Goal: Task Accomplishment & Management: Complete application form

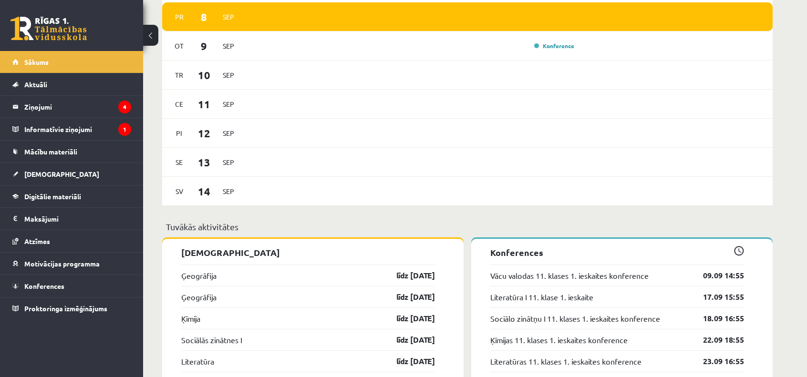
scroll to position [804, 0]
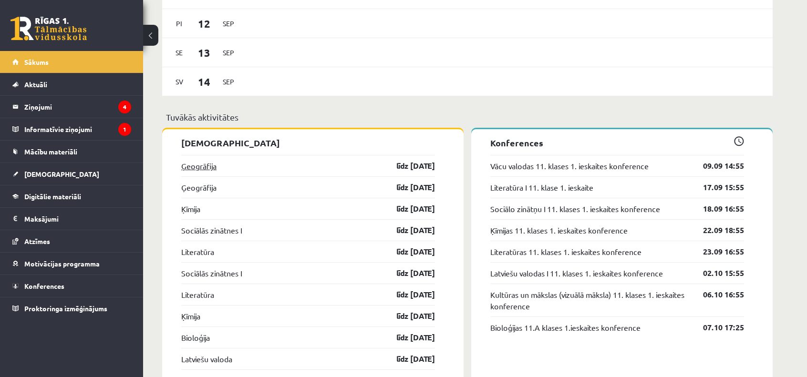
click at [204, 170] on link "Ģeogrāfija" at bounding box center [198, 165] width 35 height 11
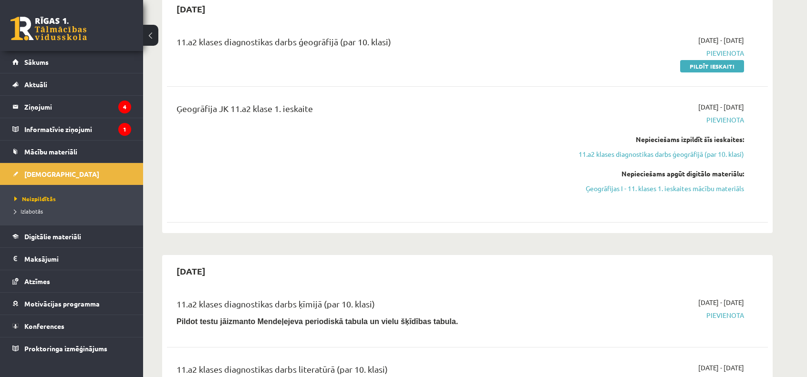
scroll to position [102, 0]
click at [720, 64] on link "Pildīt ieskaiti" at bounding box center [712, 65] width 64 height 12
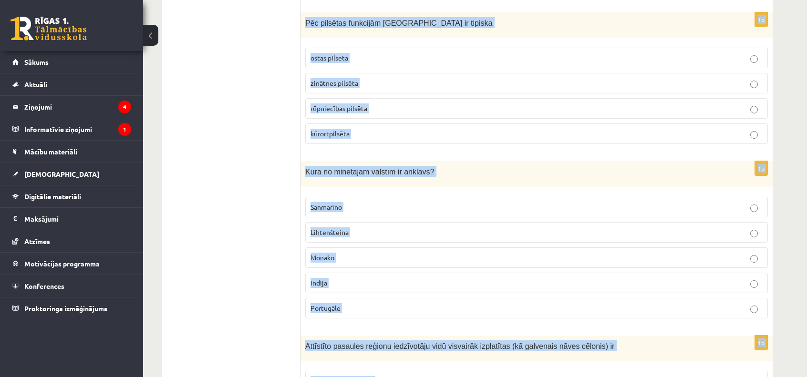
scroll to position [4465, 0]
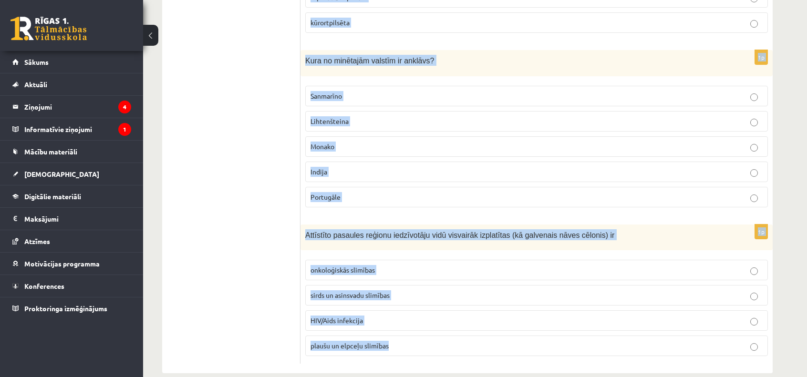
drag, startPoint x: 305, startPoint y: 49, endPoint x: 524, endPoint y: 400, distance: 413.6
copy form "Atzīmē patieso apgalvojumu! 90% pasaules iedzīvotāju dzīvo Dienvidu puslodē Vai…"
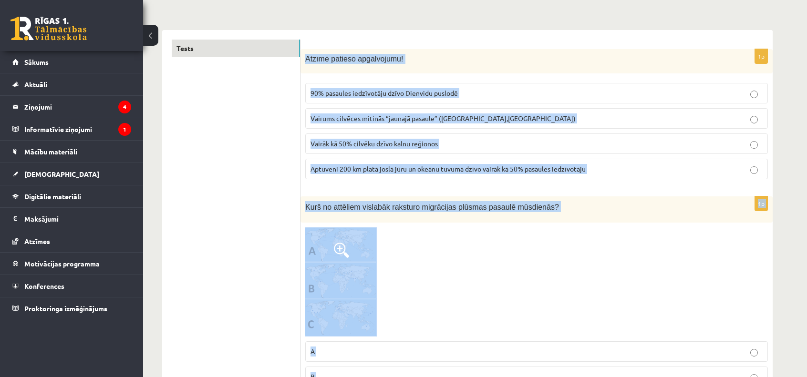
scroll to position [133, 0]
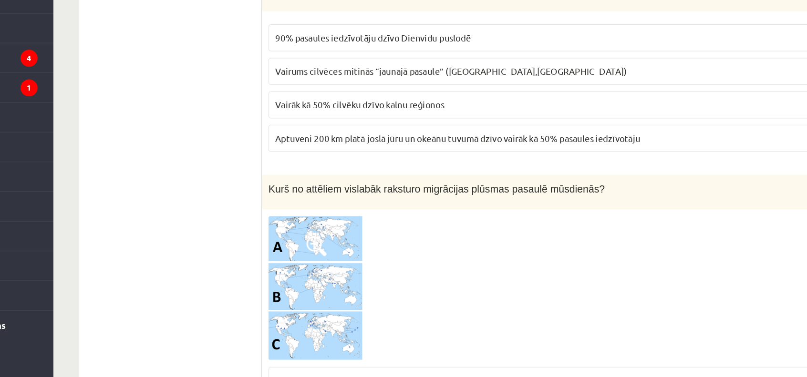
click at [327, 174] on label "Aptuveni 200 km platā joslā jūru un okeānu tuvumā dzīvo vairāk kā 50% pasaules …" at bounding box center [536, 167] width 462 height 20
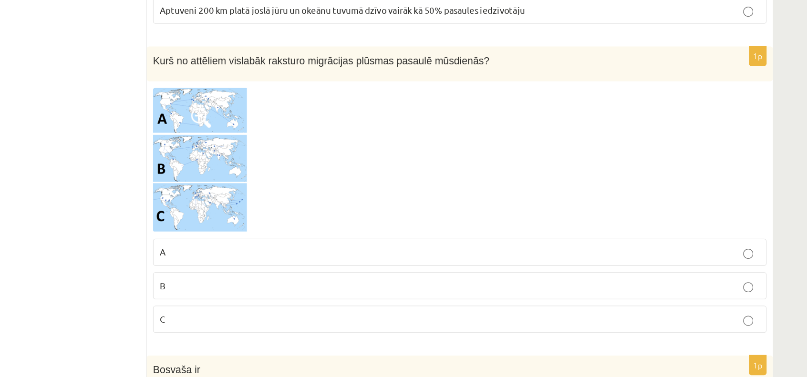
scroll to position [200, 0]
click at [352, 175] on img at bounding box center [341, 214] width 72 height 110
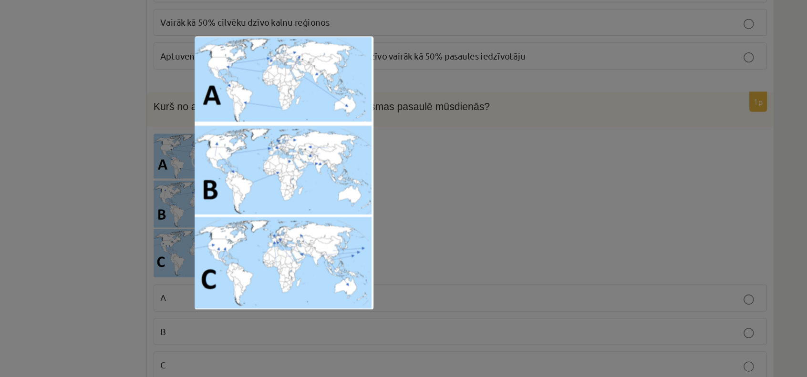
click at [254, 261] on div at bounding box center [403, 188] width 807 height 377
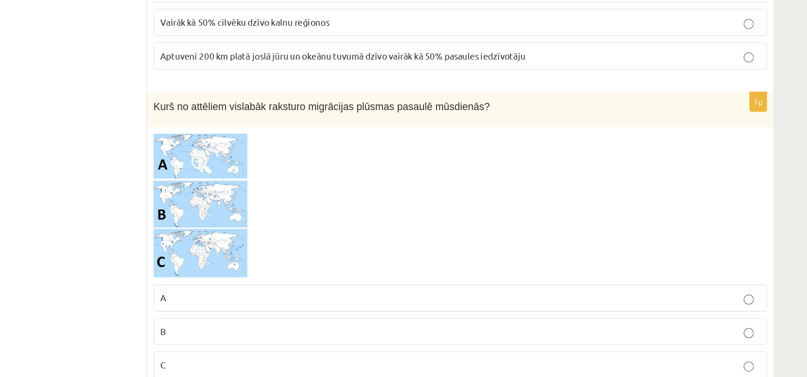
scroll to position [298, 0]
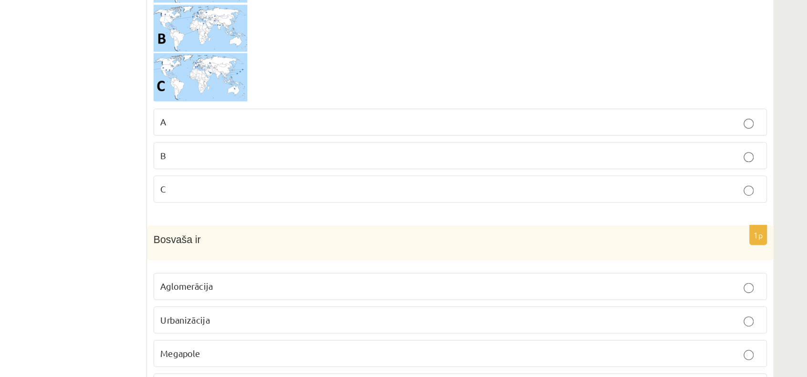
click at [331, 241] on label "C" at bounding box center [536, 235] width 462 height 20
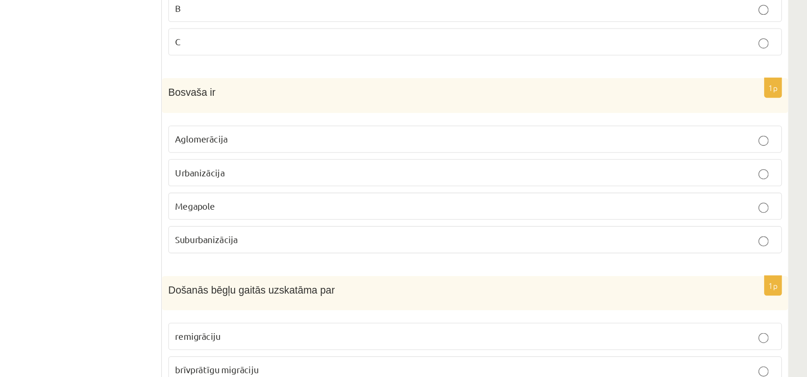
scroll to position [422, 0]
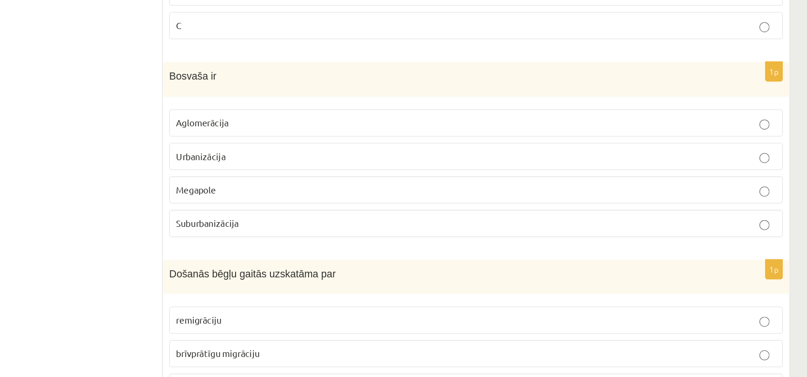
click at [385, 211] on p "Urbanizācija" at bounding box center [536, 210] width 452 height 10
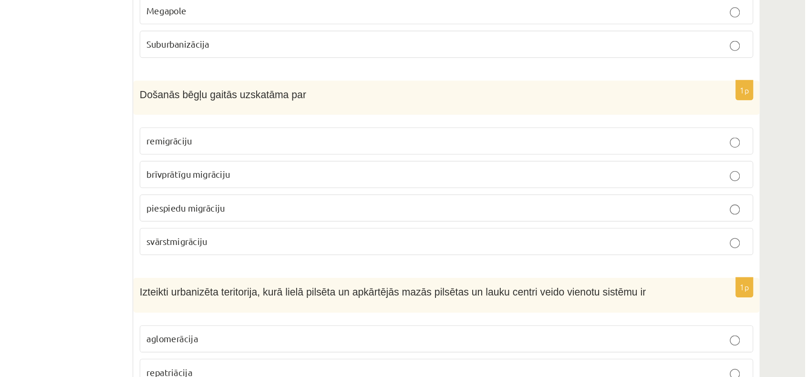
scroll to position [557, 0]
click at [370, 247] on p "piespiedu migrāciju" at bounding box center [536, 249] width 452 height 10
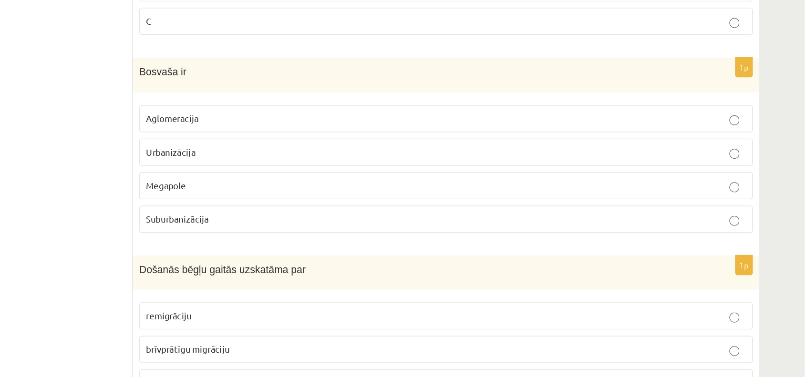
scroll to position [509, 0]
click at [380, 172] on p "Suburbanizācija" at bounding box center [536, 174] width 452 height 10
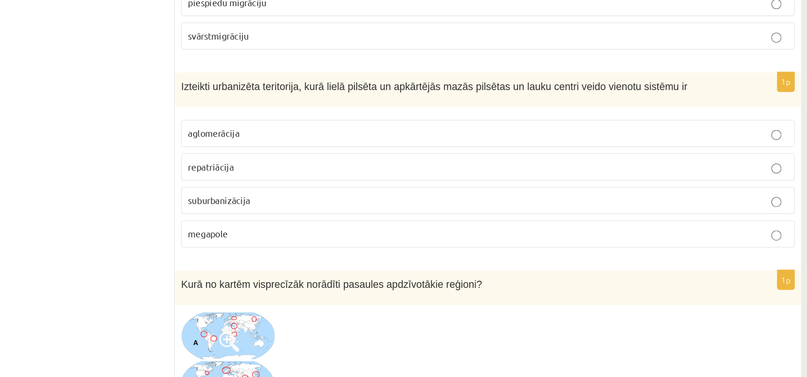
scroll to position [712, 0]
click at [348, 194] on span "aglomerācija" at bounding box center [329, 192] width 39 height 9
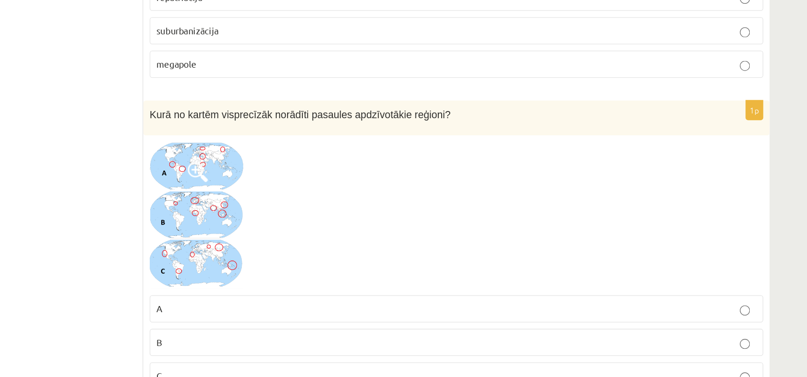
scroll to position [865, 0]
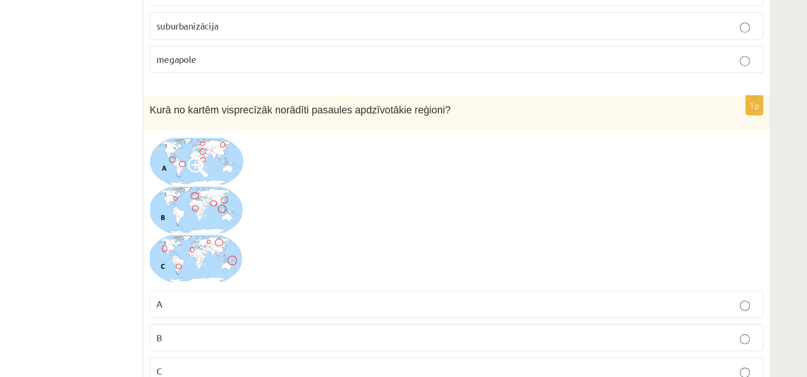
click at [331, 220] on img at bounding box center [341, 229] width 72 height 111
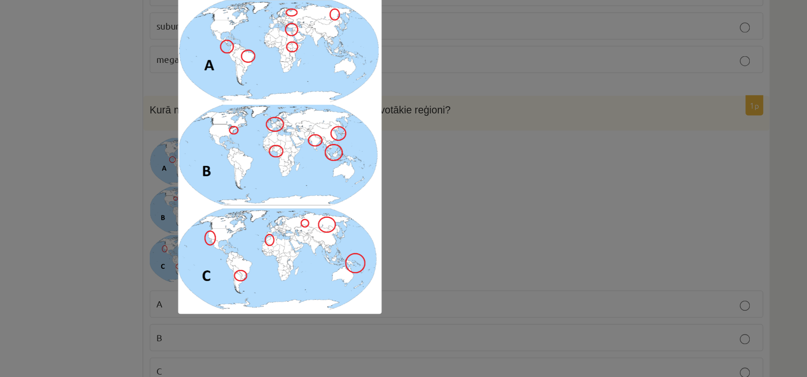
click at [258, 236] on div at bounding box center [403, 188] width 807 height 377
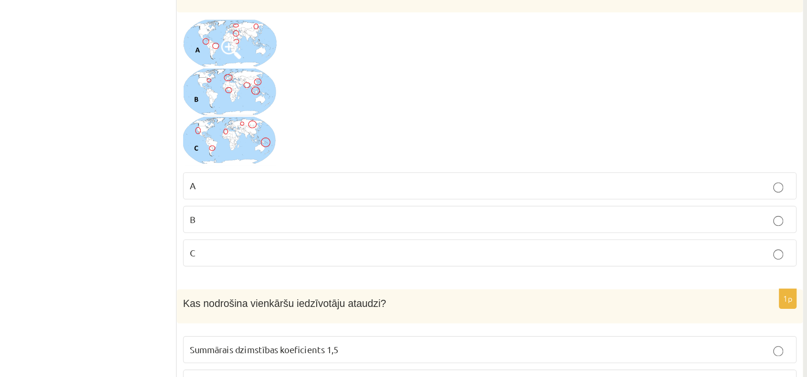
scroll to position [933, 0]
click at [324, 253] on p "B" at bounding box center [536, 258] width 452 height 10
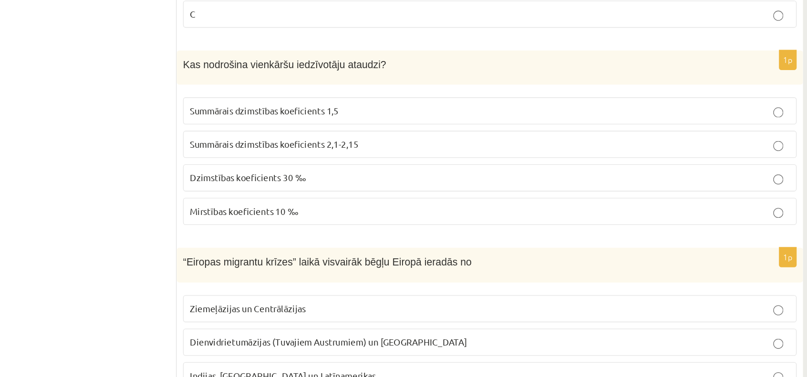
scroll to position [1113, 0]
click at [419, 199] on span "Summārais dzimstības koeficients 2,1-2,15" at bounding box center [373, 200] width 127 height 9
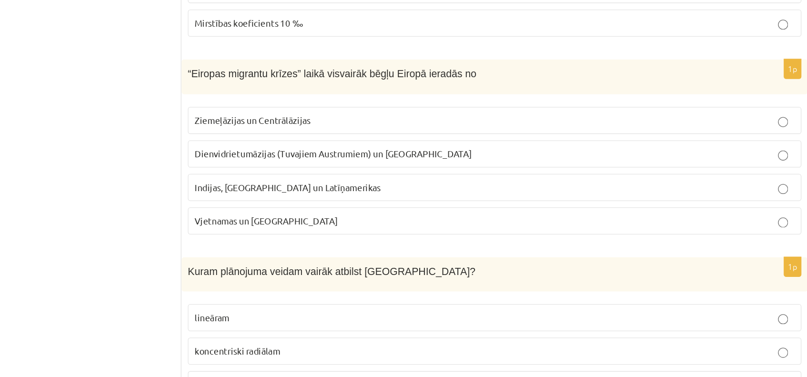
scroll to position [1255, 0]
click at [424, 205] on span "Dienvidrietumāzijas (Tuvajiem Austrumiem) un Āfrikas" at bounding box center [414, 208] width 209 height 9
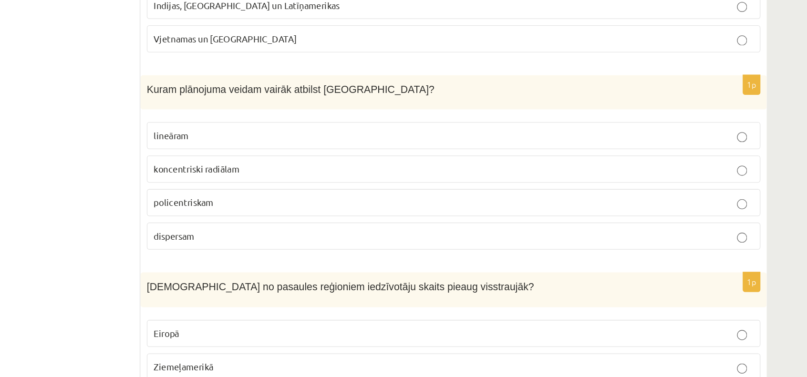
scroll to position [1399, 0]
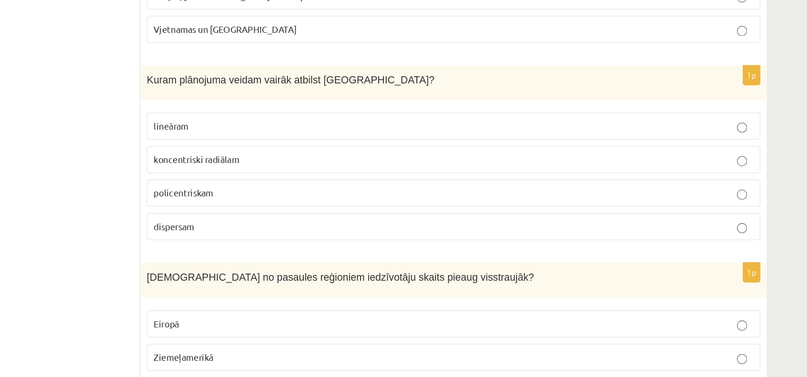
click at [381, 208] on p "koncentriski radiālam" at bounding box center [536, 213] width 452 height 10
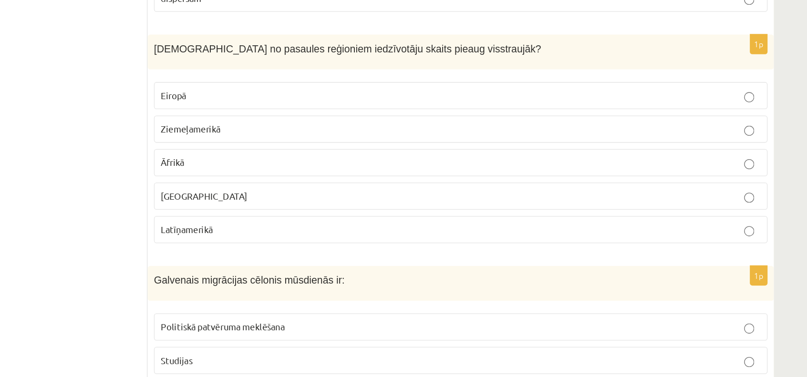
scroll to position [1572, 0]
click at [398, 214] on p "Āfrikā" at bounding box center [536, 215] width 452 height 10
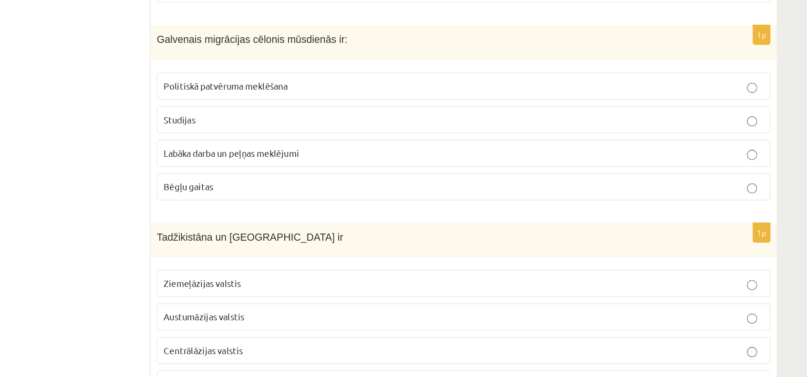
scroll to position [1754, 0]
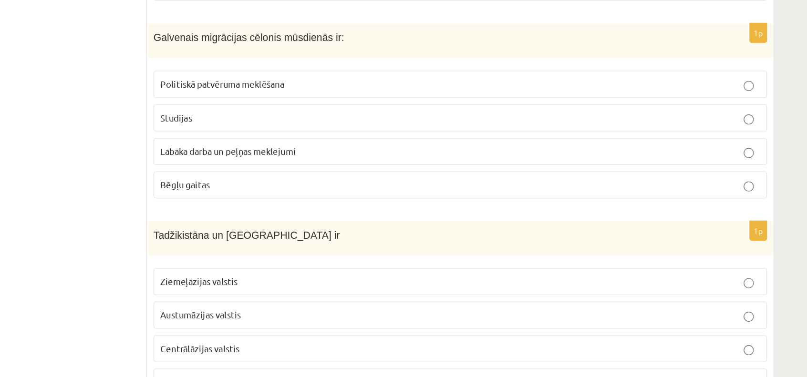
click at [387, 204] on span "Labāka darba un peļņas meklējumi" at bounding box center [361, 206] width 102 height 9
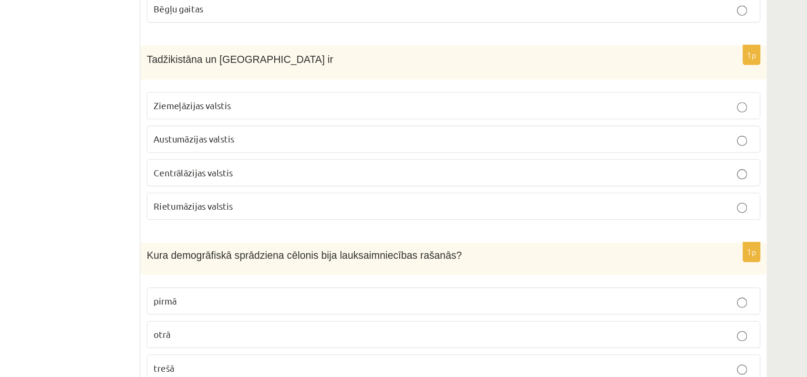
scroll to position [1887, 0]
click at [362, 193] on span "Austumāzijas valstis" at bounding box center [340, 197] width 61 height 9
click at [379, 219] on p "Centrālāzijas valstis" at bounding box center [536, 222] width 452 height 10
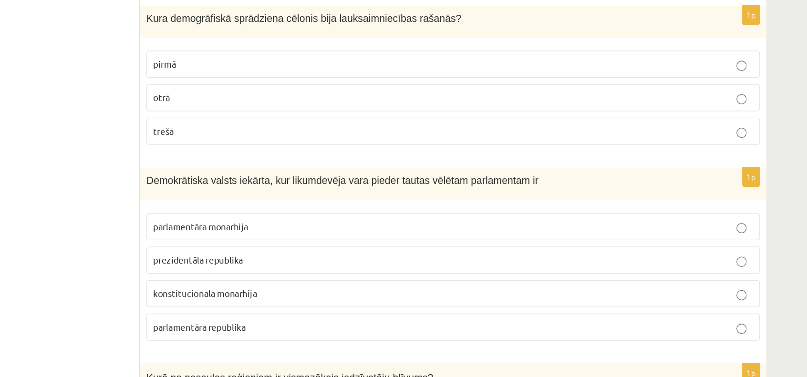
scroll to position [2066, 0]
click at [412, 136] on p "pirmā" at bounding box center [536, 141] width 452 height 10
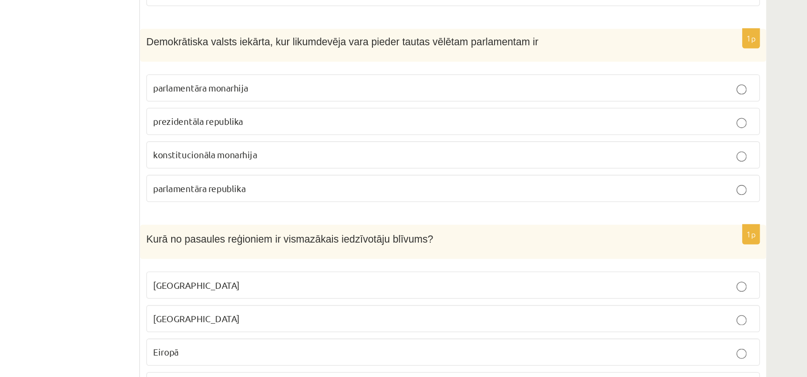
scroll to position [2180, 0]
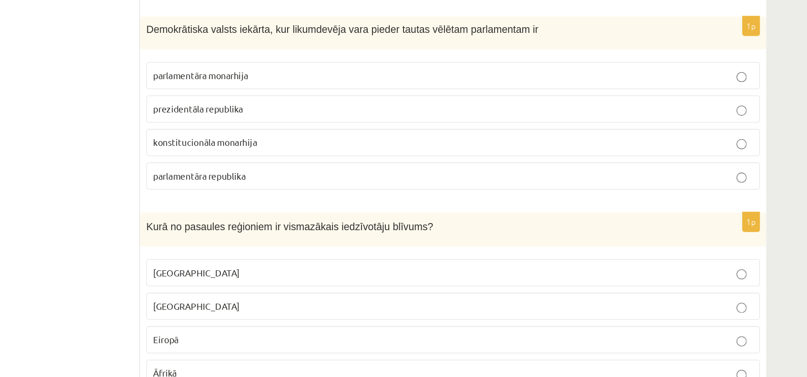
click at [388, 220] on p "parlamentāra republika" at bounding box center [536, 225] width 452 height 10
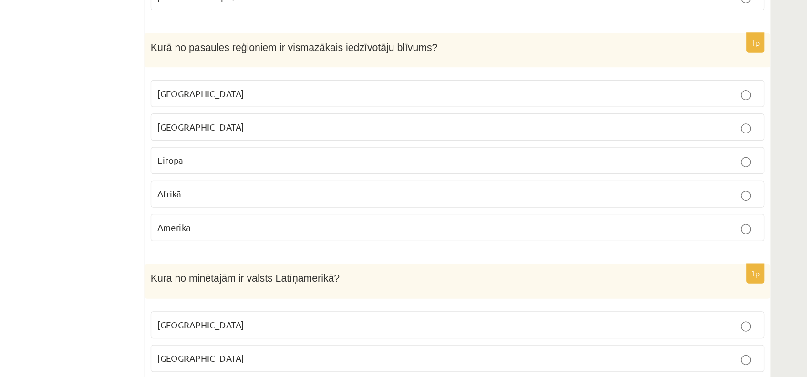
scroll to position [2315, 0]
click at [399, 158] on p "Austrālijā" at bounding box center [536, 163] width 452 height 10
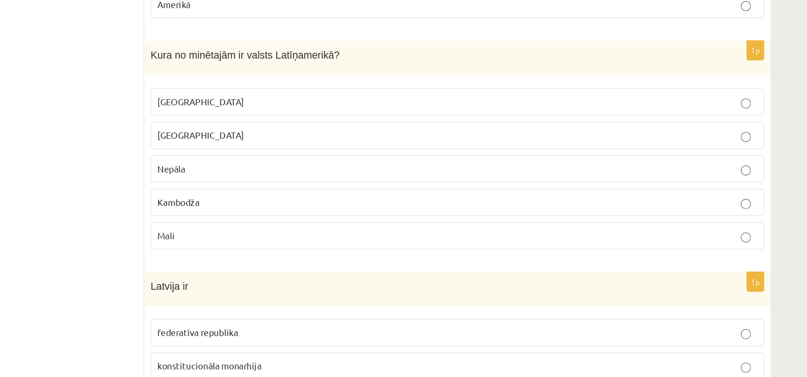
scroll to position [2483, 0]
click at [404, 164] on p "Meksika" at bounding box center [536, 169] width 452 height 10
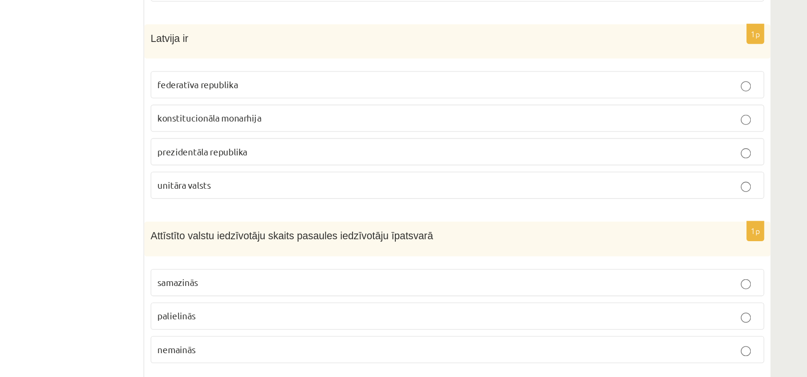
scroll to position [2673, 0]
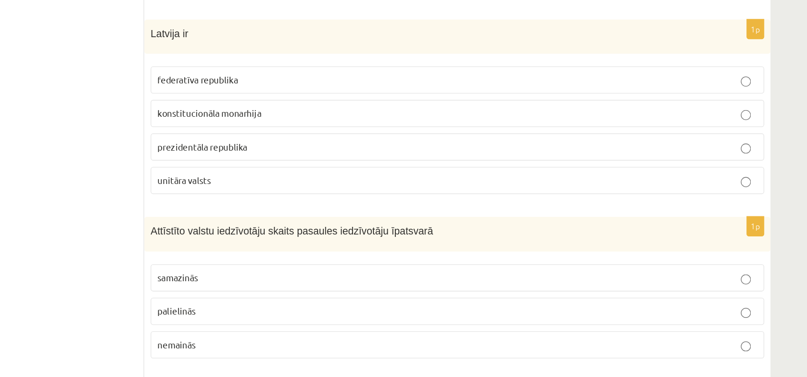
click at [379, 225] on label "unitāra valsts" at bounding box center [536, 228] width 462 height 20
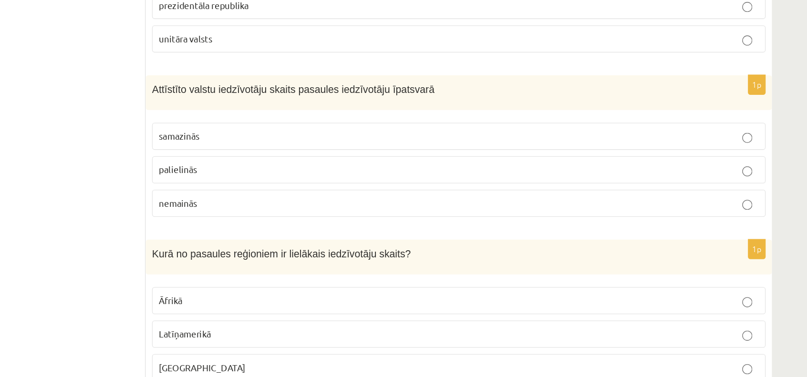
scroll to position [2783, 0]
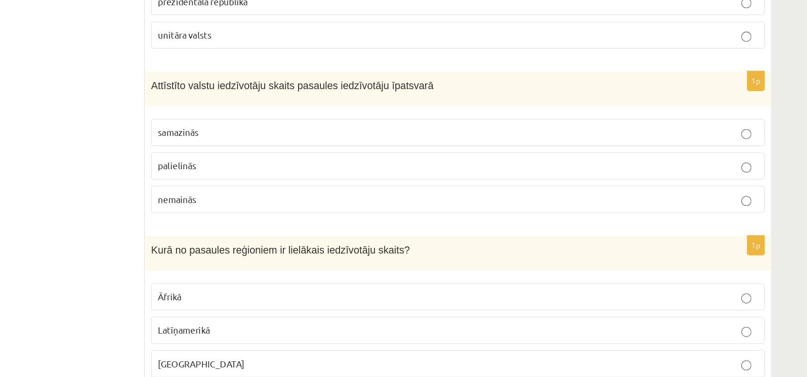
click at [370, 187] on p "samazinās" at bounding box center [536, 192] width 452 height 10
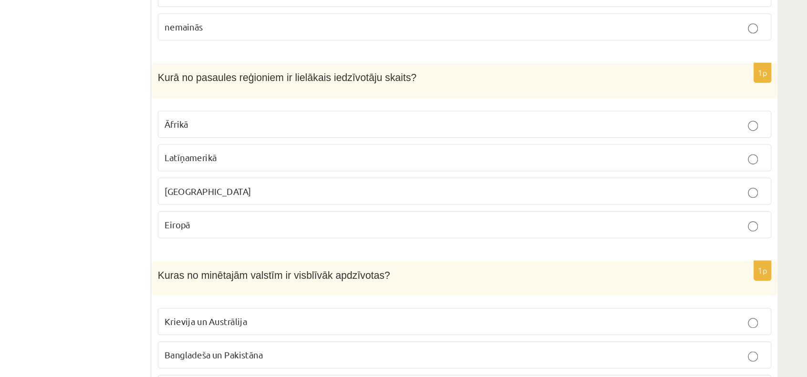
scroll to position [2914, 0]
click at [326, 231] on p "Āzijā" at bounding box center [536, 236] width 452 height 10
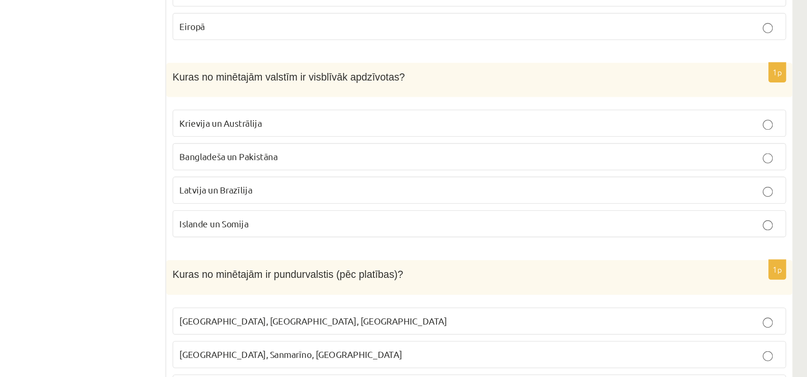
scroll to position [3064, 0]
click at [365, 205] on p "Bangladeša un Pakistāna" at bounding box center [536, 210] width 452 height 10
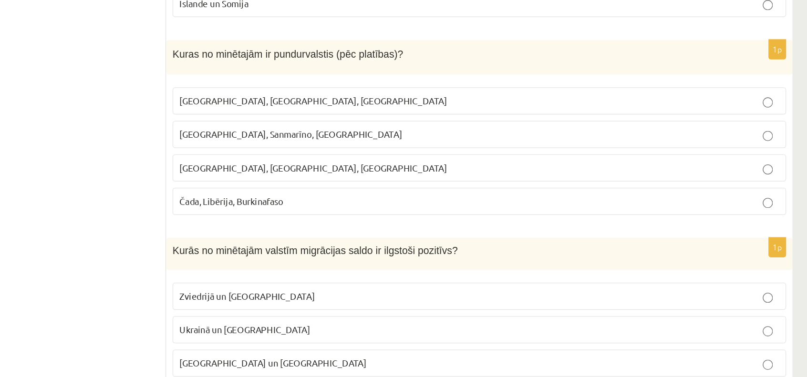
scroll to position [3230, 0]
click at [374, 188] on p "Monako, Sanmarīno, Luksemburga" at bounding box center [536, 193] width 452 height 10
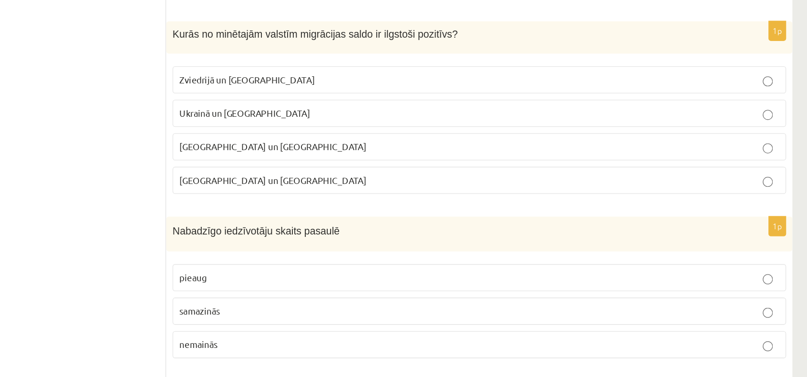
scroll to position [3392, 0]
click at [396, 147] on p "Zviedrijā un ASV" at bounding box center [536, 152] width 452 height 10
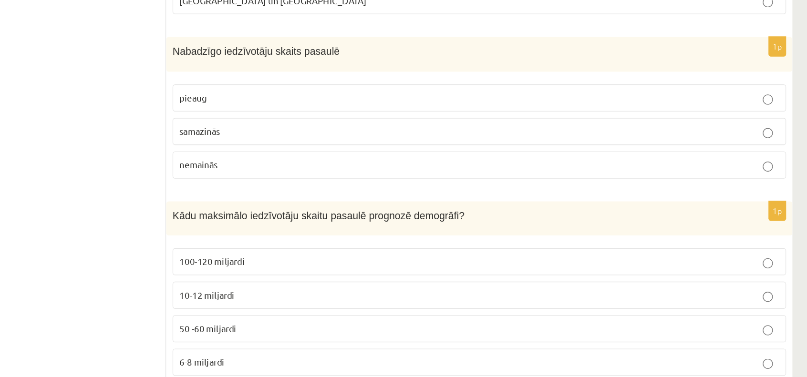
scroll to position [3531, 0]
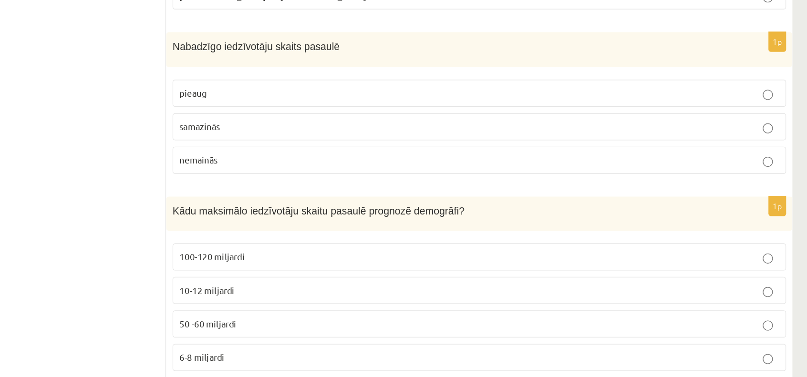
click at [328, 158] on span "pieaug" at bounding box center [320, 162] width 20 height 9
click at [368, 307] on p "10-12 miljardi" at bounding box center [536, 312] width 452 height 10
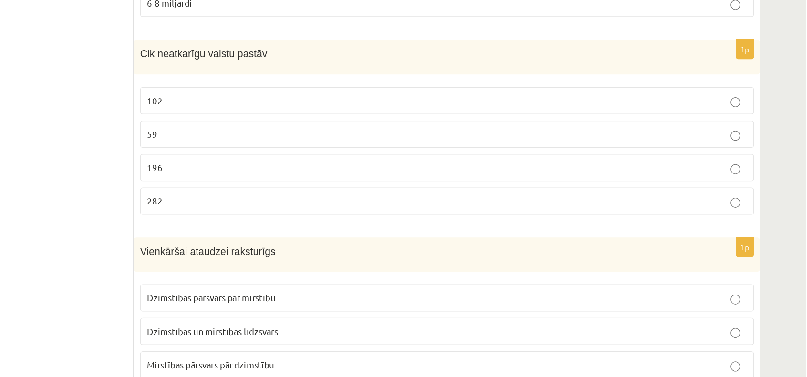
scroll to position [3802, 0]
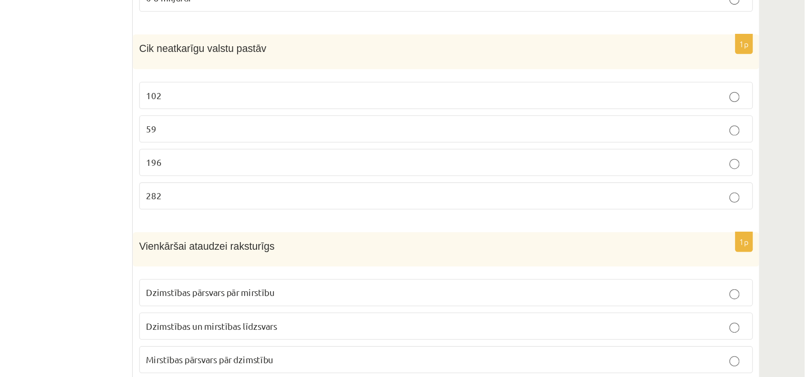
click at [387, 210] on label "196" at bounding box center [536, 215] width 462 height 20
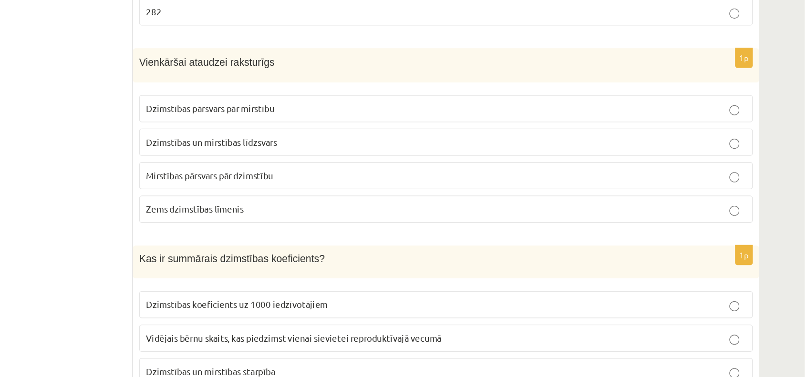
scroll to position [3941, 0]
click at [434, 170] on p "Dzimstības pārsvars pār mirstību" at bounding box center [536, 175] width 452 height 10
click at [438, 195] on p "Dzimstības un mirstības līdzsvars" at bounding box center [536, 200] width 452 height 10
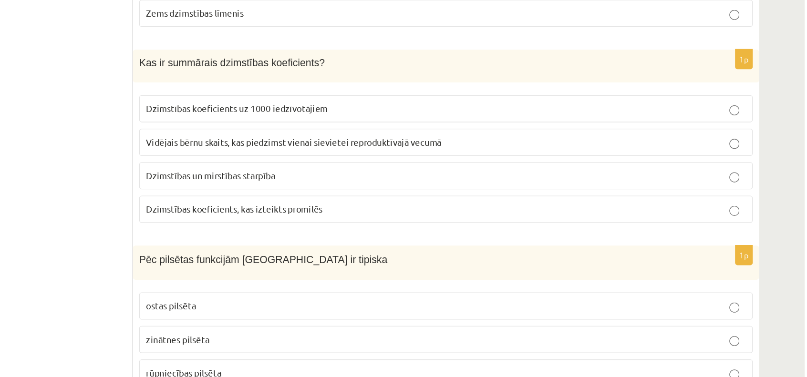
scroll to position [4093, 0]
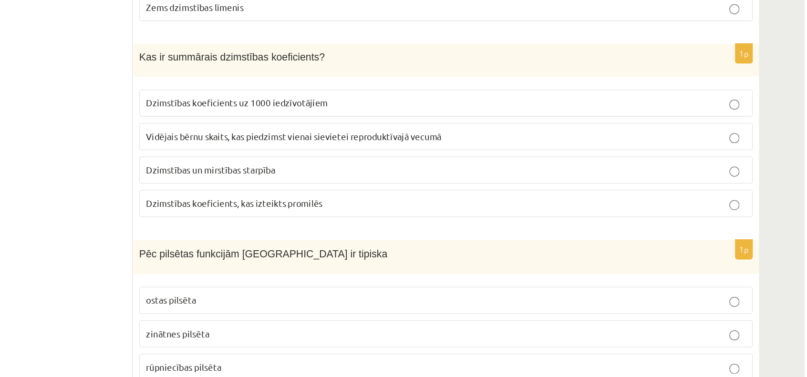
click at [423, 191] on span "Vidējais bērnu skaits, kas piedzimst vienai sievietei reproduktīvajā vecumā" at bounding box center [421, 195] width 223 height 9
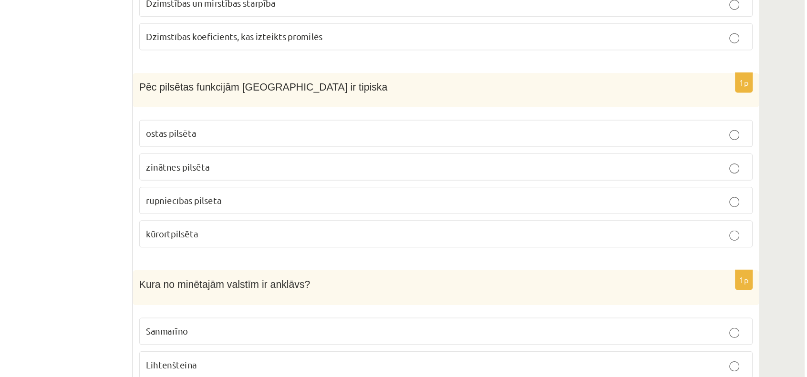
scroll to position [4224, 0]
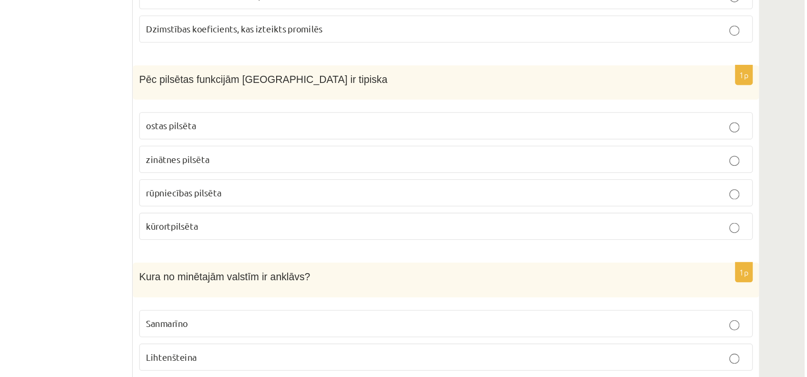
click at [389, 258] on p "kūrortpilsēta" at bounding box center [536, 263] width 452 height 10
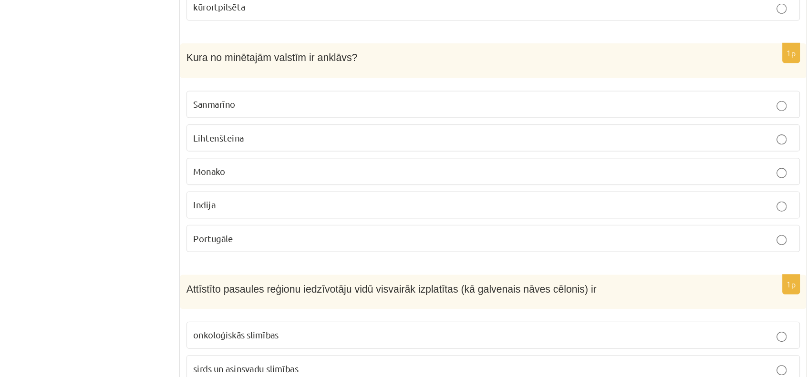
scroll to position [4391, 0]
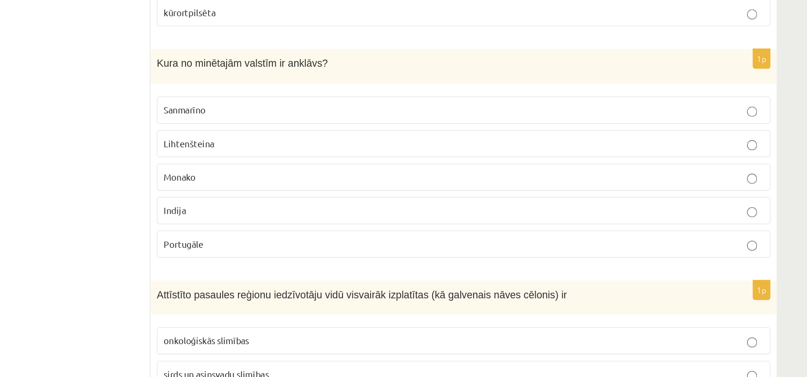
click at [364, 266] on p "Portugāle" at bounding box center [536, 271] width 452 height 10
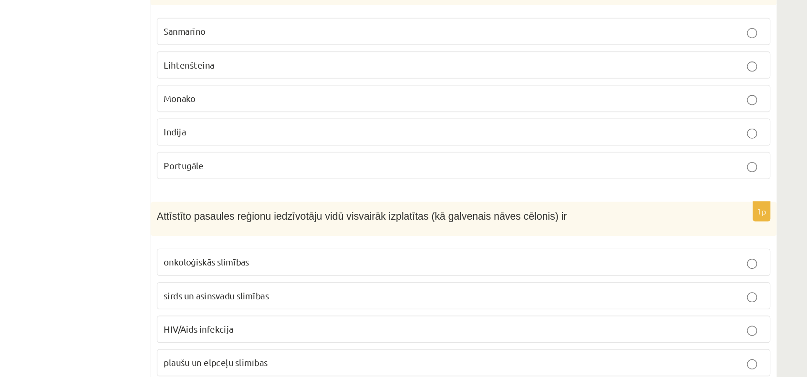
scroll to position [4465, 0]
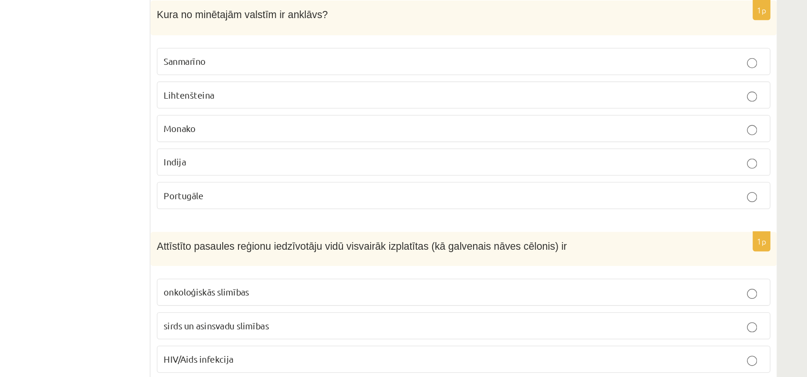
click at [399, 91] on p "Sanmarīno" at bounding box center [536, 96] width 452 height 10
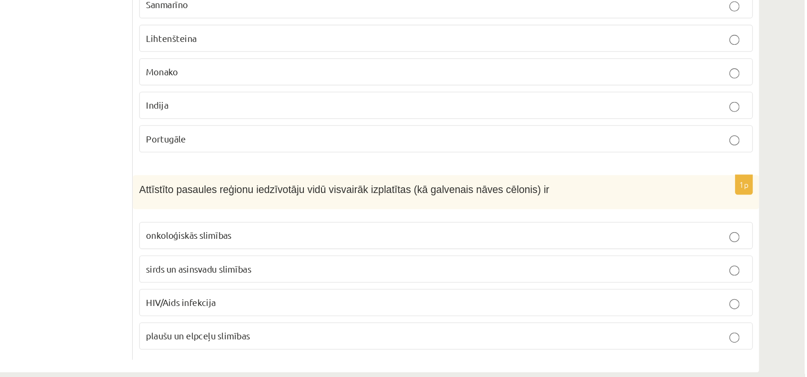
click at [375, 291] on span "sirds un asinsvadu slimības" at bounding box center [349, 295] width 79 height 9
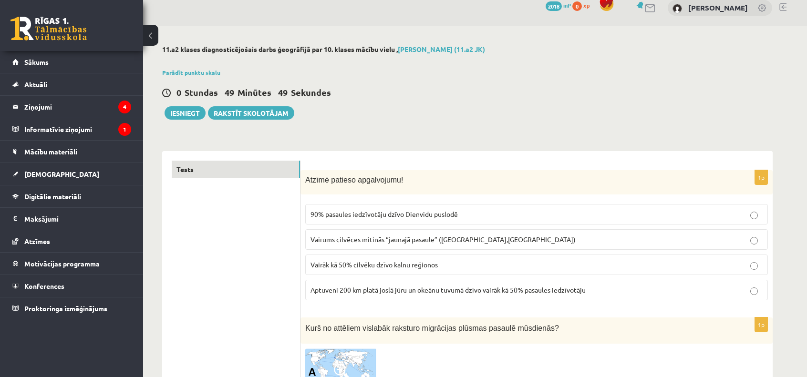
scroll to position [0, 0]
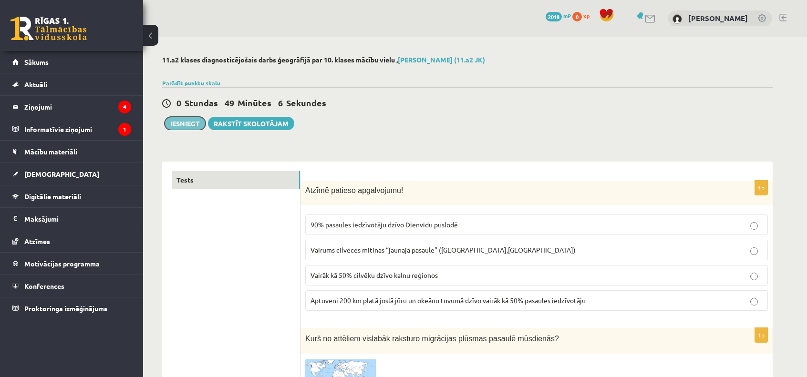
click at [172, 122] on button "Iesniegt" at bounding box center [184, 123] width 41 height 13
click at [185, 124] on button "Iesniegt" at bounding box center [184, 123] width 41 height 13
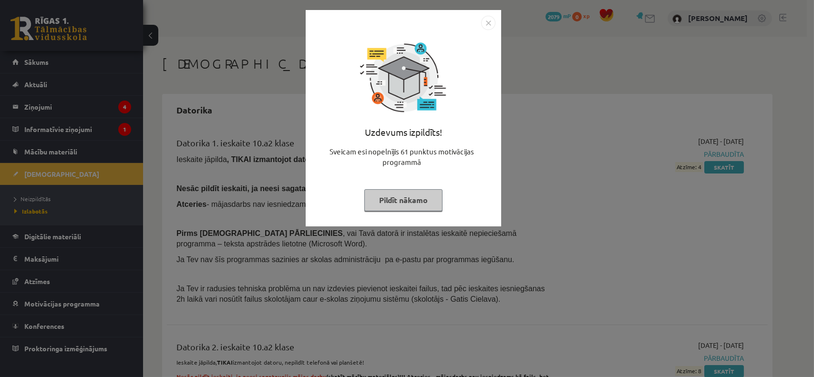
click at [384, 202] on button "Pildīt nākamo" at bounding box center [403, 200] width 78 height 22
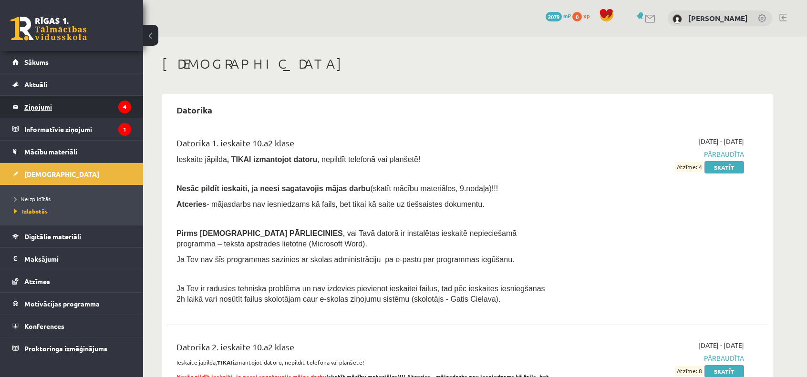
click at [85, 107] on legend "Ziņojumi 4" at bounding box center [77, 107] width 107 height 22
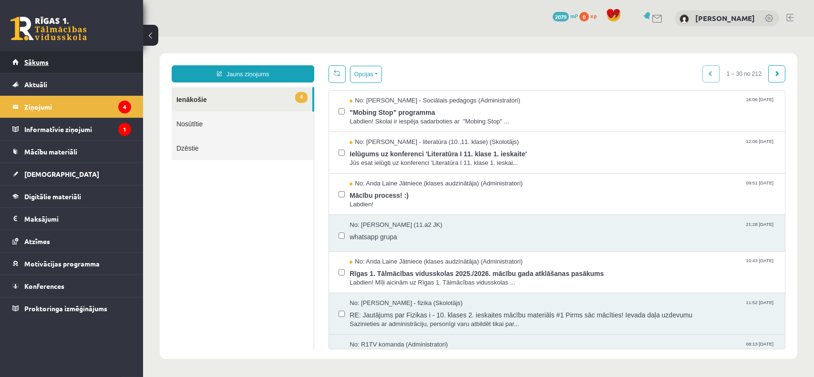
click at [54, 66] on link "Sākums" at bounding box center [71, 62] width 119 height 22
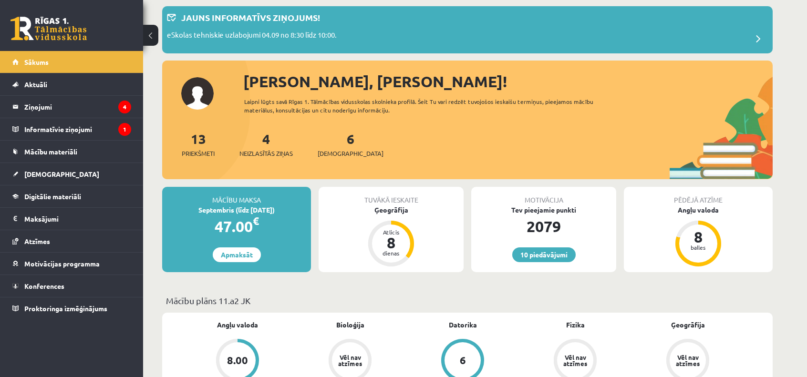
scroll to position [50, 0]
click at [66, 178] on link "[DEMOGRAPHIC_DATA]" at bounding box center [71, 174] width 119 height 22
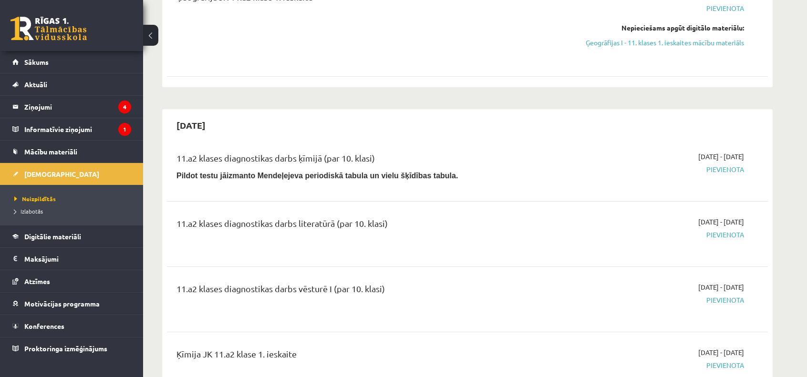
scroll to position [106, 0]
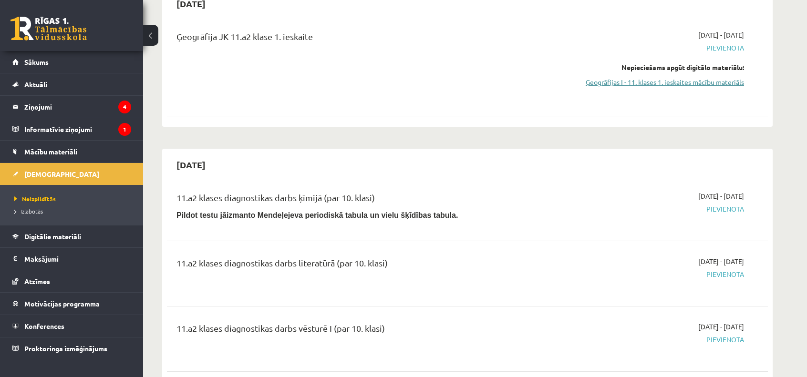
click at [653, 80] on link "Ģeogrāfijas I - 11. klases 1. ieskaites mācību materiāls" at bounding box center [654, 82] width 180 height 10
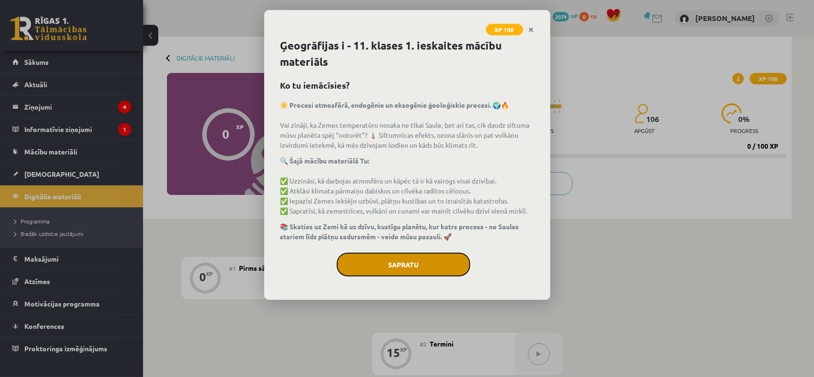
click at [388, 264] on button "Sapratu" at bounding box center [403, 265] width 133 height 24
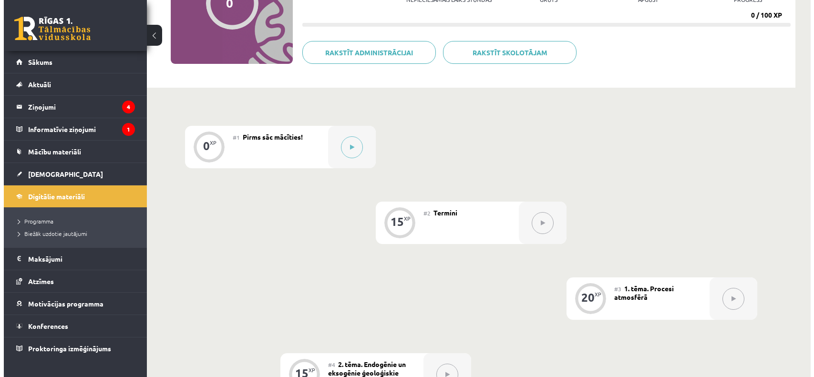
scroll to position [247, 0]
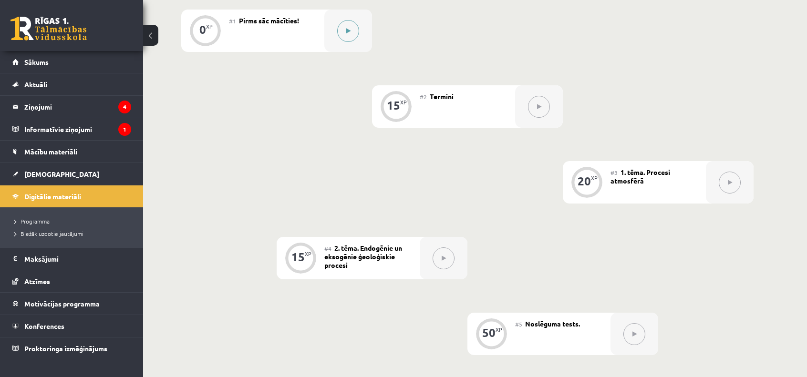
click at [344, 30] on button at bounding box center [348, 31] width 22 height 22
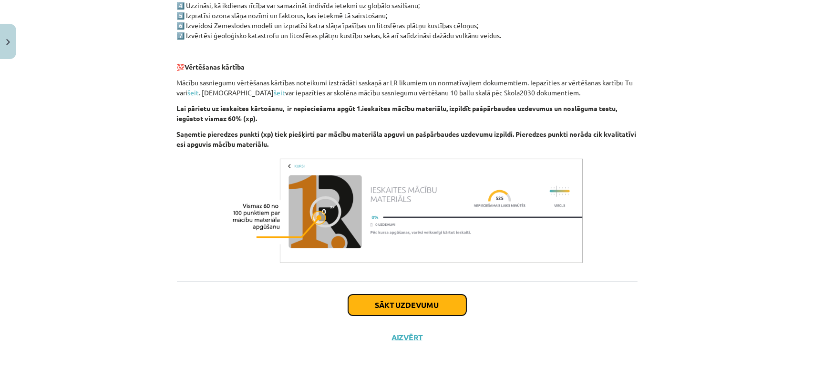
click at [414, 307] on button "Sākt uzdevumu" at bounding box center [407, 305] width 118 height 21
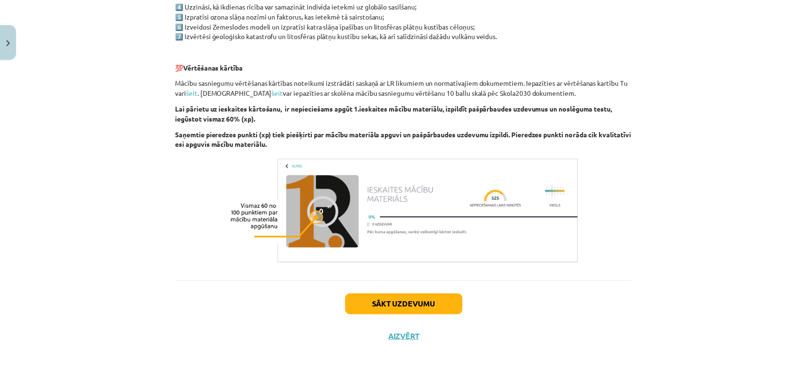
scroll to position [24, 0]
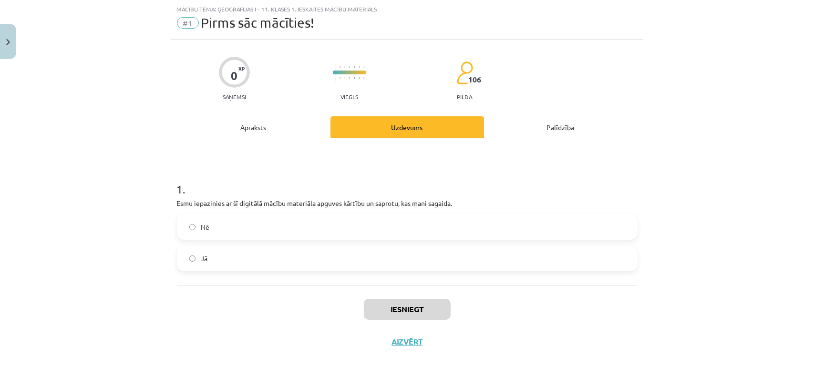
click at [226, 261] on label "Jā" at bounding box center [407, 258] width 459 height 24
click at [397, 310] on button "Iesniegt" at bounding box center [407, 309] width 87 height 21
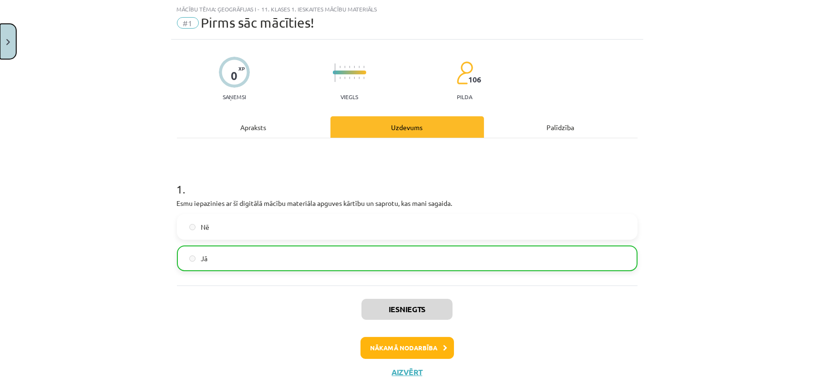
click at [7, 41] on img "Close" at bounding box center [8, 42] width 4 height 6
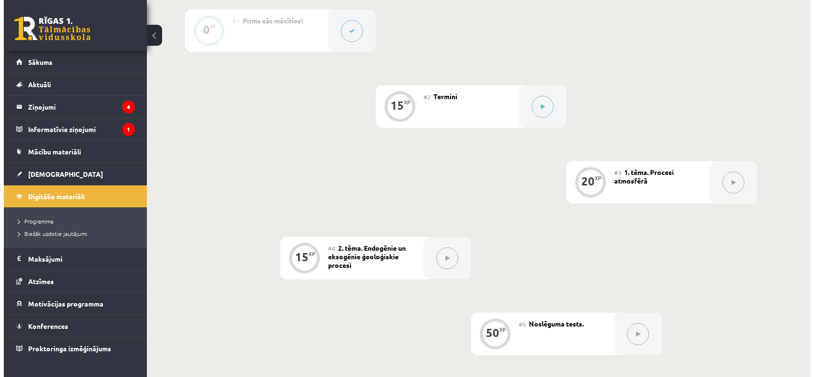
scroll to position [0, 0]
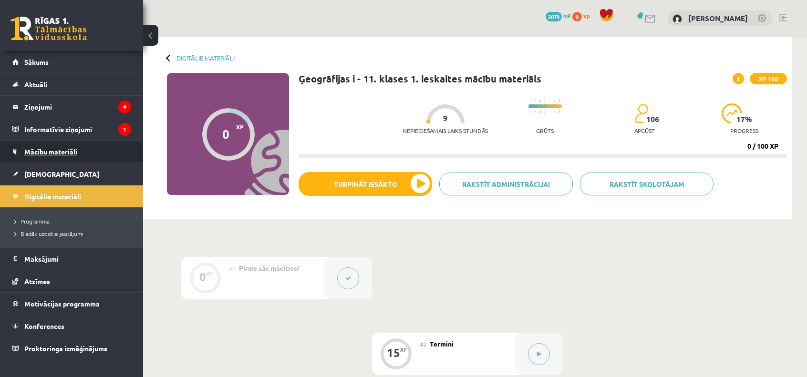
click at [80, 155] on link "Mācību materiāli" at bounding box center [71, 152] width 119 height 22
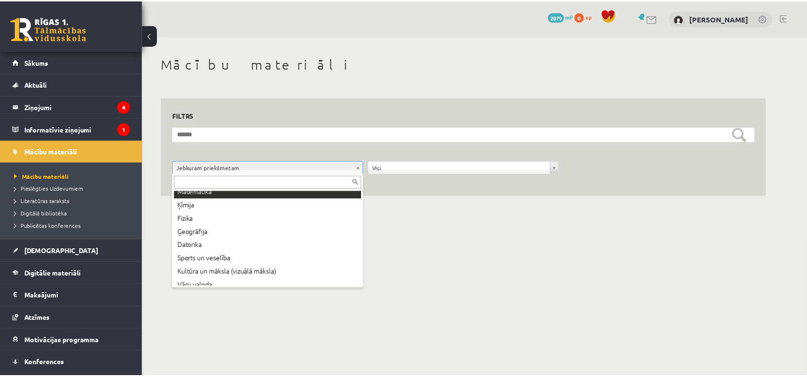
scroll to position [76, 0]
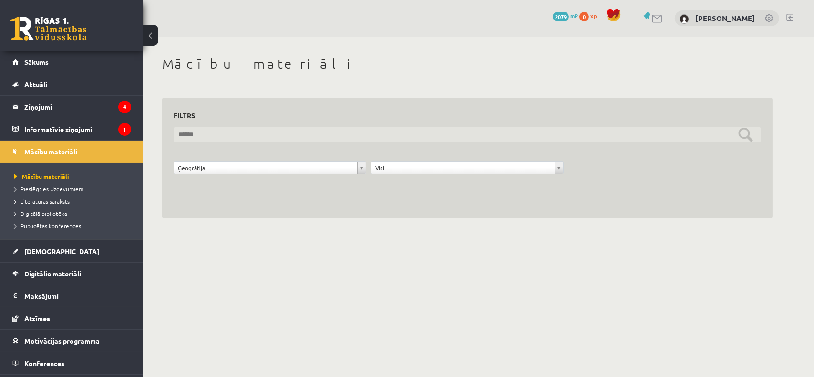
click at [371, 132] on input "text" at bounding box center [467, 134] width 587 height 15
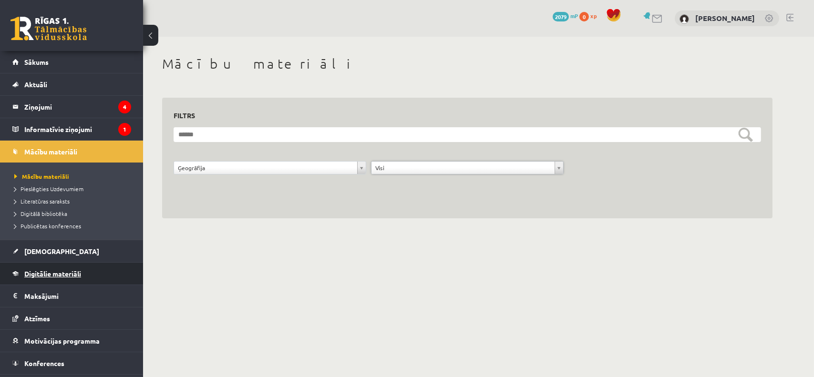
click at [77, 274] on span "Digitālie materiāli" at bounding box center [52, 273] width 57 height 9
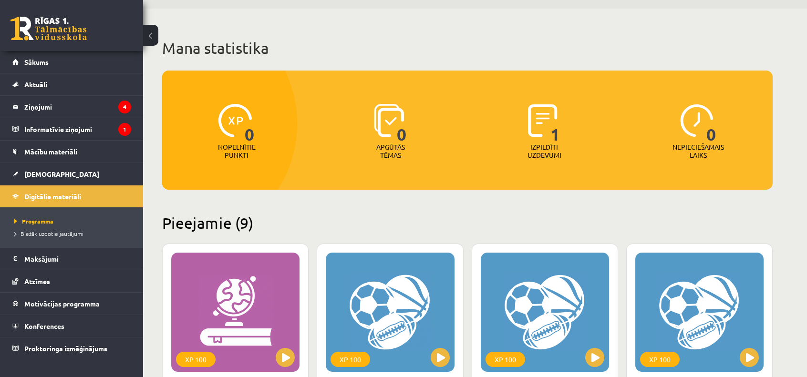
scroll to position [20, 0]
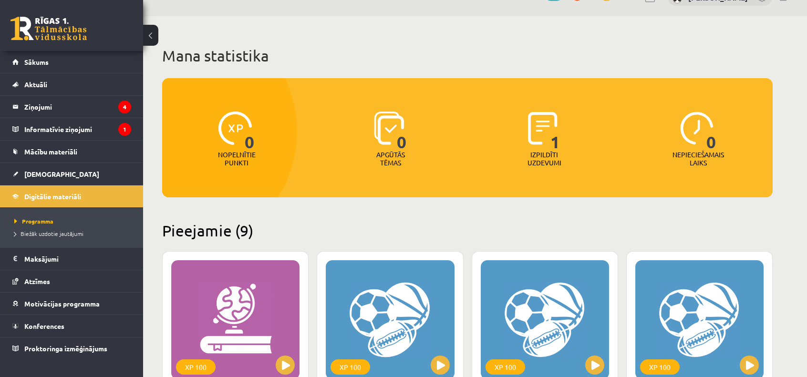
click at [544, 139] on img at bounding box center [543, 128] width 30 height 33
click at [548, 167] on div "Izpildīti uzdevumi" at bounding box center [544, 162] width 42 height 22
click at [79, 155] on link "Mācību materiāli" at bounding box center [71, 152] width 119 height 22
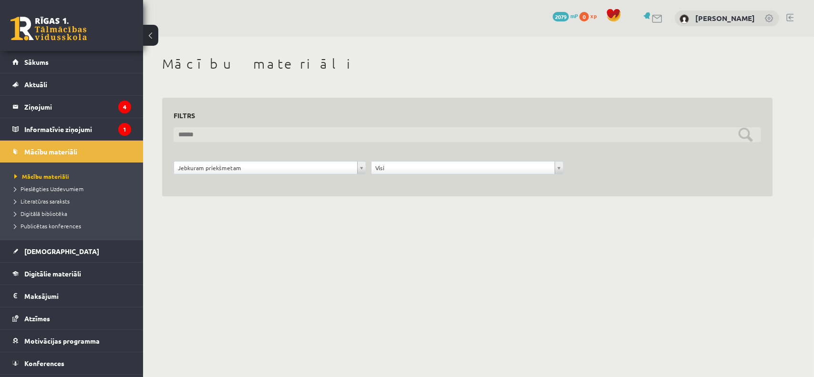
click at [219, 139] on input "text" at bounding box center [467, 134] width 587 height 15
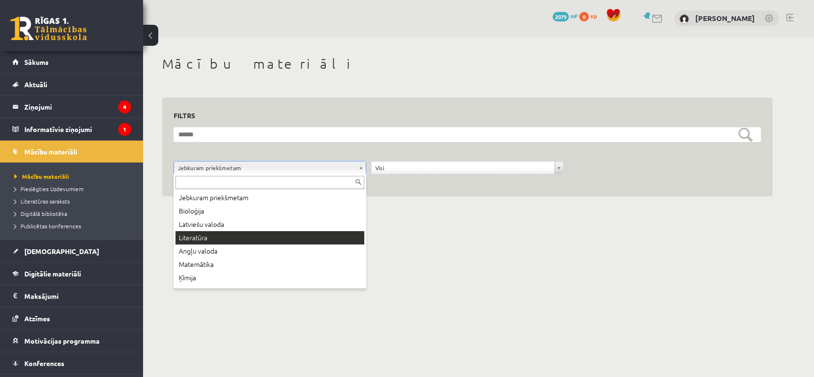
scroll to position [92, 0]
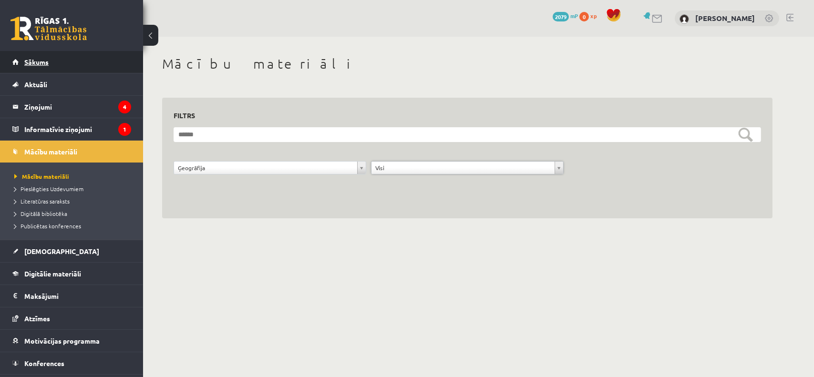
click at [61, 67] on link "Sākums" at bounding box center [71, 62] width 119 height 22
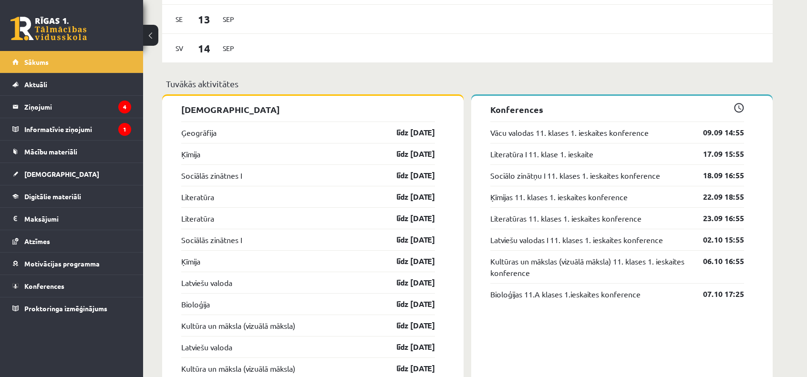
scroll to position [840, 0]
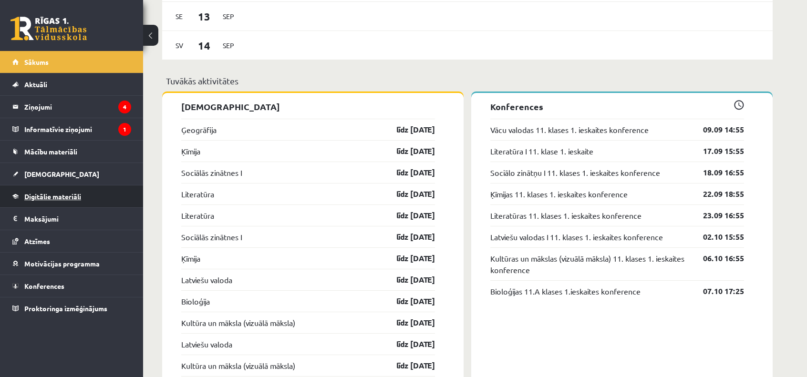
click at [101, 194] on link "Digitālie materiāli" at bounding box center [71, 196] width 119 height 22
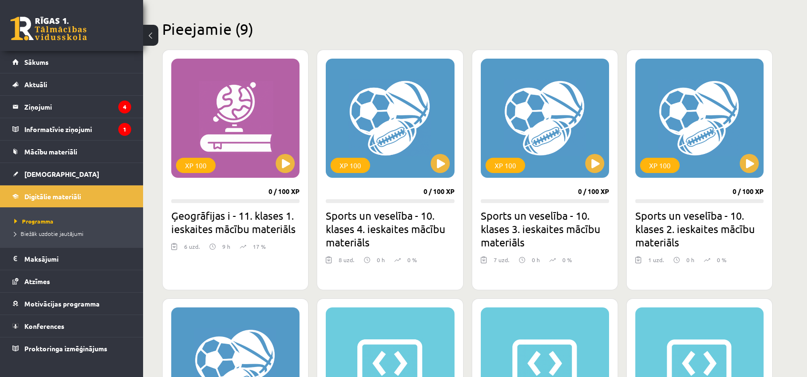
scroll to position [222, 0]
click at [284, 164] on button at bounding box center [285, 163] width 19 height 19
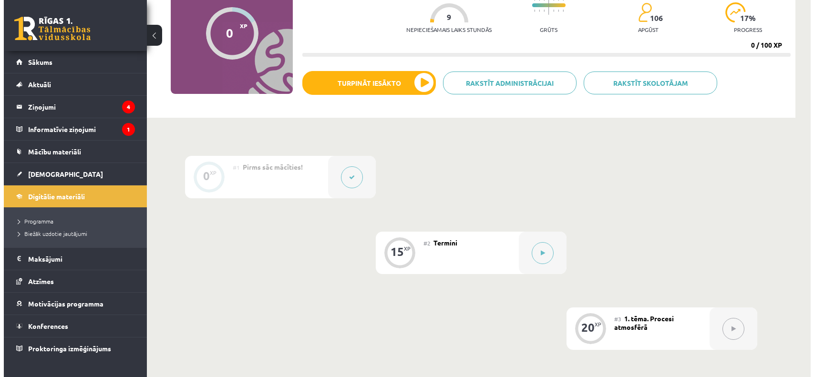
scroll to position [101, 0]
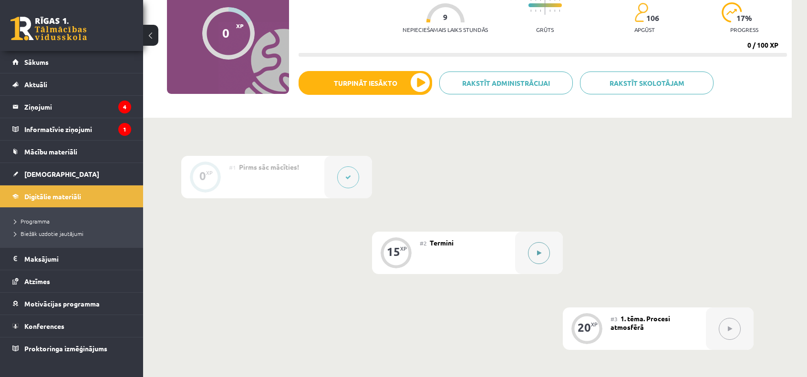
click at [540, 253] on icon at bounding box center [539, 253] width 4 height 6
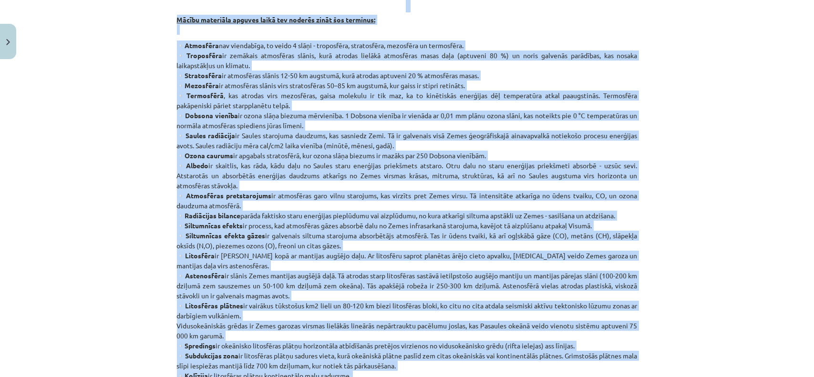
scroll to position [169, 0]
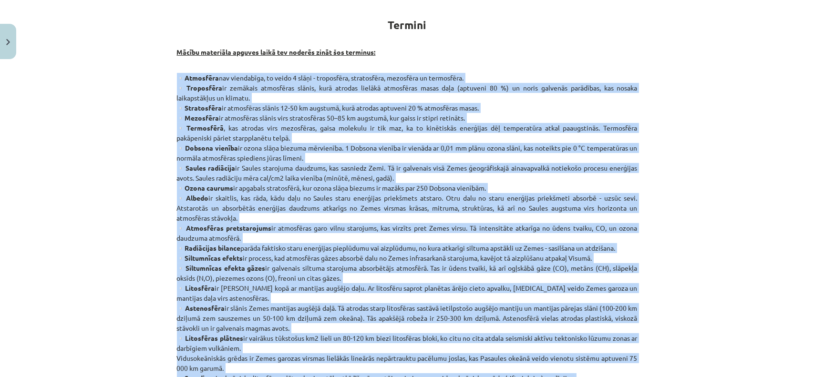
drag, startPoint x: 240, startPoint y: 234, endPoint x: 164, endPoint y: 76, distance: 174.6
click at [164, 76] on div "Mācību tēma: Ģeogrāfijas i - 11. klases 1. ieskaites mācību materiāls #2 Termin…" at bounding box center [407, 188] width 814 height 377
copy p "▫️Atmosfēra nav viendabīga, to veido 4 slāņi - troposfēra, stratosfēra, mezosfē…"
click at [132, 129] on div "Mācību tēma: Ģeogrāfijas i - 11. klases 1. ieskaites mācību materiāls #2 Termin…" at bounding box center [407, 188] width 814 height 377
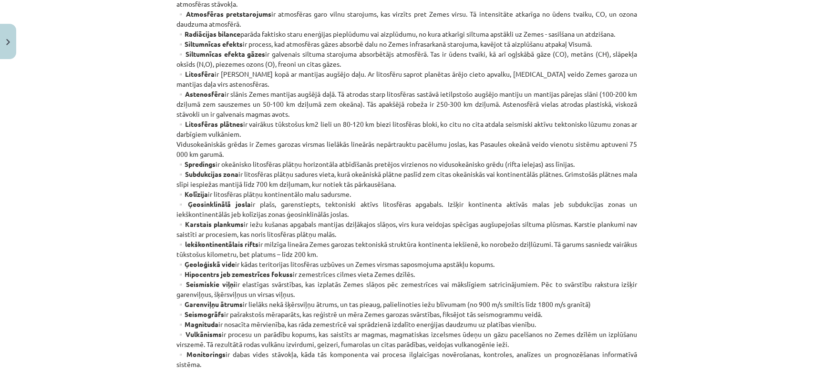
scroll to position [517, 0]
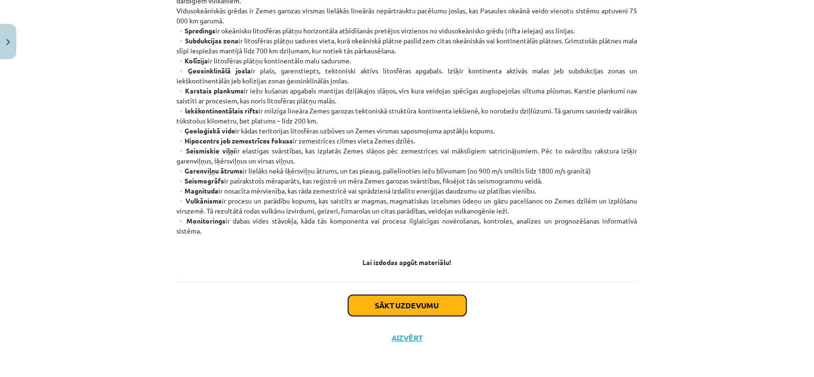
click at [398, 307] on button "Sākt uzdevumu" at bounding box center [407, 305] width 118 height 21
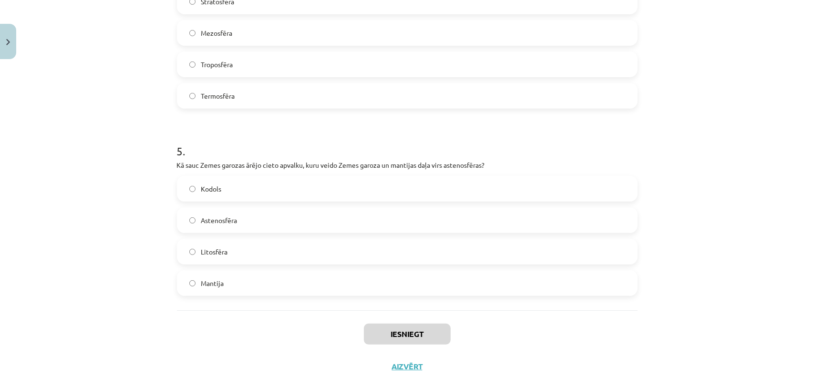
scroll to position [840, 0]
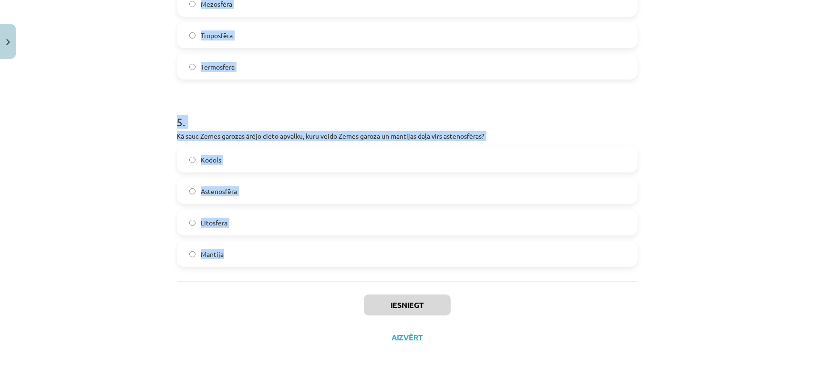
drag, startPoint x: 164, startPoint y: 178, endPoint x: 308, endPoint y: 262, distance: 167.1
click at [308, 262] on div "Mācību tēma: Ģeogrāfijas i - 11. klases 1. ieskaites mācību materiāls #2 Termin…" at bounding box center [407, 188] width 814 height 377
copy form "1 . Kas ir spredings? Kontinentu sadursme Karsto plankumu veidošanās Okeānisko …"
click at [92, 276] on div "Mācību tēma: Ģeogrāfijas i - 11. klases 1. ieskaites mācību materiāls #2 Termin…" at bounding box center [407, 188] width 814 height 377
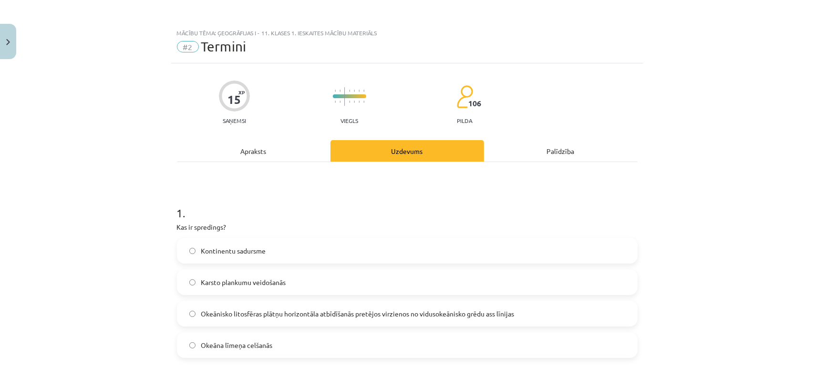
scroll to position [112, 0]
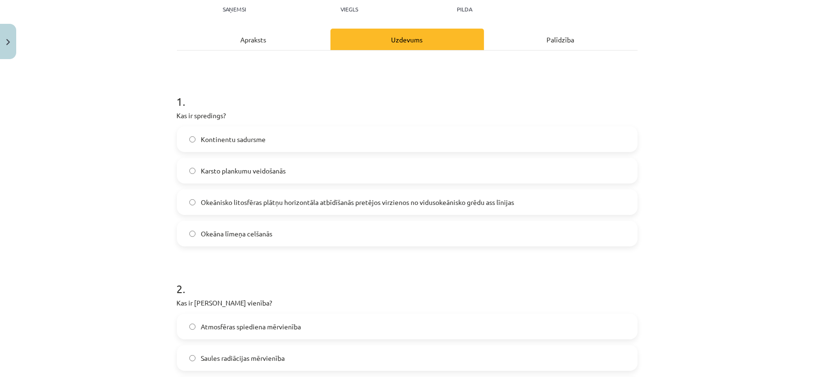
click at [218, 199] on span "Okeānisko litosfēras plātņu horizontāla atbīdīšanās pretējos virzienos no vidus…" at bounding box center [357, 202] width 313 height 10
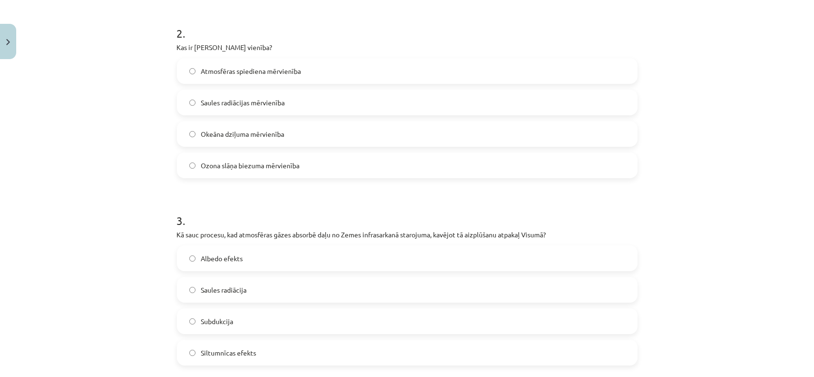
scroll to position [368, 0]
click at [307, 156] on label "Ozona slāņa biezuma mērvienība" at bounding box center [407, 165] width 459 height 24
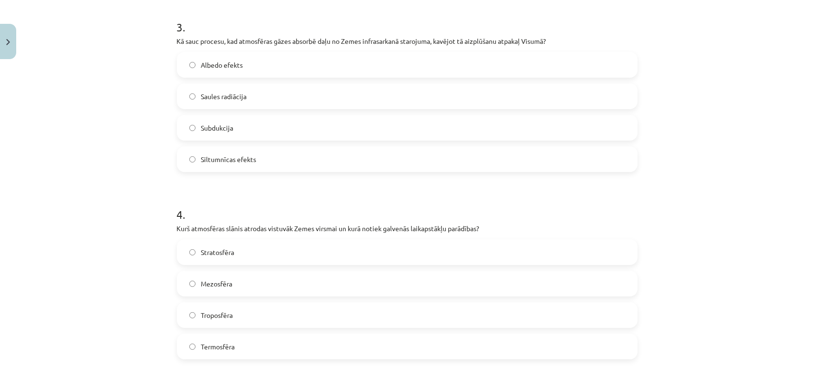
scroll to position [561, 0]
click at [288, 161] on label "Siltumnīcas efekts" at bounding box center [407, 159] width 459 height 24
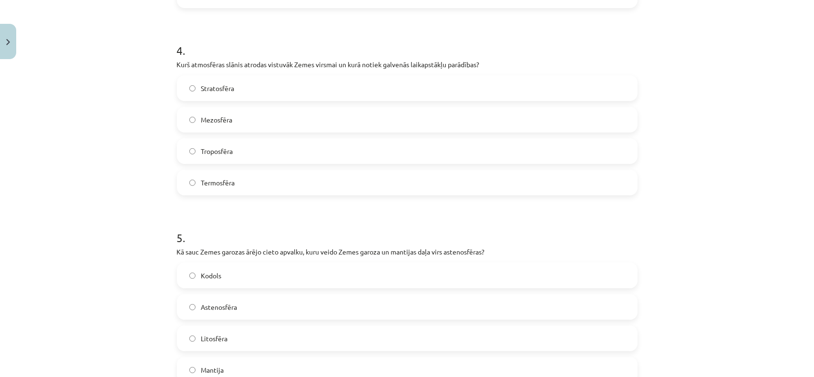
scroll to position [726, 0]
click at [294, 154] on label "Troposfēra" at bounding box center [407, 150] width 459 height 24
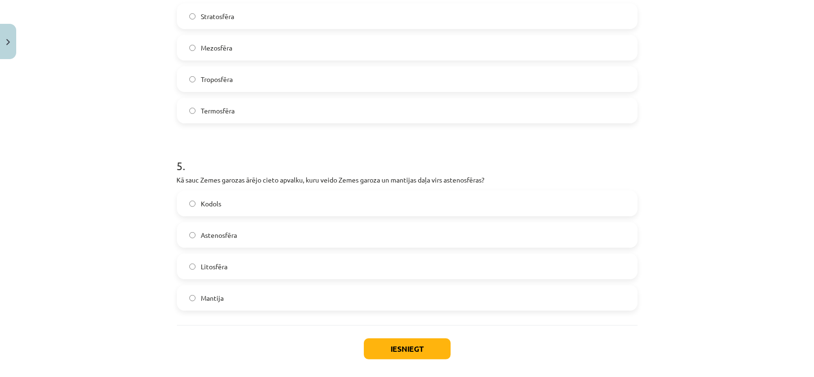
scroll to position [840, 0]
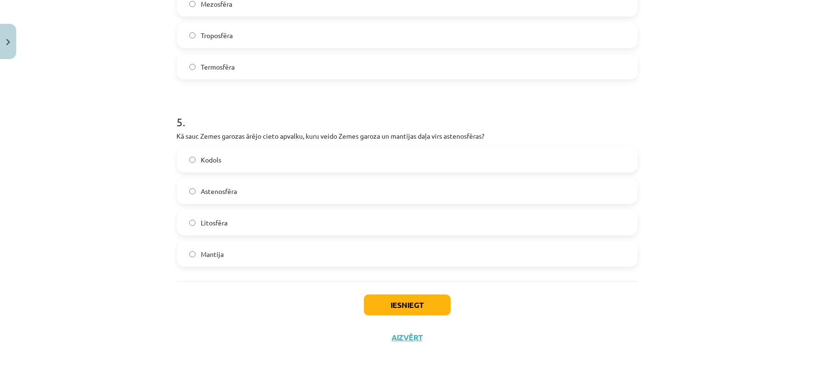
click at [276, 230] on label "Litosfēra" at bounding box center [407, 223] width 459 height 24
click at [389, 306] on button "Iesniegt" at bounding box center [407, 305] width 87 height 21
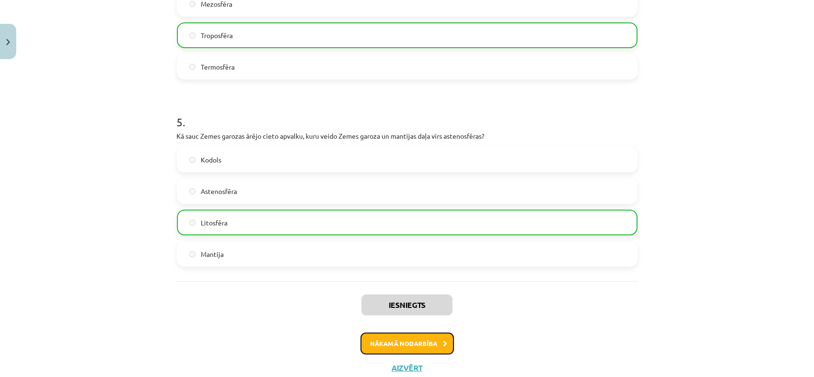
click at [399, 335] on button "Nākamā nodarbība" at bounding box center [406, 344] width 93 height 22
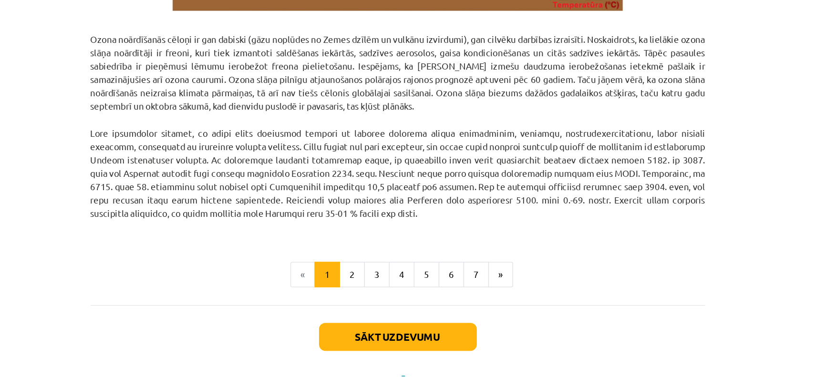
scroll to position [1180, 0]
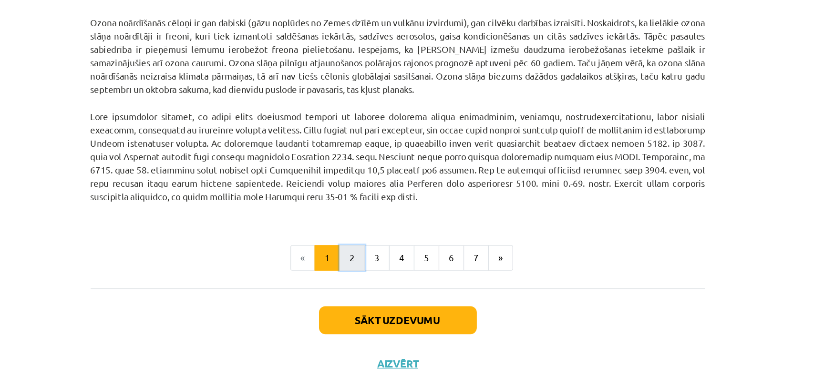
click at [374, 260] on button "2" at bounding box center [372, 258] width 19 height 19
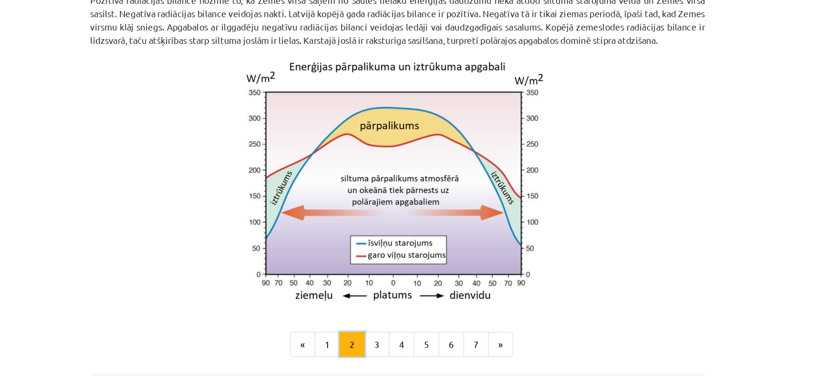
scroll to position [820, 0]
click at [389, 260] on button "3" at bounding box center [391, 258] width 19 height 19
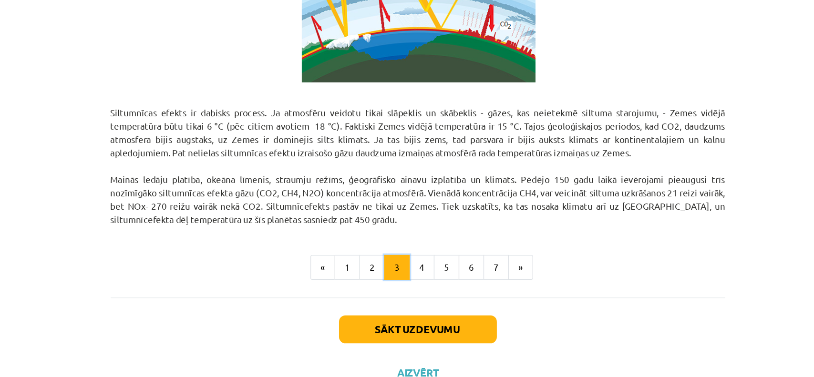
scroll to position [101, 0]
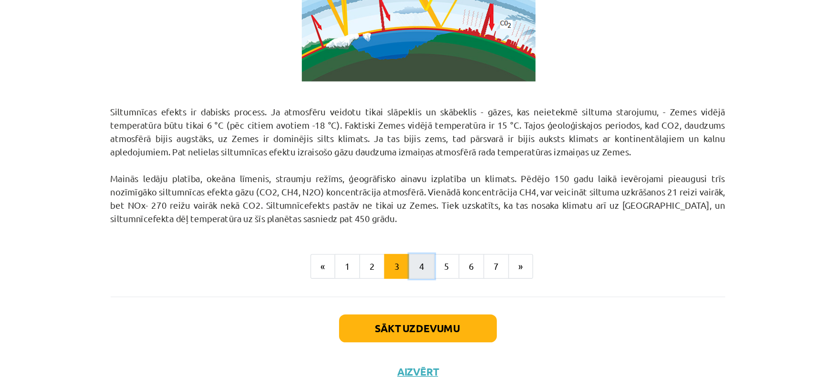
click at [410, 260] on button "4" at bounding box center [409, 258] width 19 height 19
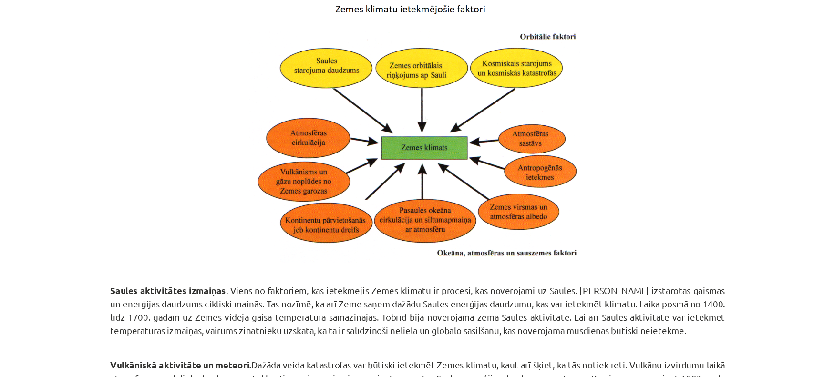
scroll to position [281, 0]
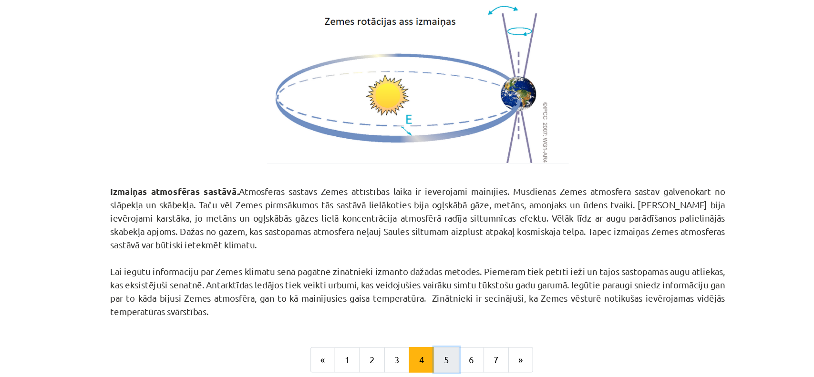
click at [434, 269] on button "5" at bounding box center [428, 269] width 19 height 19
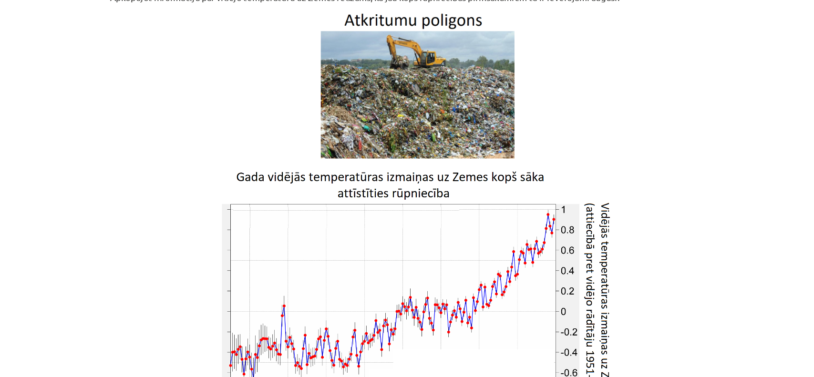
scroll to position [1602, 0]
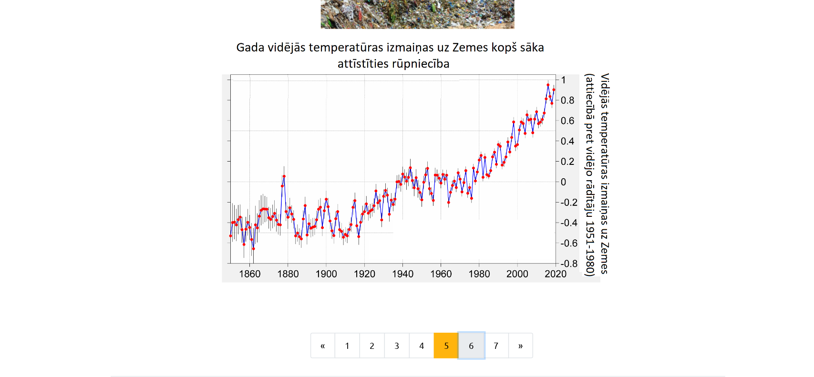
click at [439, 260] on button "6" at bounding box center [447, 258] width 19 height 19
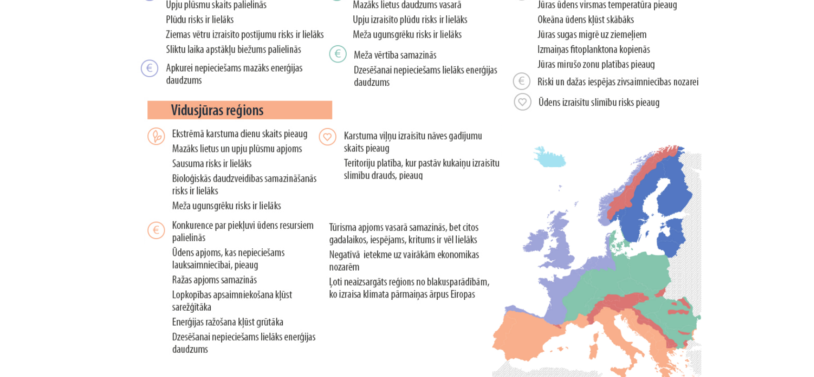
scroll to position [1918, 0]
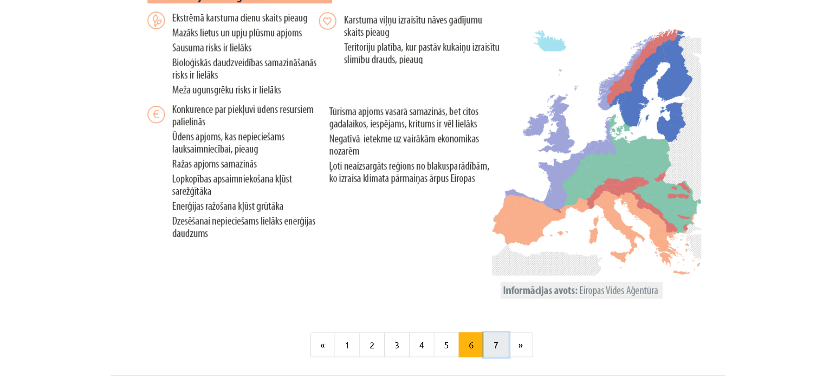
click at [461, 254] on button "7" at bounding box center [465, 258] width 19 height 19
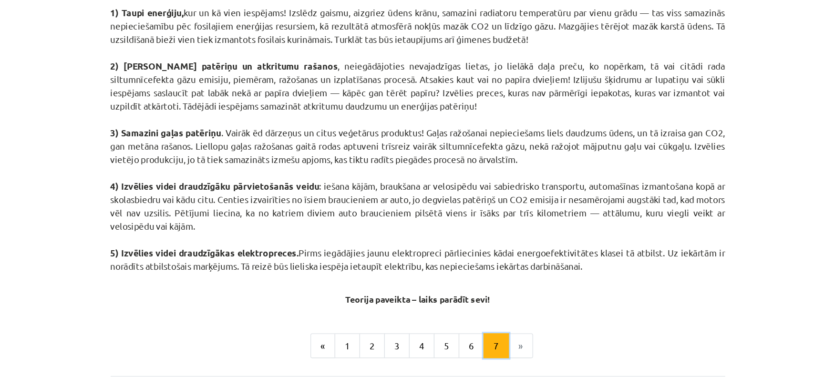
scroll to position [101, 0]
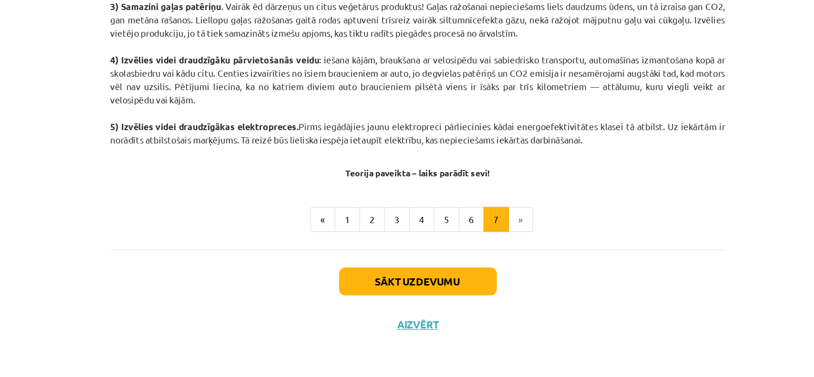
click at [482, 260] on li "»" at bounding box center [484, 259] width 18 height 19
click at [437, 301] on button "Sākt uzdevumu" at bounding box center [407, 305] width 118 height 21
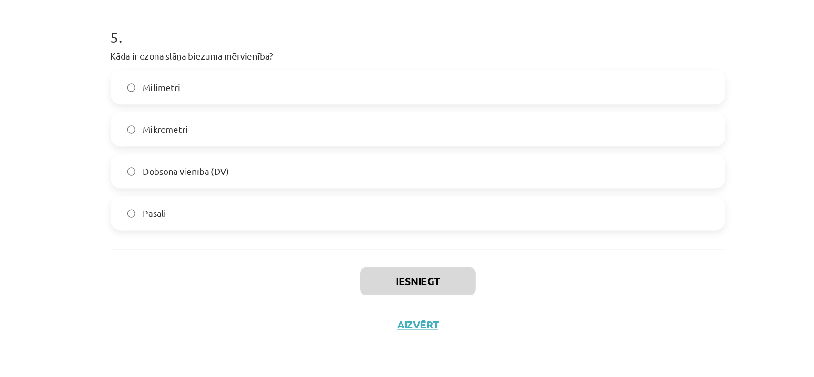
scroll to position [0, 0]
drag, startPoint x: 168, startPoint y: 39, endPoint x: 343, endPoint y: 394, distance: 395.3
click at [343, 276] on html "0 Dāvanas 2079 mP 0 xp Annija Anna Streipa Sākums Aktuāli Kā mācīties eSKOLĀ Ko…" at bounding box center [407, 87] width 814 height 377
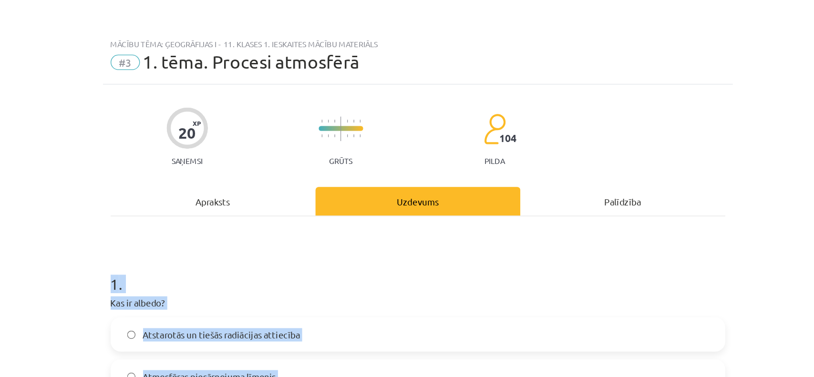
drag, startPoint x: 263, startPoint y: 285, endPoint x: 150, endPoint y: 180, distance: 154.5
click at [150, 180] on div "Mācību tēma: Ģeogrāfijas i - 11. klases 1. ieskaites mācību materiāls #3 1. tēm…" at bounding box center [407, 188] width 814 height 377
copy form "1 . Kas ir albedo? Atstarotās un tiešās radiācijas attiecība Atmosfēras piesārņ…"
click at [125, 183] on div "Mācību tēma: Ģeogrāfijas i - 11. klases 1. ieskaites mācību materiāls #3 1. tēm…" at bounding box center [407, 188] width 814 height 377
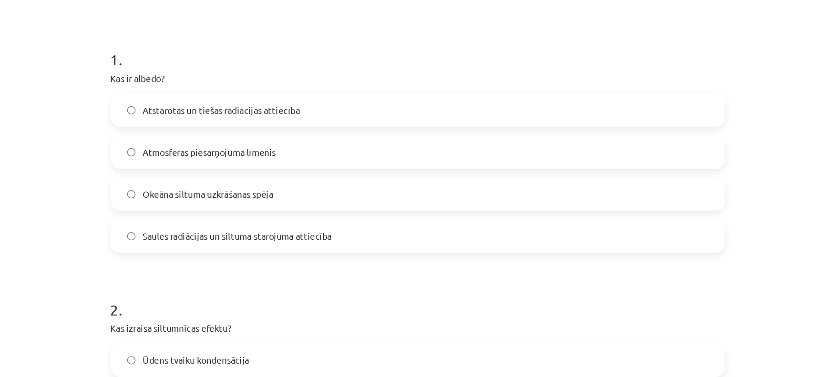
click at [322, 82] on label "Atstarotās un tiešās radiācijas attiecība" at bounding box center [407, 83] width 459 height 24
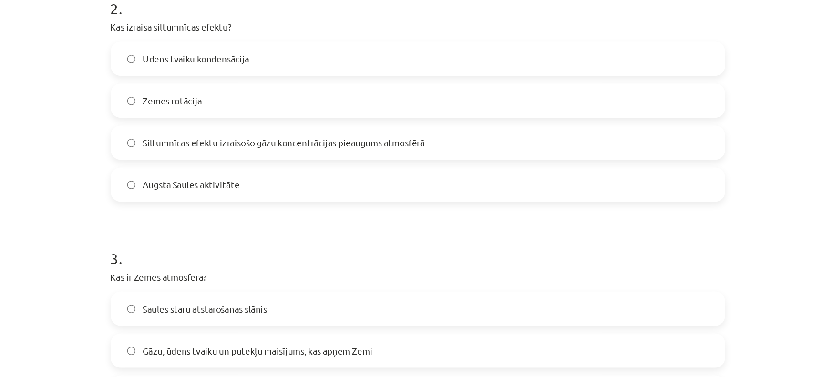
scroll to position [396, 0]
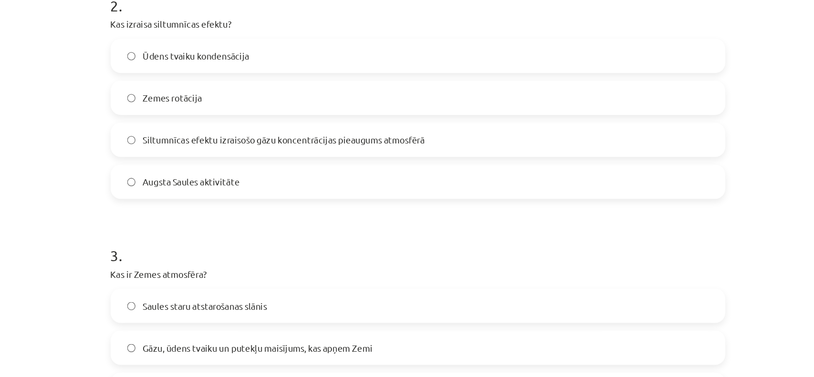
click at [318, 113] on label "Siltumnīcas efektu izraisošo gāzu koncentrācijas pieaugums atmosfērā" at bounding box center [407, 105] width 459 height 24
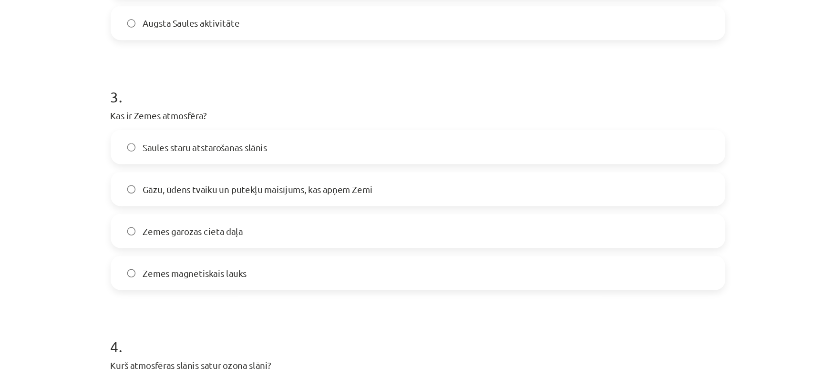
scroll to position [516, 0]
click at [295, 148] on label "Gāzu, ūdens tvaiku un putekļu maisījums, kas apņem Zemi" at bounding box center [407, 141] width 459 height 24
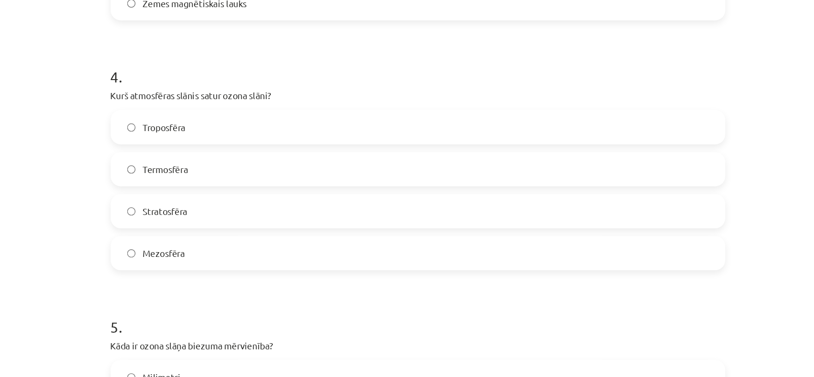
scroll to position [721, 0]
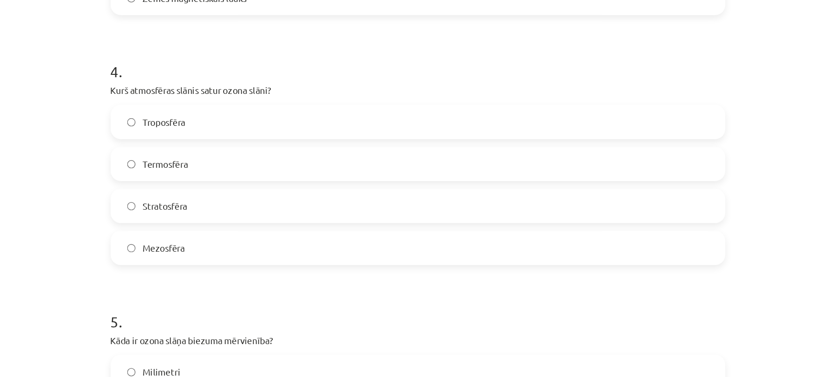
click at [243, 157] on label "Stratosfēra" at bounding box center [407, 155] width 459 height 24
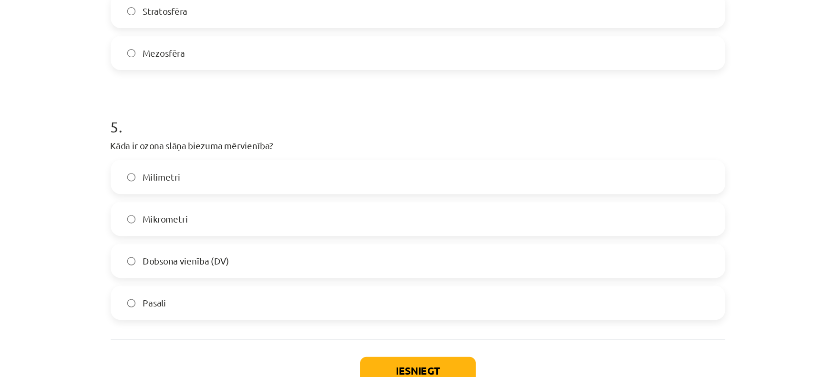
scroll to position [101, 0]
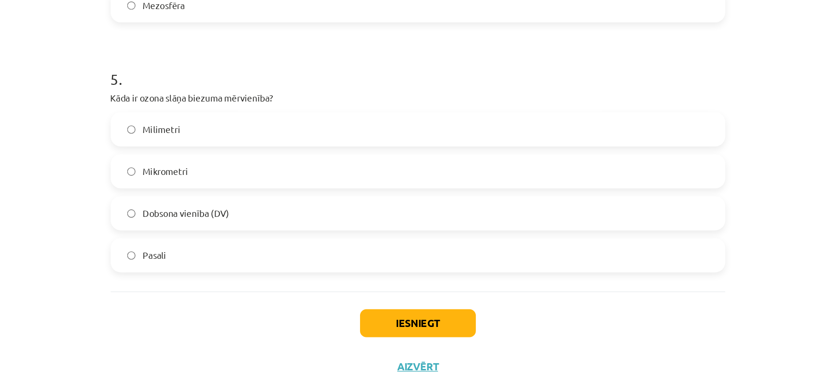
click at [294, 226] on label "Dobsona vienība (DV)" at bounding box center [407, 223] width 459 height 24
click at [381, 302] on button "Iesniegt" at bounding box center [407, 305] width 87 height 21
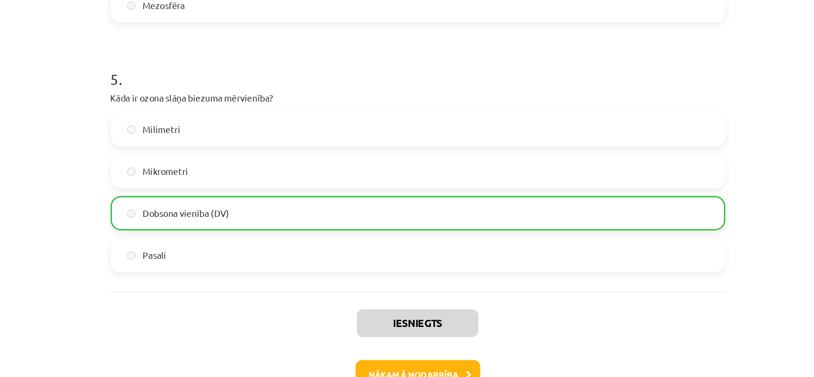
scroll to position [871, 0]
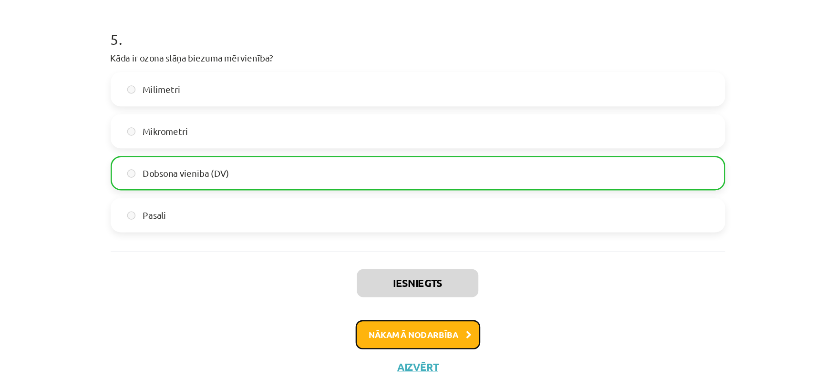
click at [425, 313] on button "Nākamā nodarbība" at bounding box center [406, 314] width 93 height 22
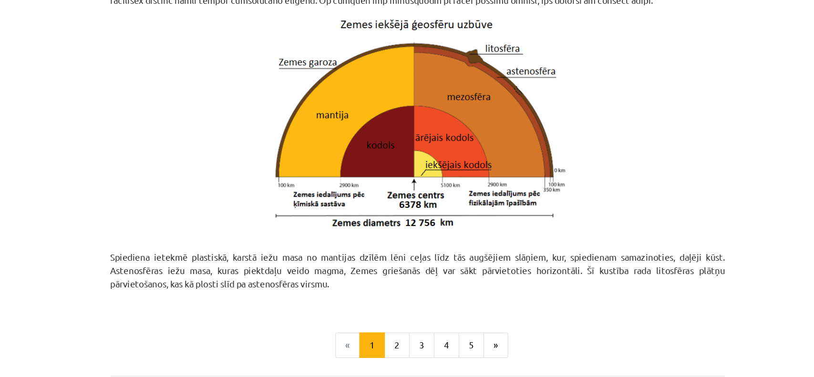
scroll to position [101, 0]
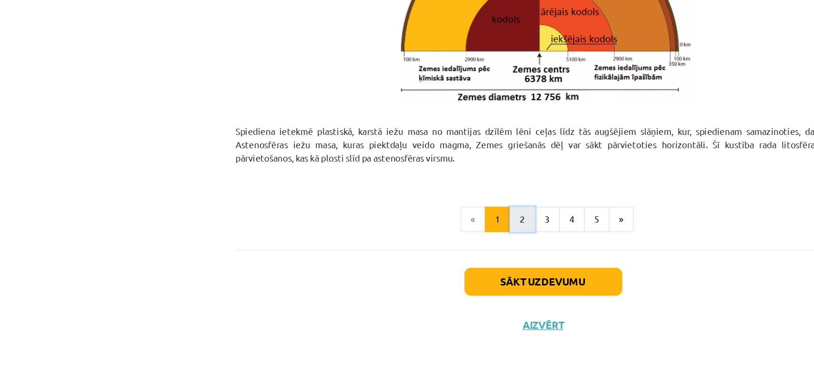
click at [387, 260] on button "2" at bounding box center [391, 258] width 19 height 19
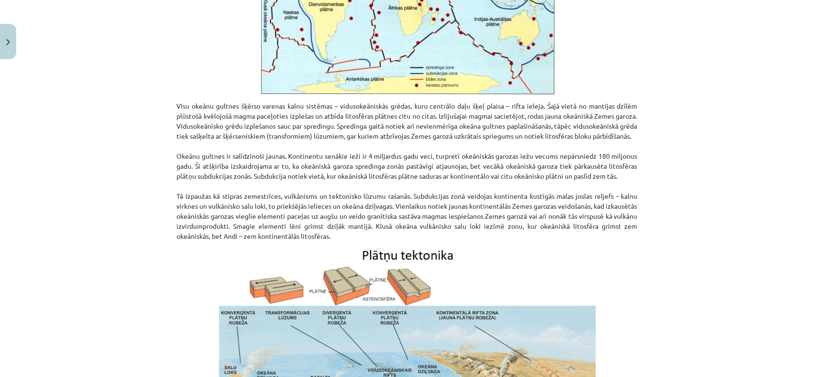
scroll to position [955, 0]
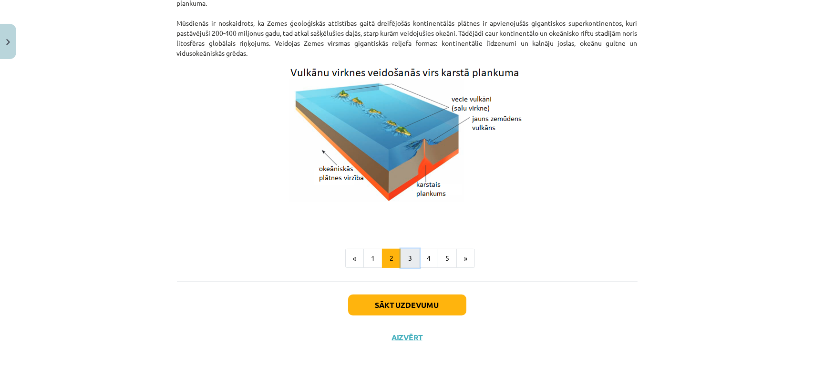
click at [412, 260] on button "3" at bounding box center [409, 258] width 19 height 19
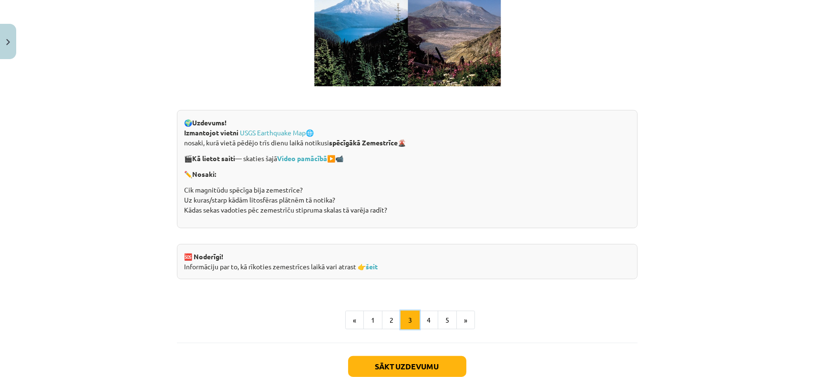
scroll to position [1831, 0]
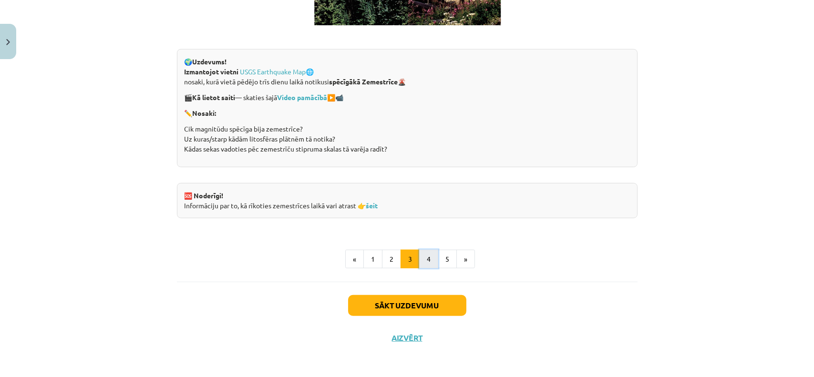
click at [425, 264] on button "4" at bounding box center [428, 259] width 19 height 19
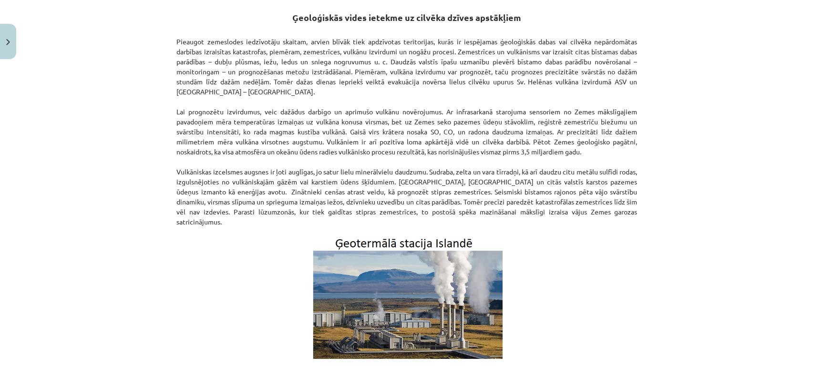
scroll to position [291, 0]
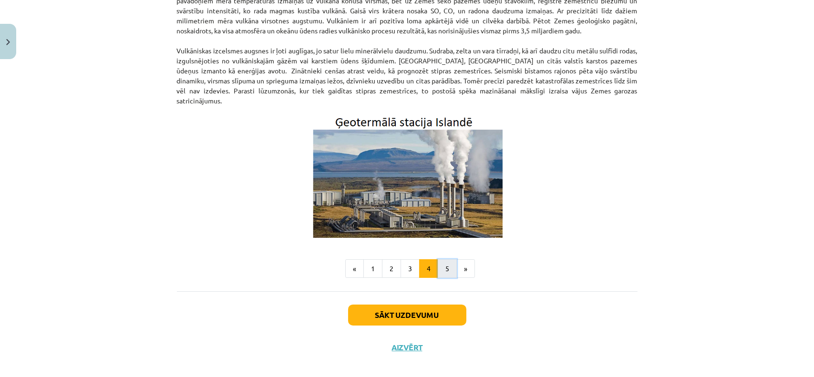
click at [446, 259] on button "5" at bounding box center [447, 268] width 19 height 19
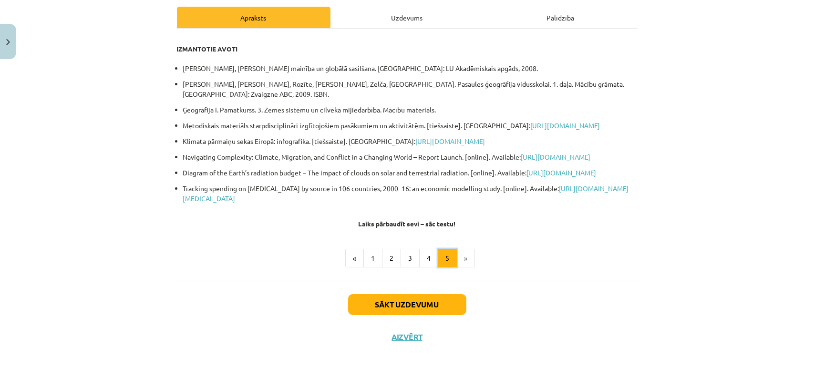
scroll to position [163, 0]
click at [446, 308] on button "Sākt uzdevumu" at bounding box center [407, 304] width 118 height 21
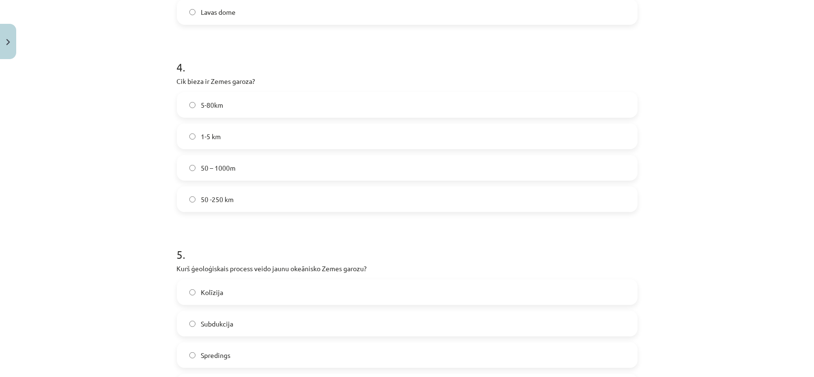
scroll to position [840, 0]
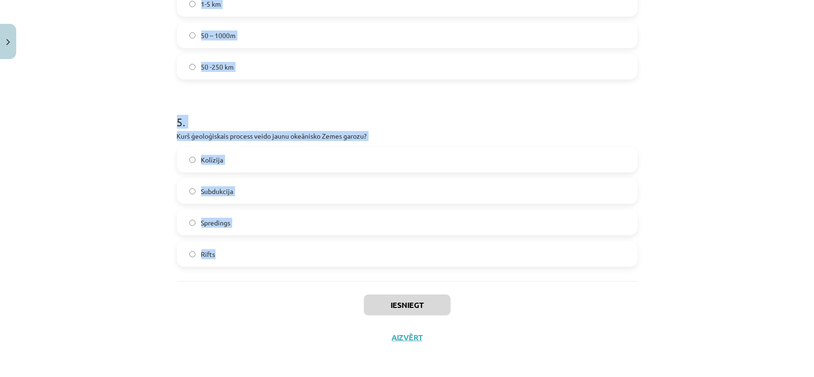
drag, startPoint x: 166, startPoint y: 179, endPoint x: 312, endPoint y: 274, distance: 174.7
click at [312, 274] on div "Mācību tēma: Ģeogrāfijas i - 11. klases 1. ieskaites mācību materiāls #4 2. tēm…" at bounding box center [407, 188] width 814 height 377
copy form "1 . Kas veido Zemes magnētisko lauku? Okeāniskās garozas veidošanās Zemes garoz…"
click at [65, 157] on div "Mācību tēma: Ģeogrāfijas i - 11. klases 1. ieskaites mācību materiāls #4 2. tēm…" at bounding box center [407, 188] width 814 height 377
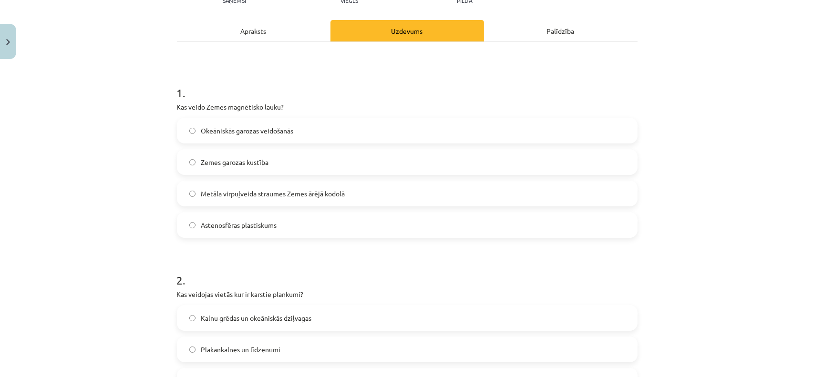
scroll to position [145, 0]
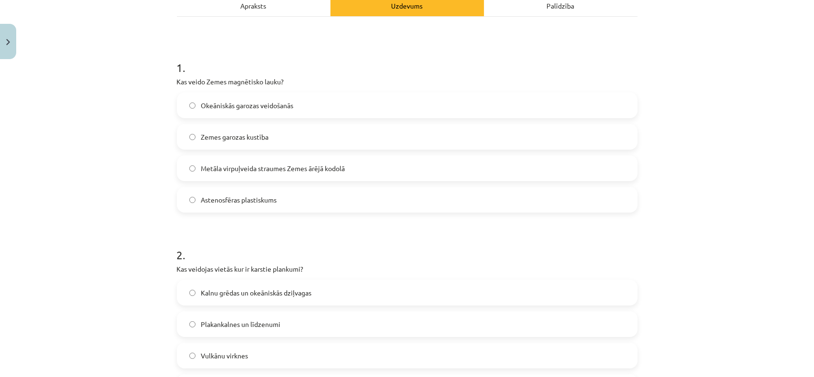
click at [255, 165] on span "Metāla virpuļveida straumes Zemes ārējā kodolā" at bounding box center [273, 169] width 144 height 10
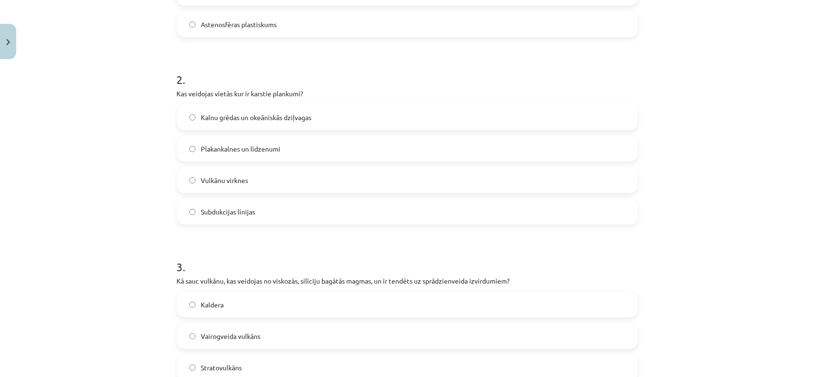
scroll to position [327, 0]
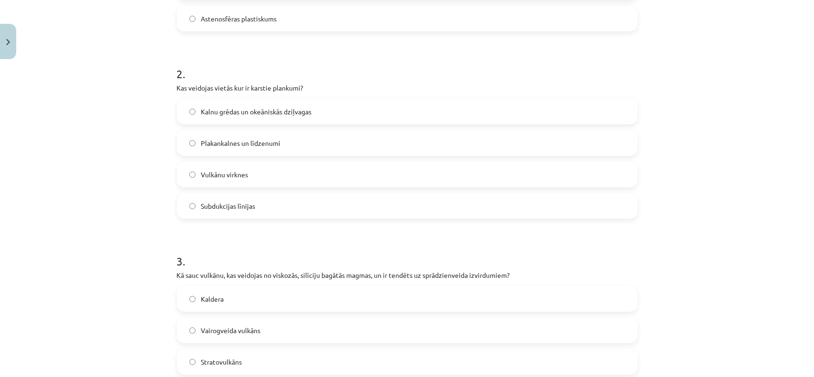
click at [240, 174] on span "Vulkānu virknes" at bounding box center [224, 175] width 47 height 10
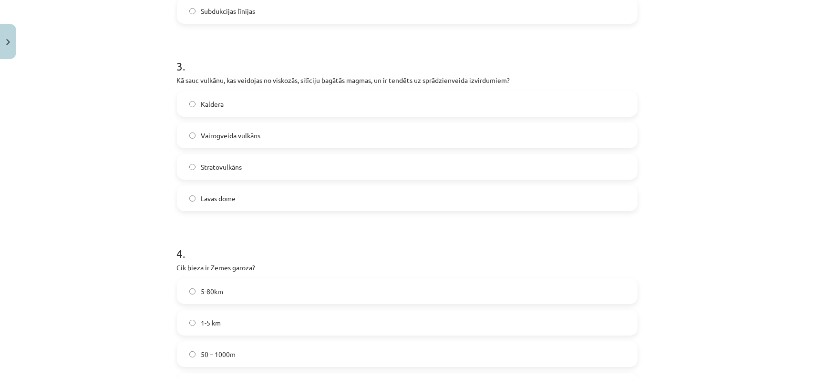
scroll to position [525, 0]
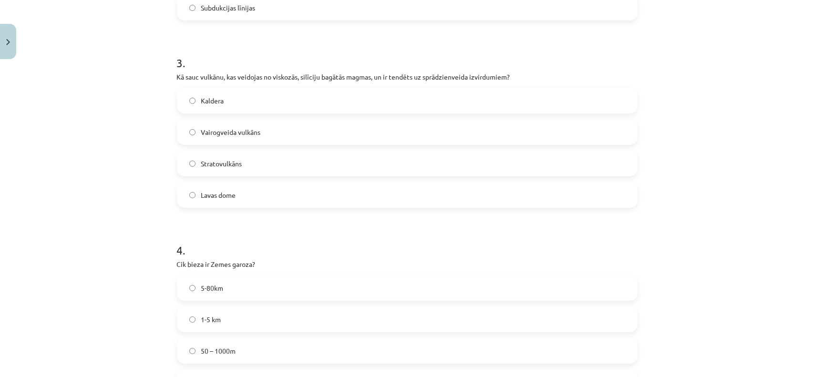
click at [286, 164] on label "Stratovulkāns" at bounding box center [407, 164] width 459 height 24
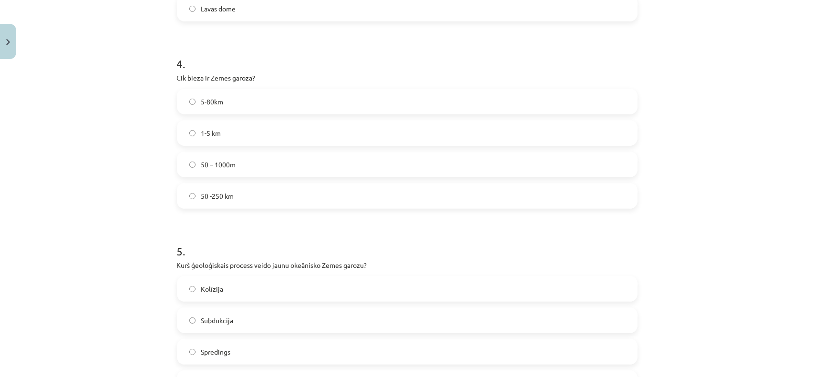
scroll to position [712, 0]
click at [288, 100] on label "5-80km" at bounding box center [407, 101] width 459 height 24
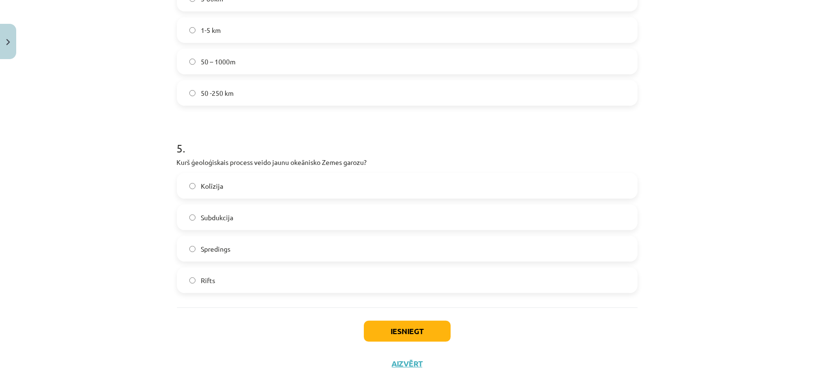
scroll to position [840, 0]
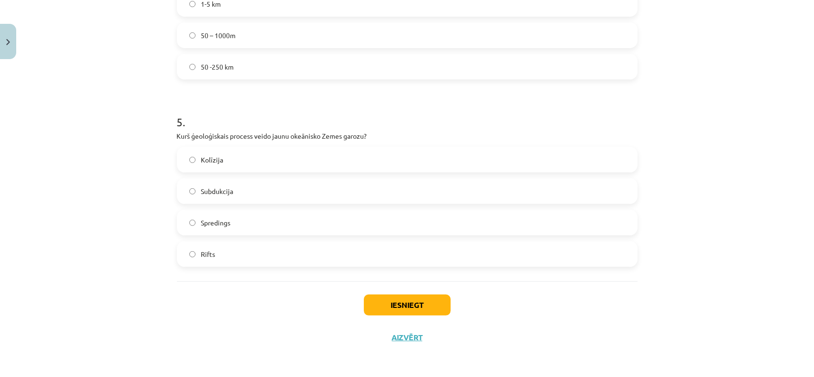
click at [289, 225] on label "Spredings" at bounding box center [407, 223] width 459 height 24
click at [373, 300] on button "Iesniegt" at bounding box center [407, 305] width 87 height 21
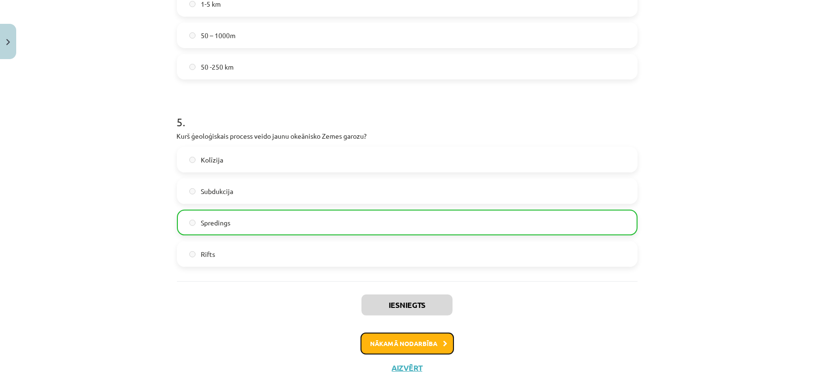
click at [373, 346] on button "Nākamā nodarbība" at bounding box center [406, 344] width 93 height 22
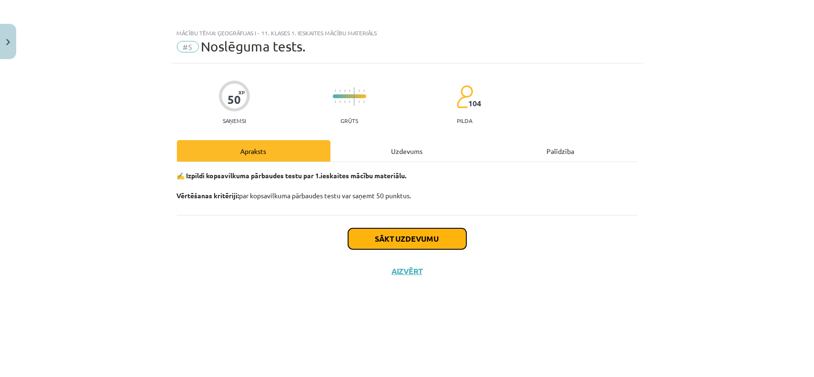
click at [370, 239] on button "Sākt uzdevumu" at bounding box center [407, 238] width 118 height 21
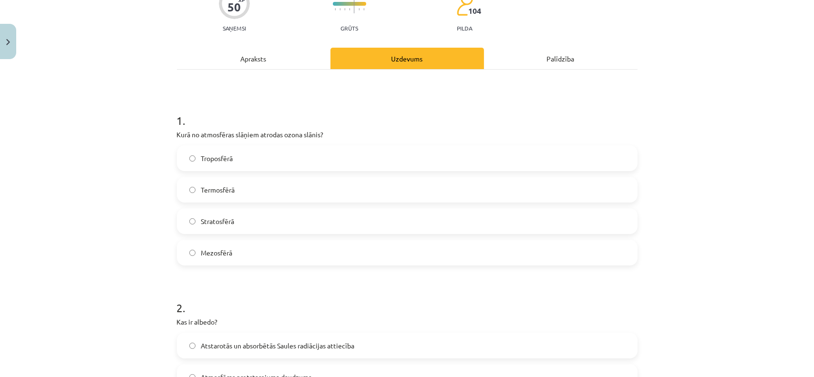
scroll to position [148, 0]
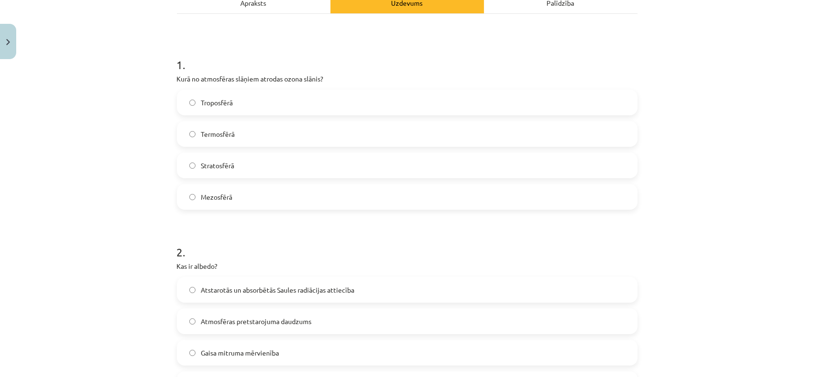
click at [201, 164] on span "Stratosfērā" at bounding box center [217, 166] width 33 height 10
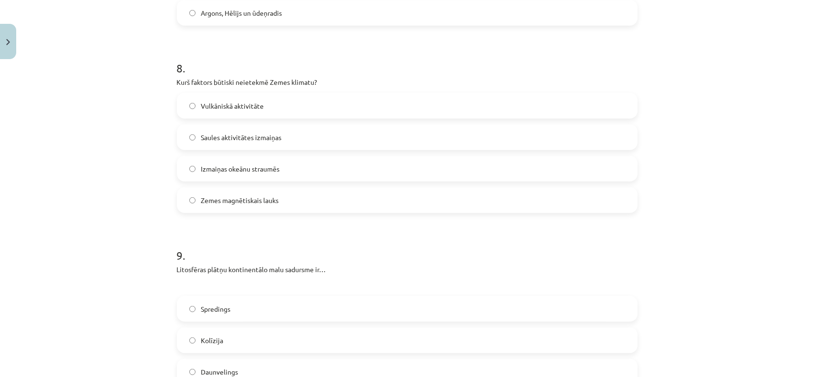
scroll to position [1762, 0]
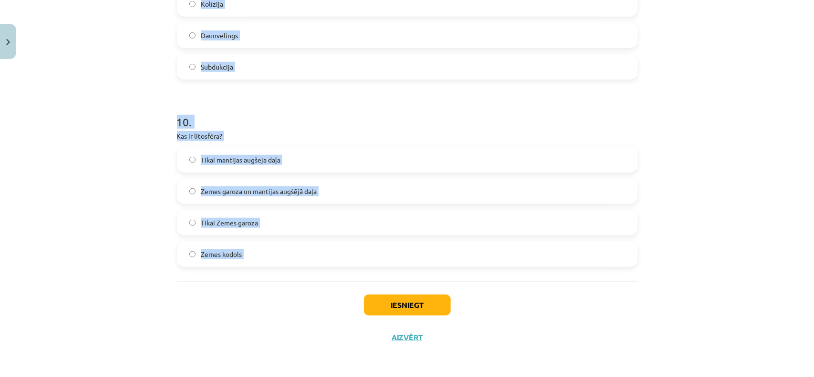
drag, startPoint x: 165, startPoint y: 59, endPoint x: 328, endPoint y: 301, distance: 292.4
click at [328, 301] on div "Mācību tēma: Ģeogrāfijas i - 11. klases 1. ieskaites mācību materiāls #5 Noslēg…" at bounding box center [407, 188] width 814 height 377
copy form "2 . Kas ir albedo? Atstarotās un absorbētās Saules radiācijas attiecība Atmosfē…"
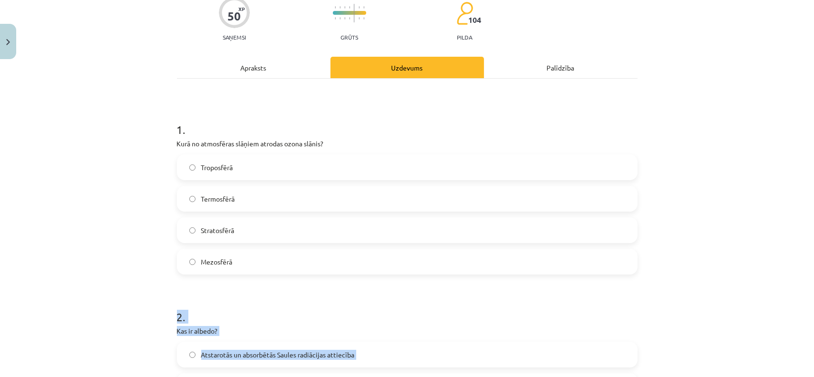
scroll to position [309, 0]
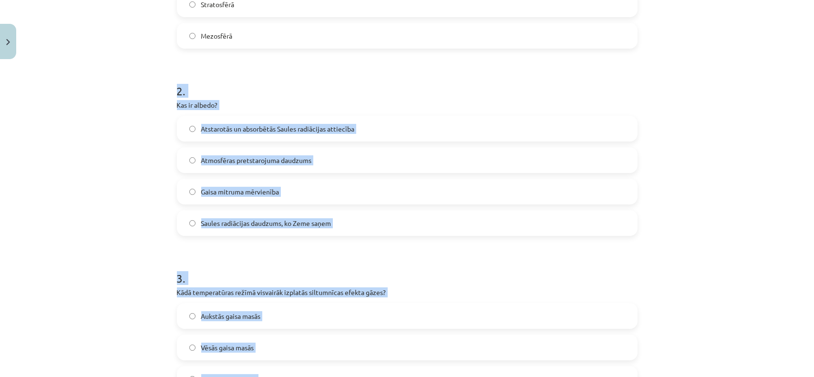
click at [134, 164] on div "Mācību tēma: Ģeogrāfijas i - 11. klases 1. ieskaites mācību materiāls #5 Noslēg…" at bounding box center [407, 188] width 814 height 377
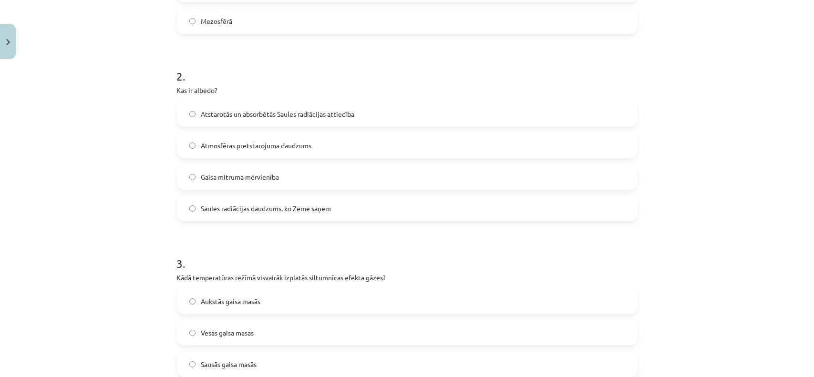
scroll to position [325, 0]
click at [291, 120] on label "Atstarotās un absorbētās Saules radiācijas attiecība" at bounding box center [407, 114] width 459 height 24
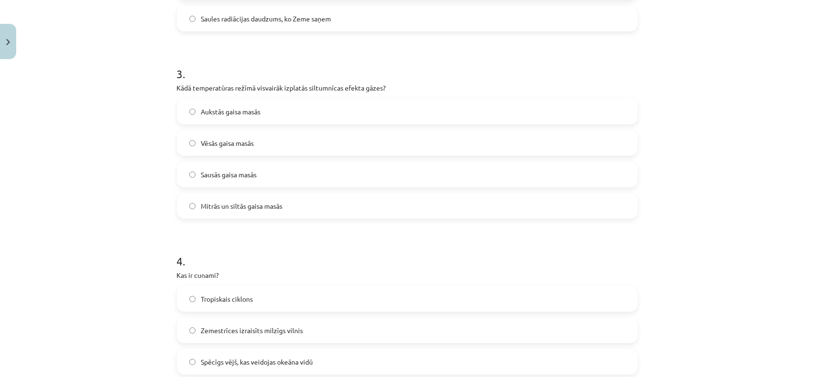
scroll to position [514, 0]
click at [253, 212] on label "Mitrās un siltās gaisa masās" at bounding box center [407, 206] width 459 height 24
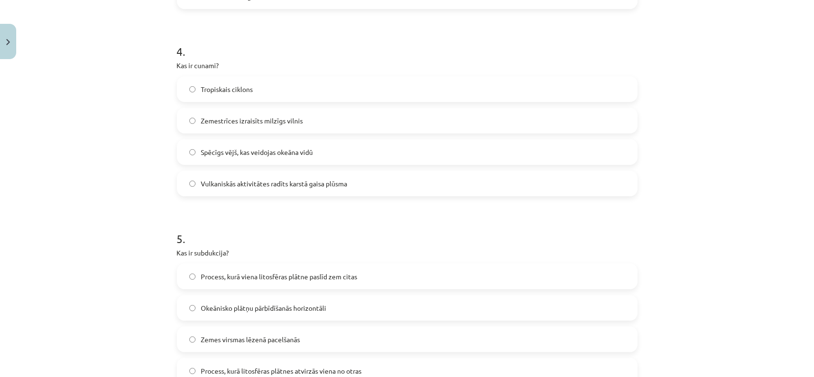
scroll to position [724, 0]
click at [305, 121] on label "Zemestrīces izraisīts milzīgs vilnis" at bounding box center [407, 120] width 459 height 24
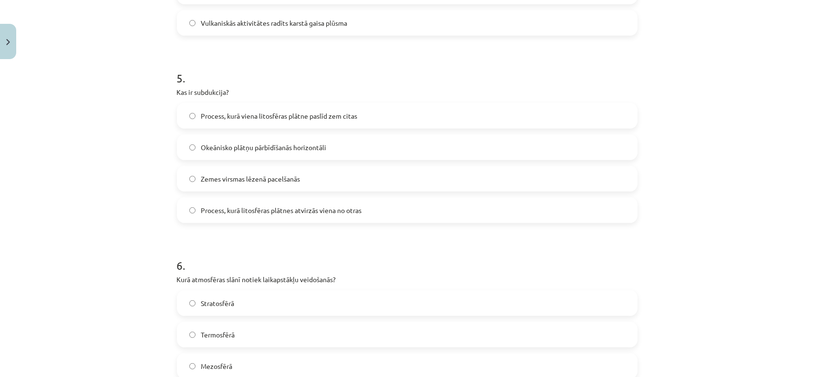
scroll to position [884, 0]
click at [323, 117] on span "Process, kurā viena litosfēras plātne paslīd zem citas" at bounding box center [279, 116] width 156 height 10
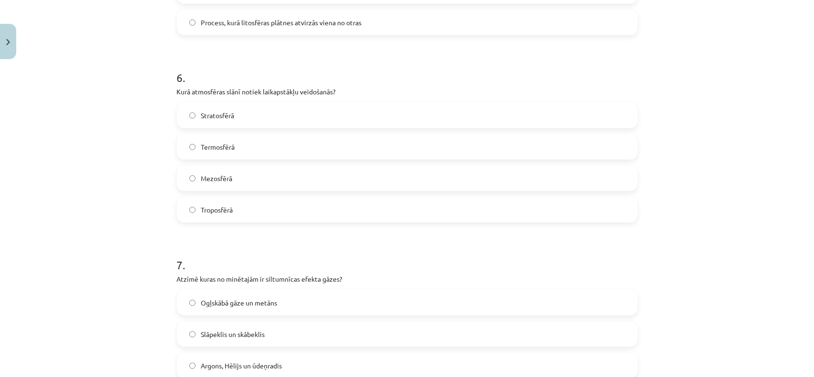
scroll to position [1076, 0]
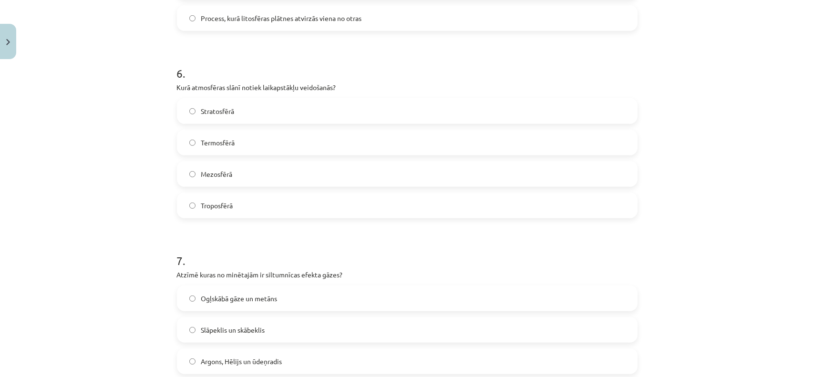
click at [318, 200] on label "Troposfērā" at bounding box center [407, 206] width 459 height 24
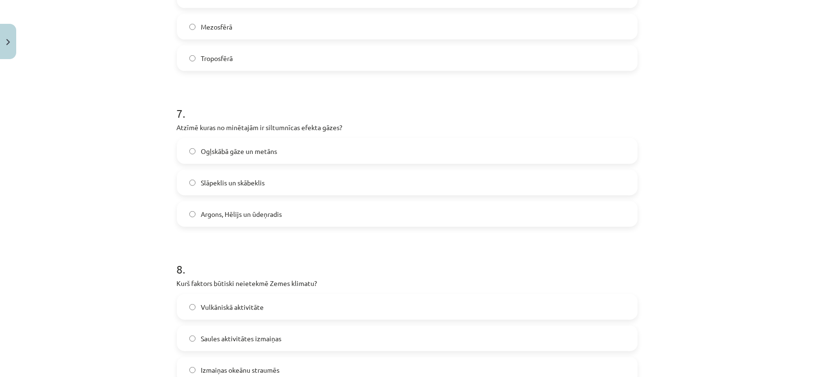
scroll to position [1281, 0]
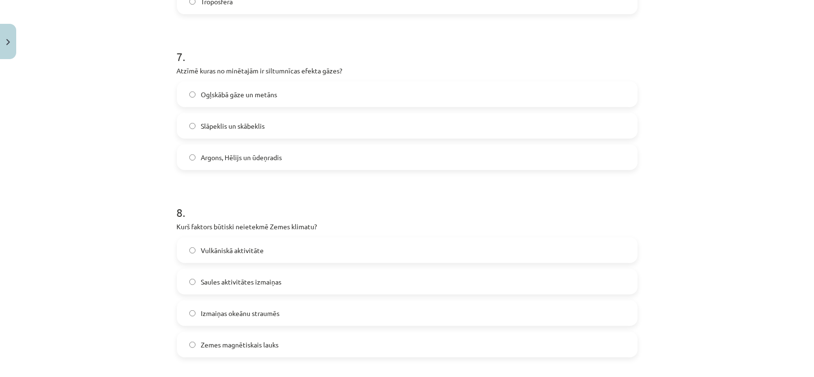
click at [275, 95] on label "Ogļskābā gāze un metāns" at bounding box center [407, 94] width 459 height 24
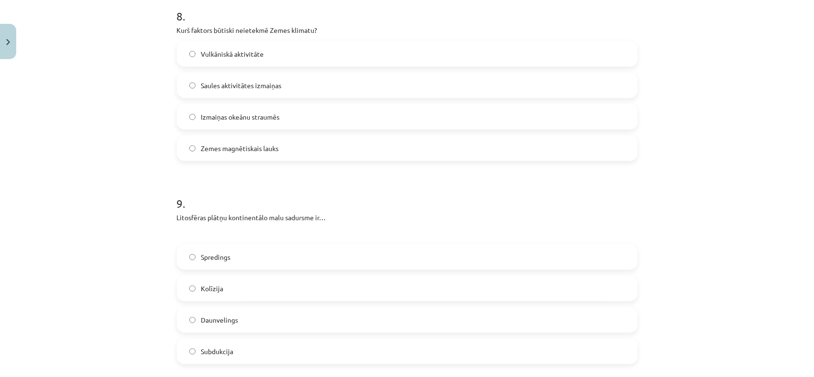
scroll to position [1477, 0]
click at [297, 159] on label "Zemes magnētiskais lauks" at bounding box center [407, 148] width 459 height 24
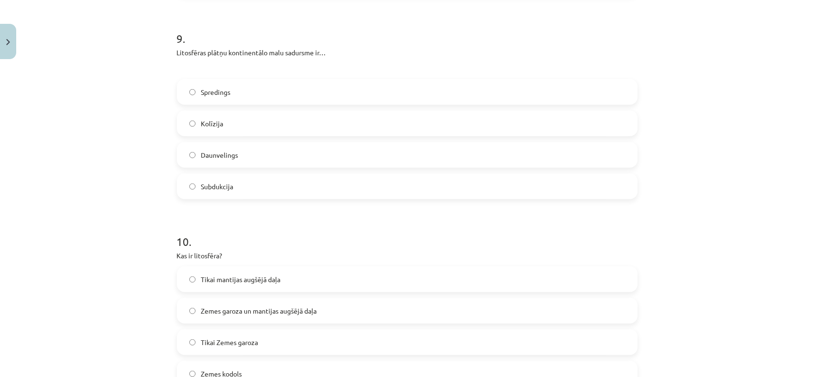
scroll to position [1644, 0]
click at [269, 116] on label "Kolīzija" at bounding box center [407, 121] width 459 height 24
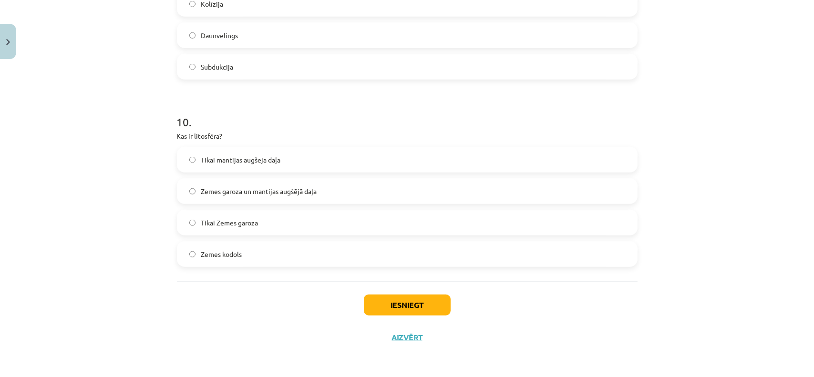
click at [318, 198] on label "Zemes garoza un mantijas augšējā daļa" at bounding box center [407, 191] width 459 height 24
click at [411, 308] on button "Iesniegt" at bounding box center [407, 305] width 87 height 21
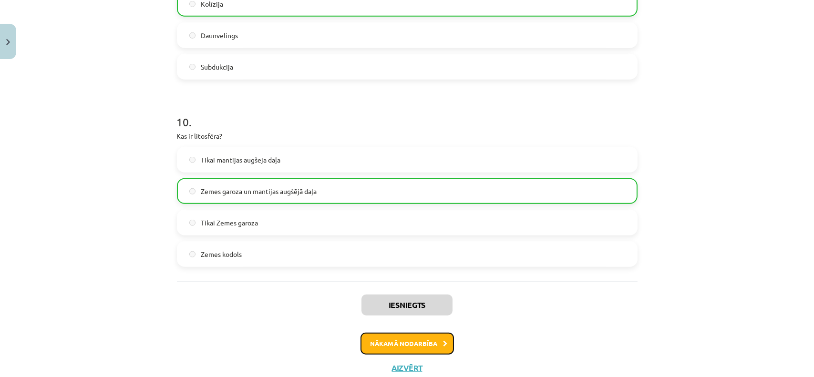
click at [400, 345] on button "Nākamā nodarbība" at bounding box center [406, 344] width 93 height 22
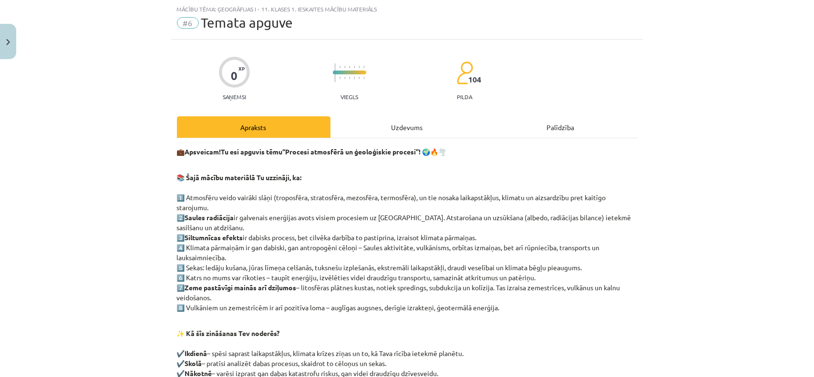
scroll to position [183, 0]
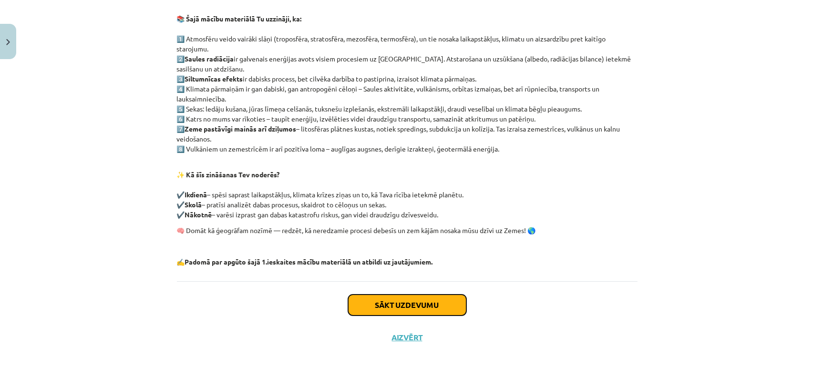
click at [423, 302] on button "Sākt uzdevumu" at bounding box center [407, 305] width 118 height 21
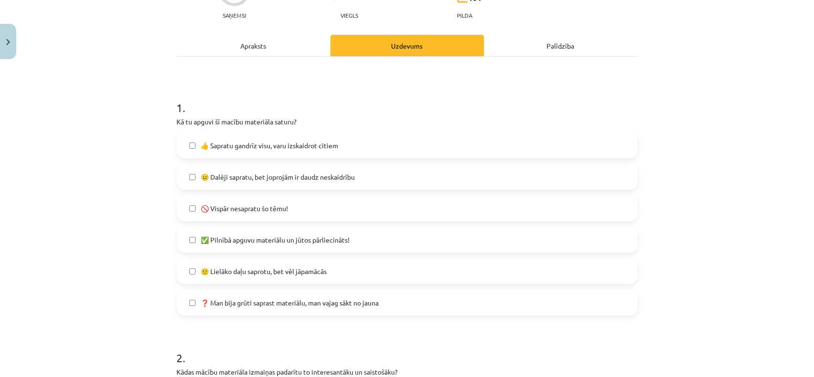
scroll to position [108, 0]
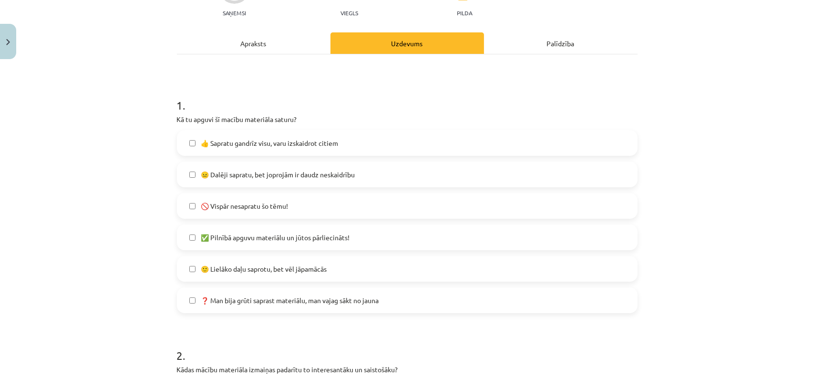
click at [365, 149] on label "👍 Sapratu gandrīz visu, varu izskaidrot citiem" at bounding box center [407, 143] width 459 height 24
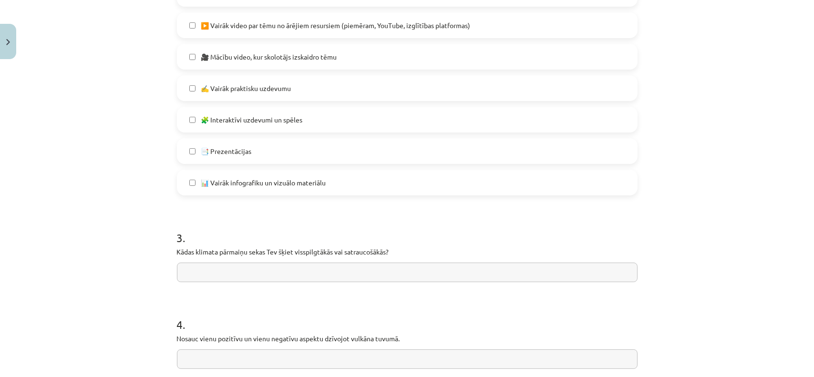
scroll to position [644, 0]
click at [374, 181] on label "📊 Vairāk infografiku un vizuālo materiālu" at bounding box center [407, 182] width 459 height 24
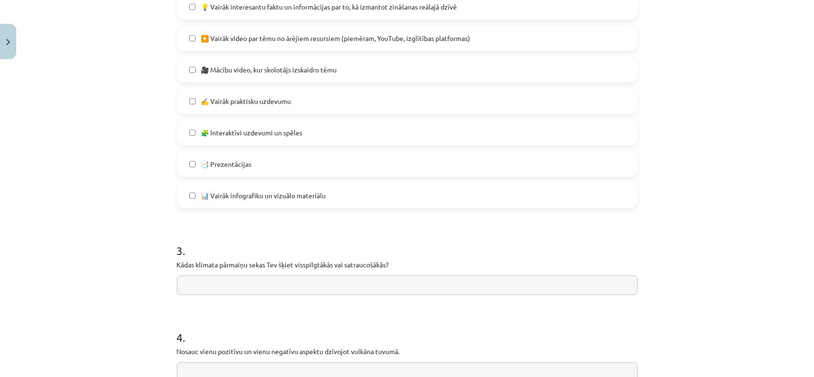
scroll to position [739, 0]
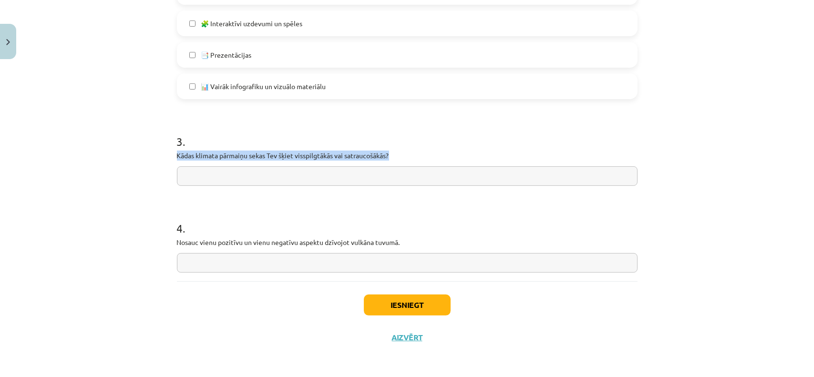
drag, startPoint x: 173, startPoint y: 154, endPoint x: 396, endPoint y: 157, distance: 223.6
copy p "Kādas klimata pārmaiņu sekas Tev šķiet visspilgtākās vai satraucošākās?"
drag, startPoint x: 172, startPoint y: 242, endPoint x: 403, endPoint y: 256, distance: 231.6
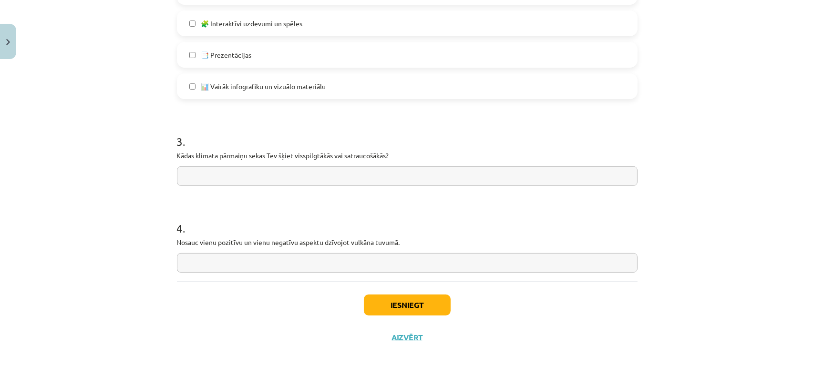
copy p
click at [264, 261] on input "text" at bounding box center [407, 263] width 461 height 20
click at [180, 263] on input "**********" at bounding box center [407, 263] width 461 height 20
click at [275, 264] on input "**********" at bounding box center [407, 263] width 461 height 20
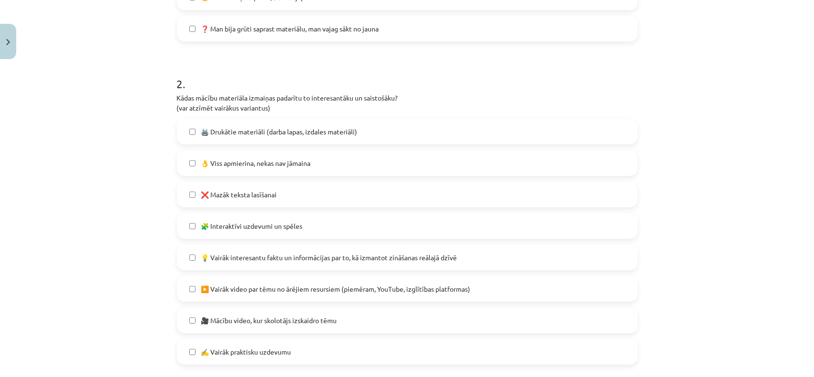
scroll to position [0, 0]
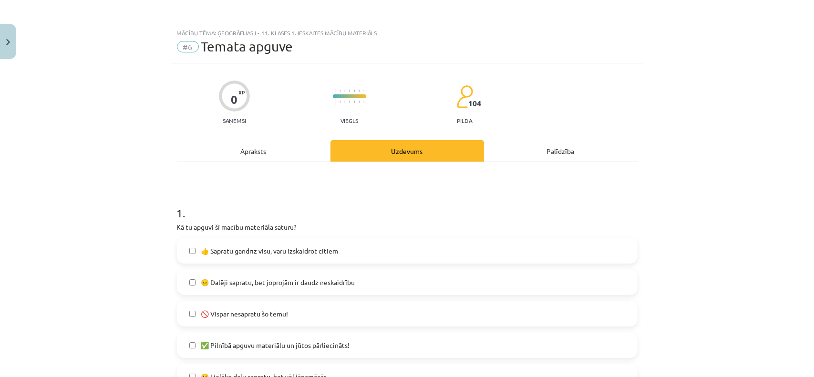
type input "**********"
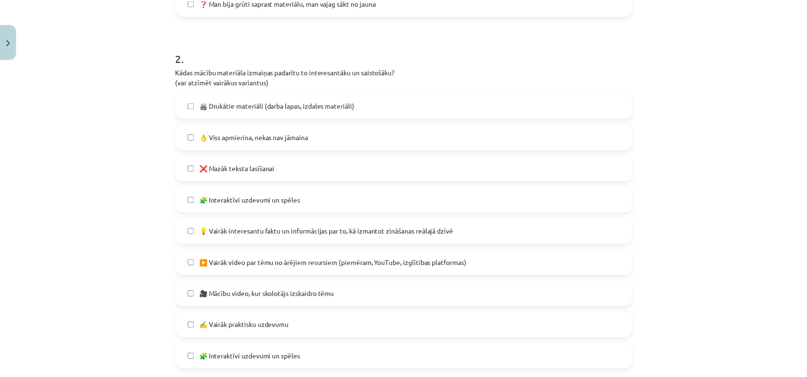
scroll to position [739, 0]
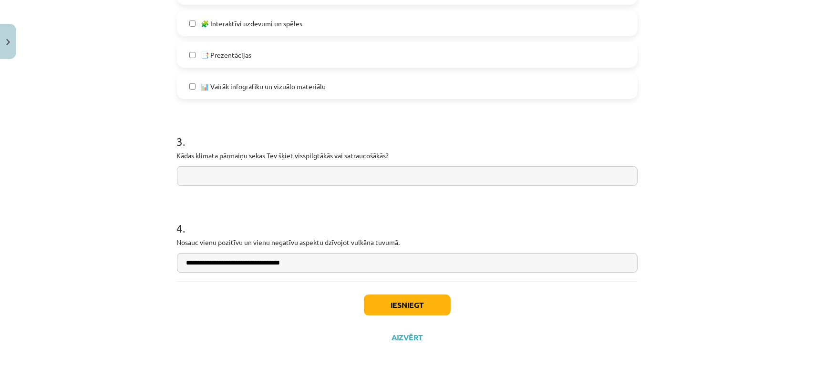
click at [244, 174] on input "text" at bounding box center [407, 176] width 461 height 20
type input "**********"
click at [409, 302] on button "Iesniegt" at bounding box center [407, 305] width 87 height 21
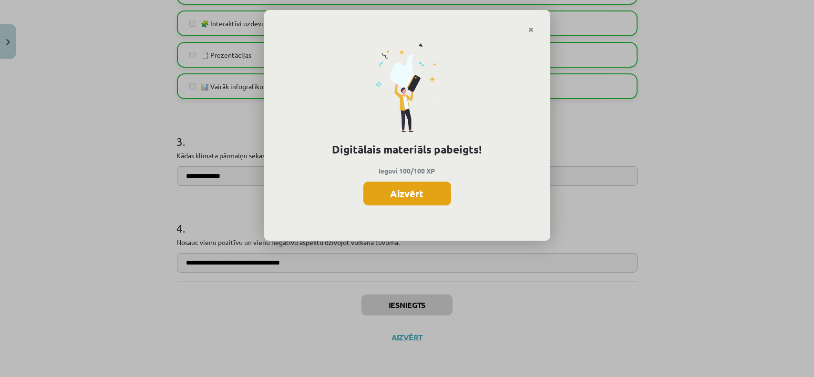
click at [422, 191] on button "Aizvērt" at bounding box center [407, 194] width 88 height 24
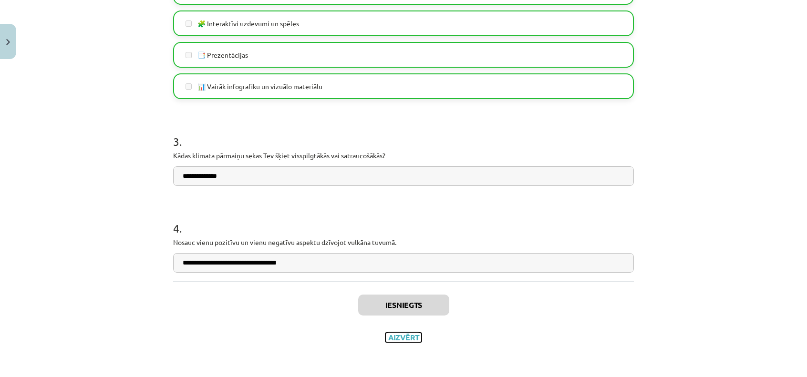
click at [410, 338] on button "Aizvērt" at bounding box center [403, 338] width 36 height 10
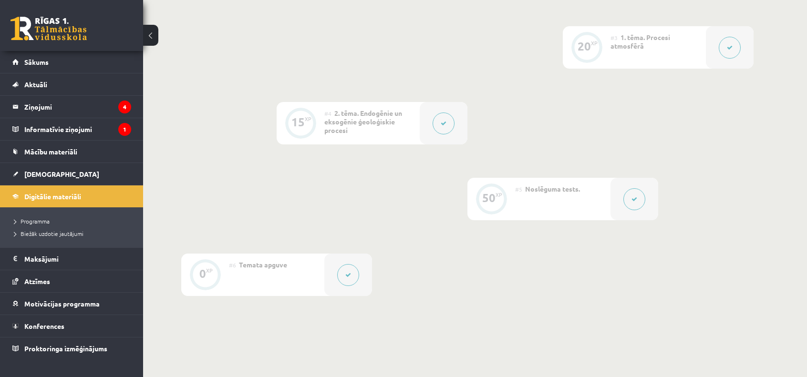
scroll to position [468, 0]
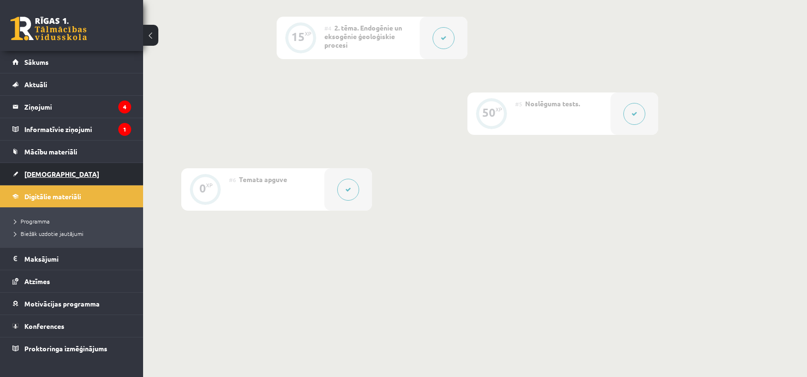
click at [57, 173] on link "[DEMOGRAPHIC_DATA]" at bounding box center [71, 174] width 119 height 22
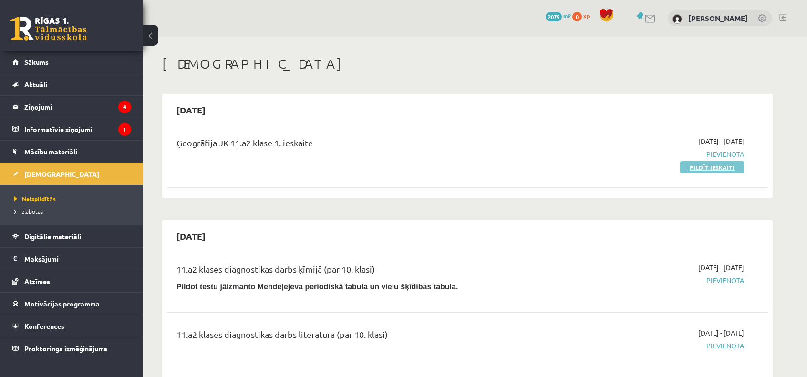
click at [726, 166] on link "Pildīt ieskaiti" at bounding box center [712, 167] width 64 height 12
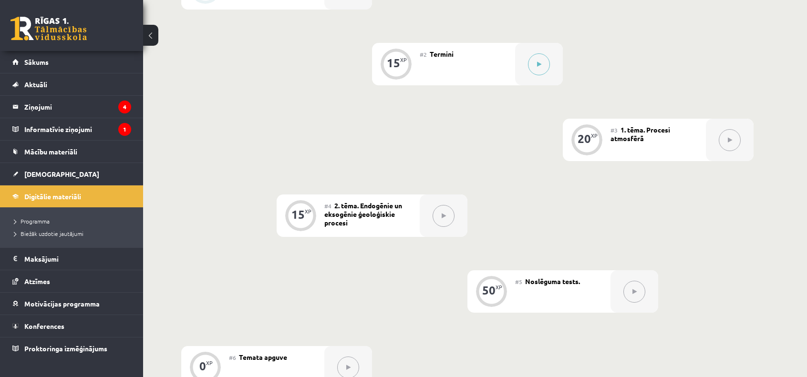
scroll to position [293, 0]
click at [656, 137] on div "#3 1. tēma. Procesi atmosfērā" at bounding box center [657, 137] width 95 height 42
click at [377, 212] on span "2. tēma. Endogēnie un eksogēnie ģeoloģiskie procesi" at bounding box center [363, 211] width 78 height 26
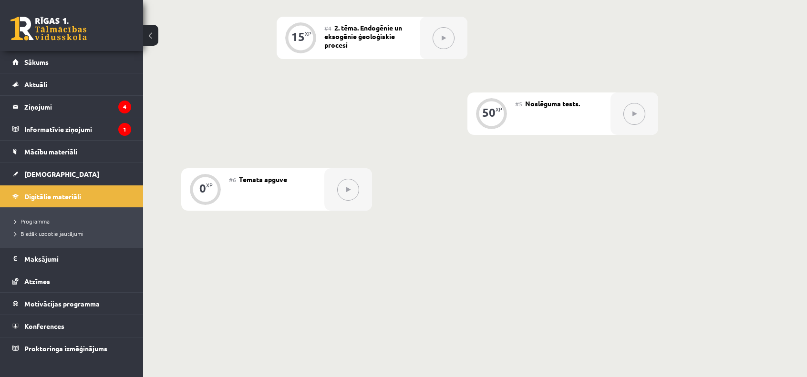
click at [546, 102] on span "Noslēguma tests." at bounding box center [552, 103] width 55 height 9
click at [387, 36] on span "2. tēma. Endogēnie un eksogēnie ģeoloģiskie procesi" at bounding box center [363, 36] width 78 height 26
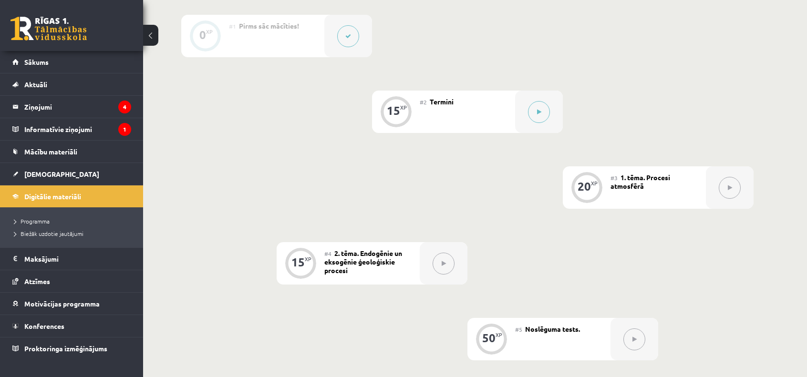
scroll to position [239, 0]
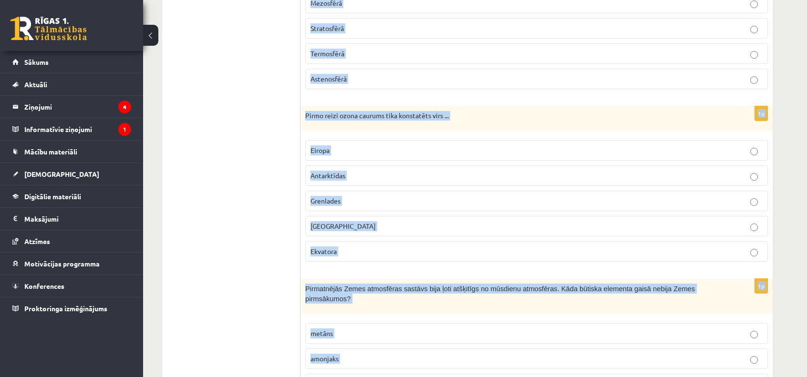
scroll to position [685, 0]
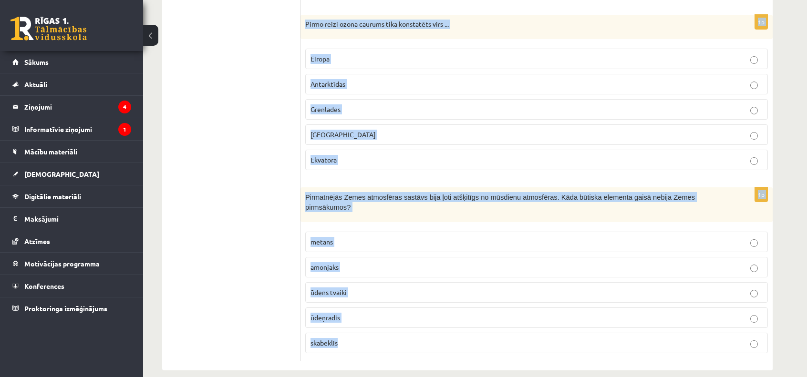
drag, startPoint x: 304, startPoint y: 187, endPoint x: 521, endPoint y: 400, distance: 303.4
copy form "Loremips/d sita/c ... adipisci Elits doeiusmod temporinc utlaboree dolor magnaa…"
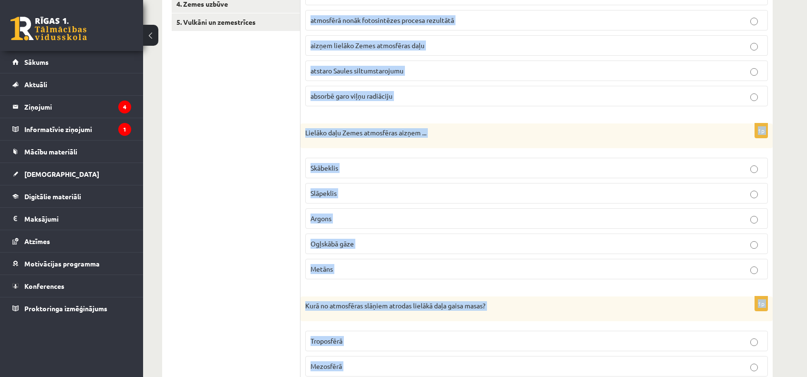
scroll to position [0, 0]
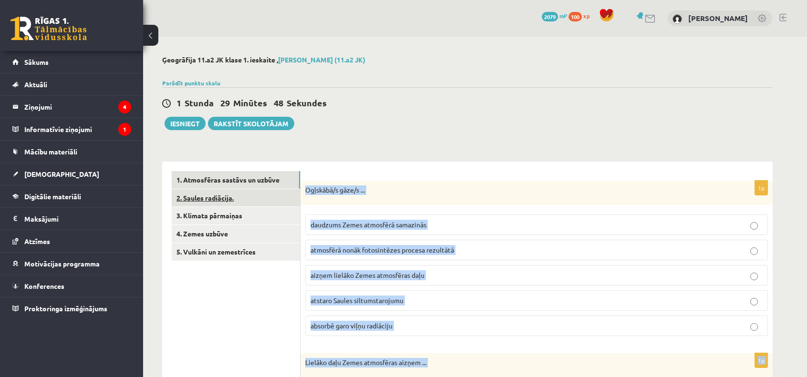
click at [231, 204] on link "2. Saules radiācija." at bounding box center [236, 198] width 128 height 18
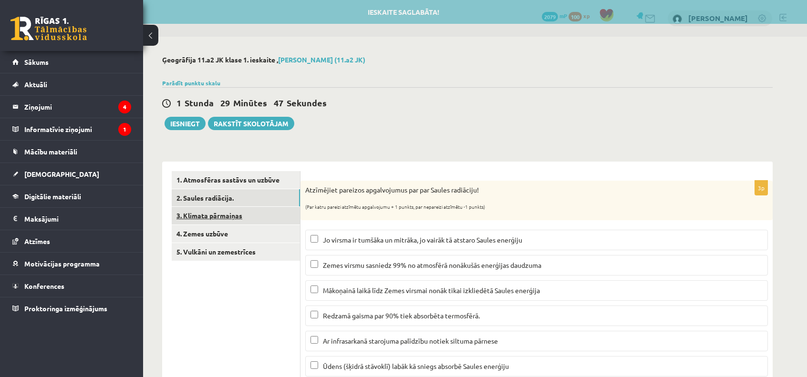
click at [249, 216] on link "3. Klimata pārmaiņas" at bounding box center [236, 216] width 128 height 18
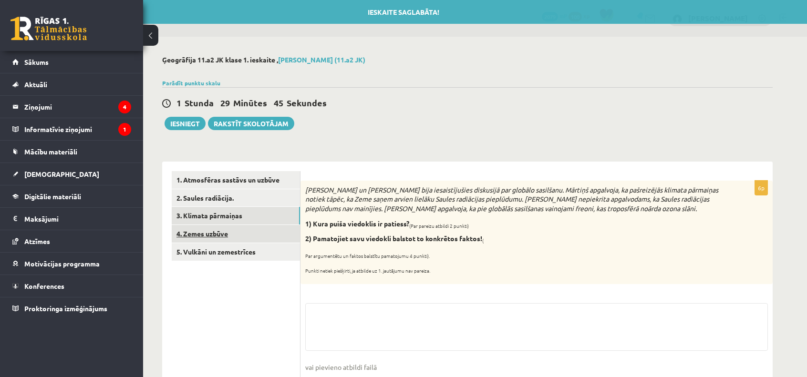
click at [256, 236] on link "4. Zemes uzbūve" at bounding box center [236, 234] width 128 height 18
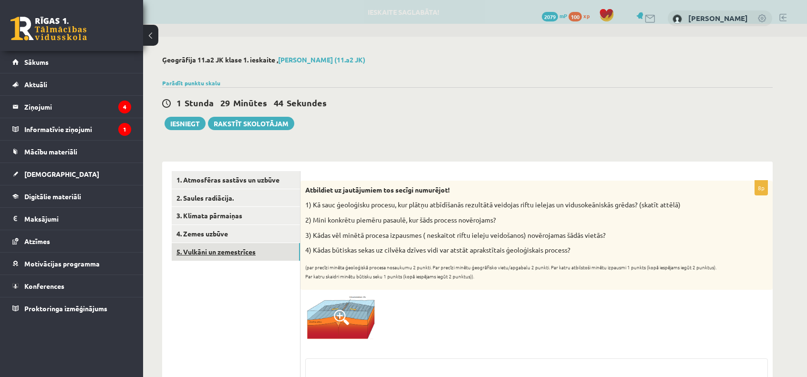
click at [261, 253] on link "5. Vulkāni un zemestrīces" at bounding box center [236, 252] width 128 height 18
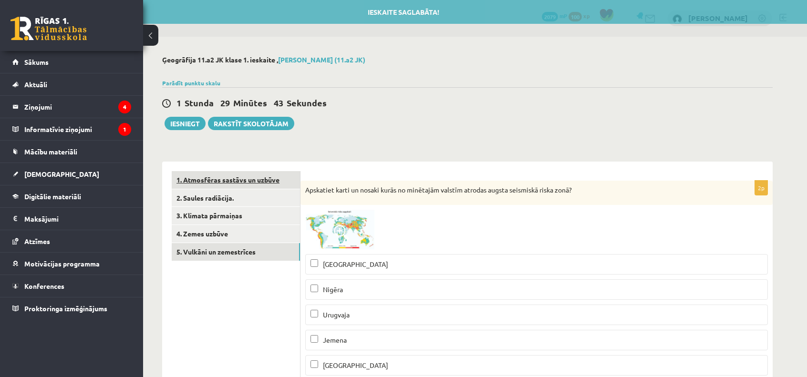
click at [275, 182] on link "1. Atmosfēras sastāvs un uzbūve" at bounding box center [236, 180] width 128 height 18
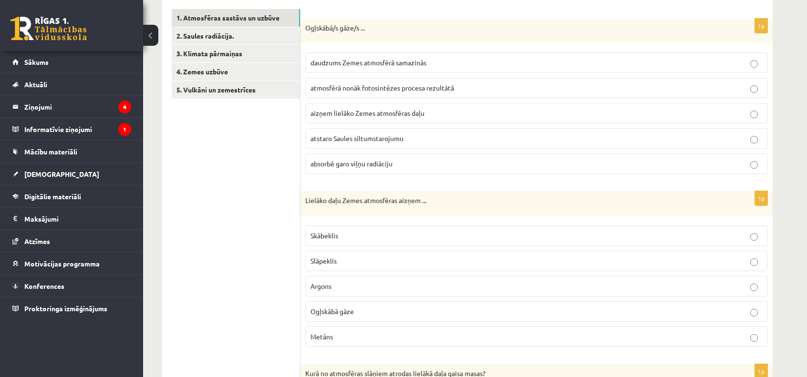
scroll to position [162, 0]
click at [412, 164] on p "absorbē garo viļņu radiāciju" at bounding box center [536, 164] width 452 height 10
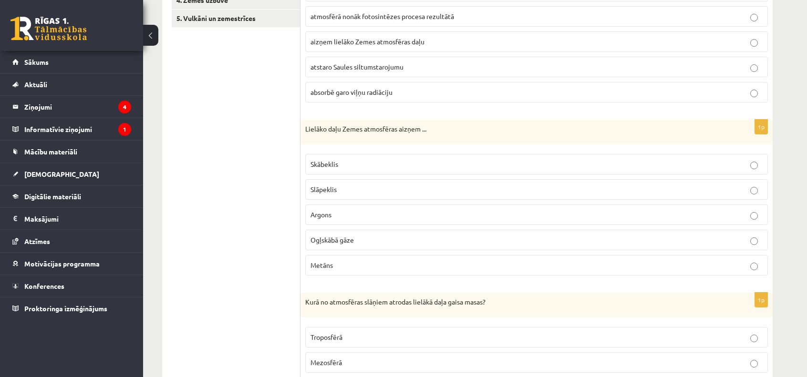
scroll to position [253, 0]
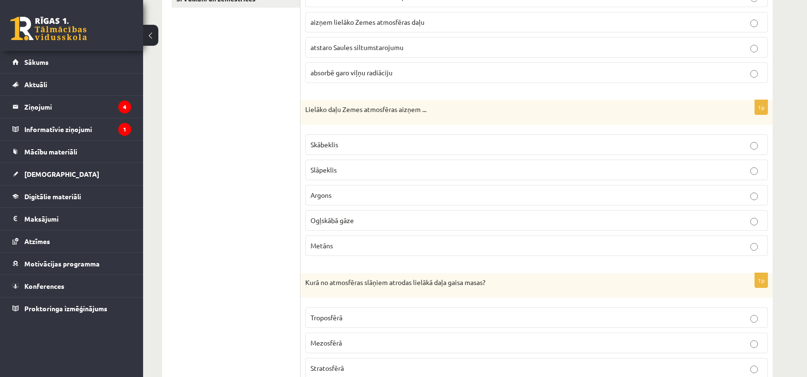
click at [377, 172] on p "Slāpeklis" at bounding box center [536, 170] width 452 height 10
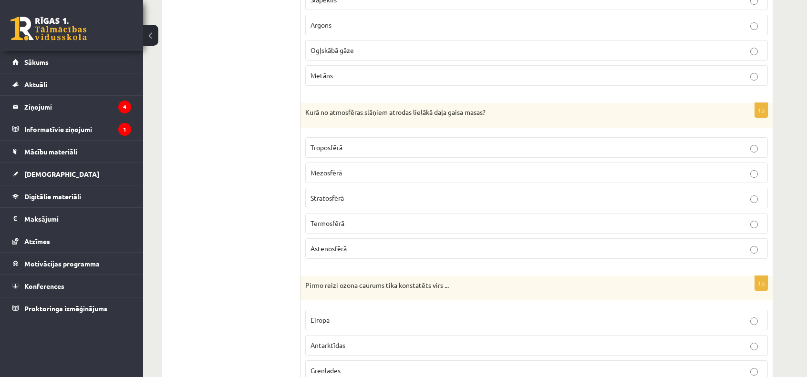
scroll to position [439, 0]
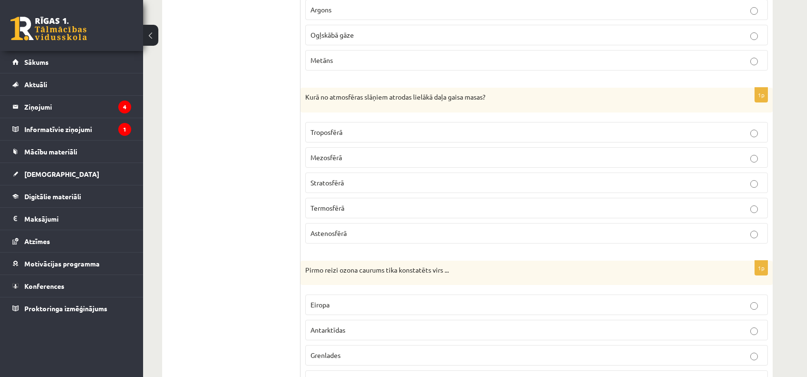
click at [341, 208] on span "Termosfērā" at bounding box center [327, 208] width 34 height 9
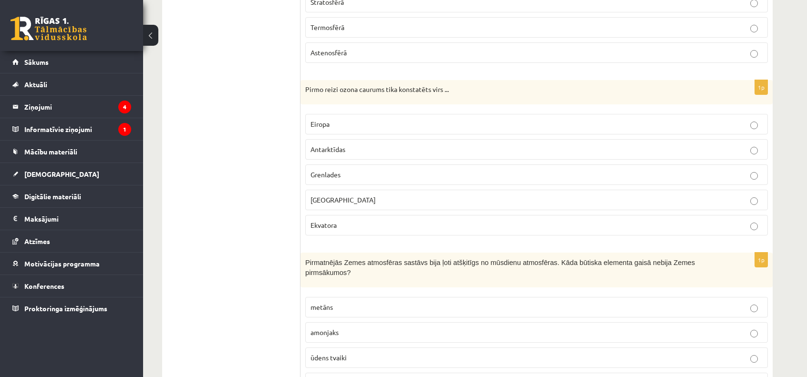
scroll to position [623, 0]
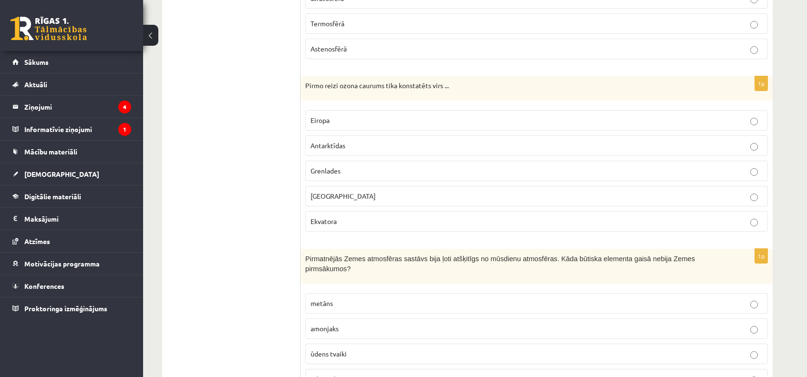
click at [363, 147] on p "Antarktīdas" at bounding box center [536, 146] width 452 height 10
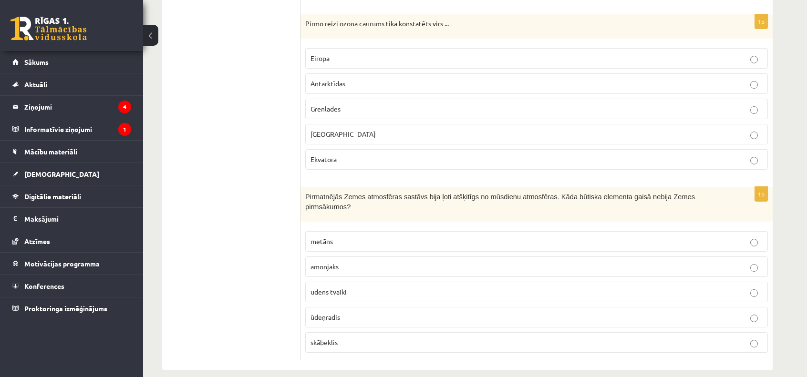
click at [331, 338] on span "skābeklis" at bounding box center [323, 342] width 27 height 9
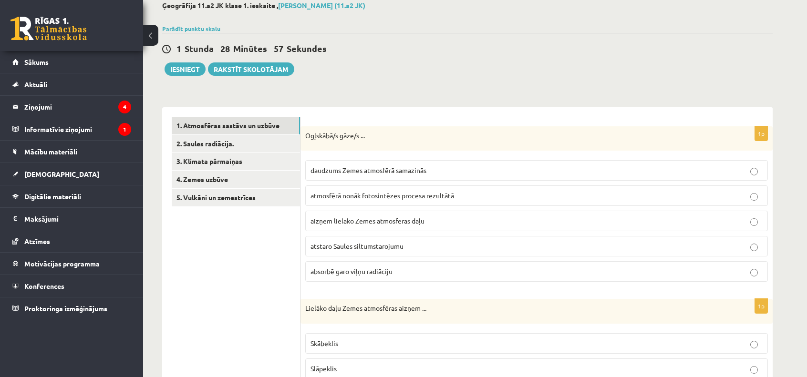
scroll to position [51, 0]
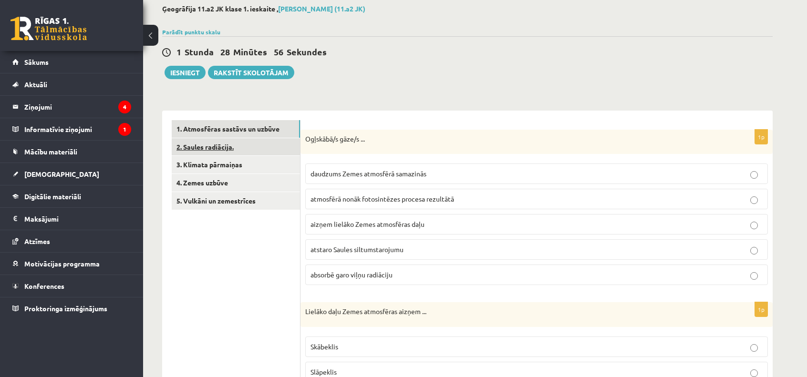
click at [269, 153] on link "2. Saules radiācija." at bounding box center [236, 147] width 128 height 18
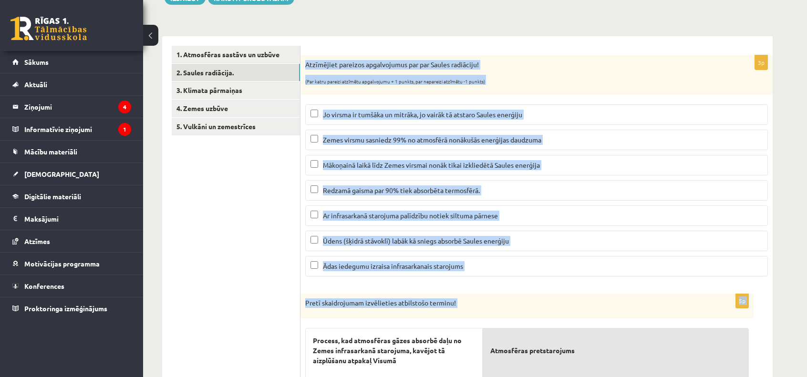
scroll to position [383, 0]
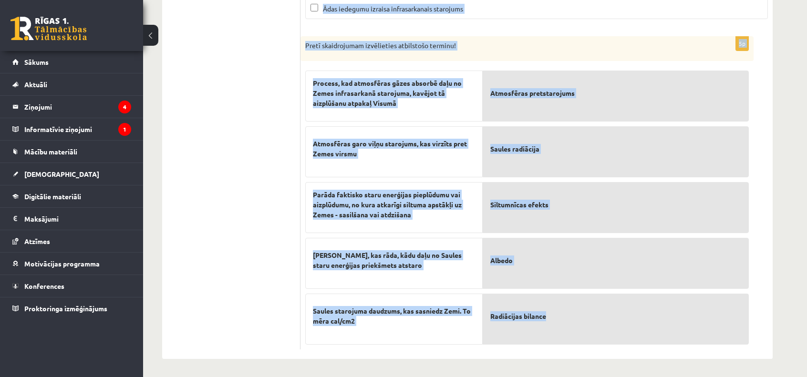
drag, startPoint x: 305, startPoint y: 61, endPoint x: 568, endPoint y: 313, distance: 364.5
click at [568, 313] on form "3p Atzīmējiet pareizos apgalvojumus par par Saules radiāciju! (Par katru pareiz…" at bounding box center [536, 68] width 453 height 561
copy form "Loremipsum dolorsit ametconsecte adi eli Seddoe temporinc! (Utl etdol magnaal e…"
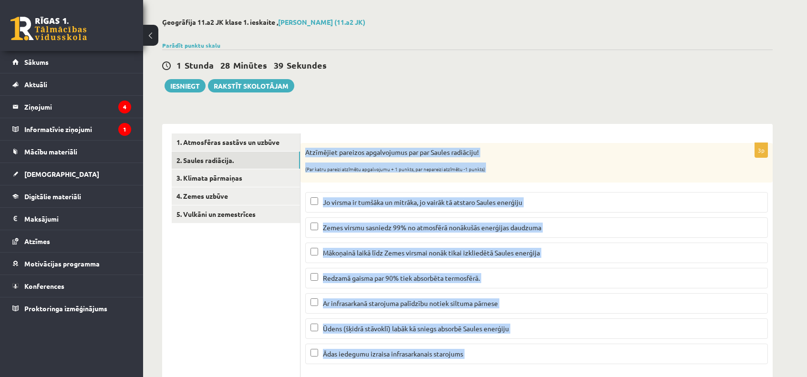
scroll to position [0, 0]
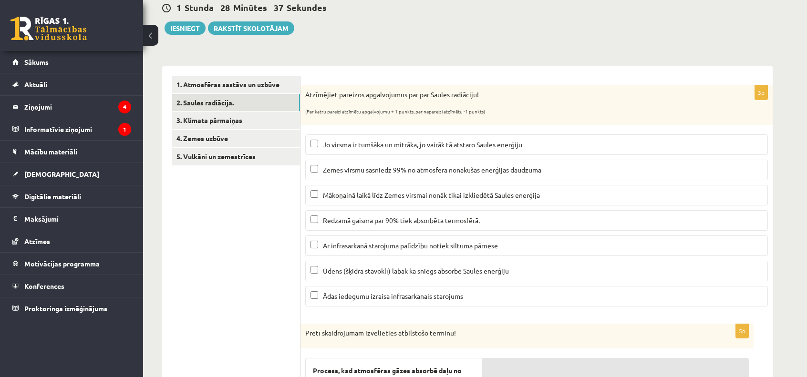
scroll to position [151, 0]
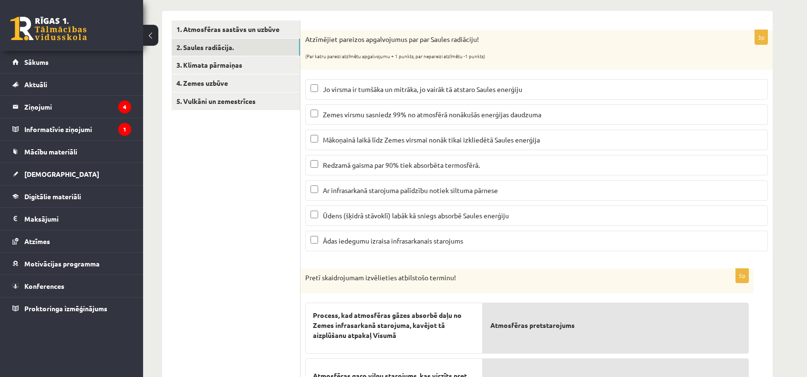
click at [512, 135] on span "Mākoņainā laikā līdz Zemes virsmai nonāk tikai izkliedētā Saules enerģija" at bounding box center [431, 139] width 217 height 9
click at [370, 194] on p "Ar infrasarkanā starojuma palīdzību notiek siltuma pārnese" at bounding box center [536, 190] width 452 height 10
click at [384, 215] on span "Ūdens (šķidrā stāvoklī) labāk kā sniegs absorbē Saules enerģiju" at bounding box center [416, 215] width 186 height 9
click at [317, 193] on p "Ar infrasarkanā starojuma palīdzību notiek siltuma pārnese" at bounding box center [536, 190] width 452 height 10
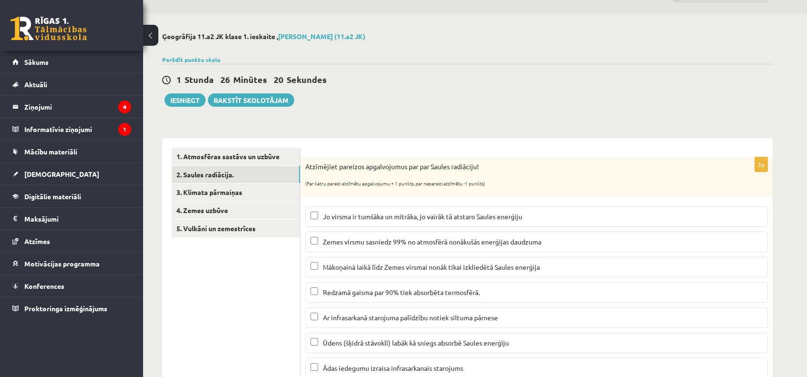
scroll to position [0, 0]
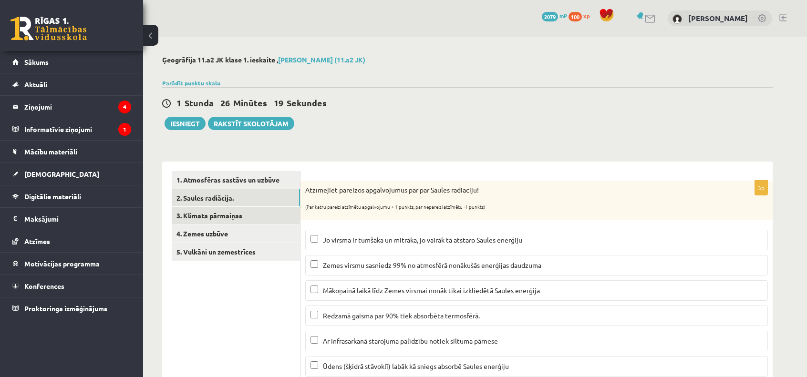
click at [257, 222] on link "3. Klimata pārmaiņas" at bounding box center [236, 216] width 128 height 18
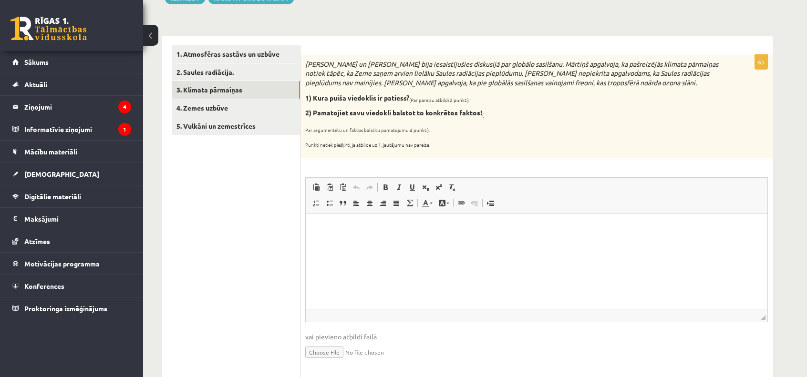
drag, startPoint x: 433, startPoint y: 150, endPoint x: 305, endPoint y: 62, distance: 155.1
click at [305, 62] on div "Mārtiņš un Jānis bija iesaistījušies diskusijā par globālo sasilšanu. Mārtiņš a…" at bounding box center [536, 106] width 472 height 103
copy div "Mārtiņš un Jānis bija iesaistījušies diskusijā par globālo sasilšanu. Mārtiņš a…"
click at [519, 119] on div "Mārtiņš un Jānis bija iesaistījušies diskusijā par globālo sasilšanu. Mārtiņš a…" at bounding box center [536, 106] width 472 height 103
click at [354, 240] on html at bounding box center [536, 227] width 461 height 29
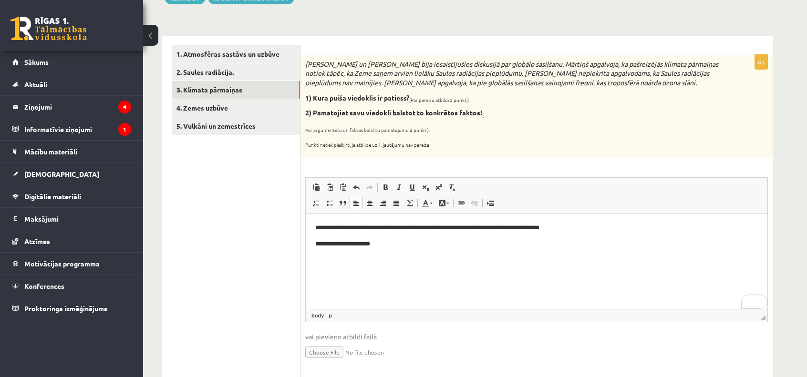
click at [410, 228] on p "**********" at bounding box center [536, 228] width 442 height 10
click at [405, 246] on p "**********" at bounding box center [536, 244] width 442 height 10
drag, startPoint x: 397, startPoint y: 229, endPoint x: 598, endPoint y: 217, distance: 201.6
click at [598, 217] on html "**********" at bounding box center [536, 235] width 461 height 45
click at [332, 248] on p "**" at bounding box center [536, 244] width 442 height 10
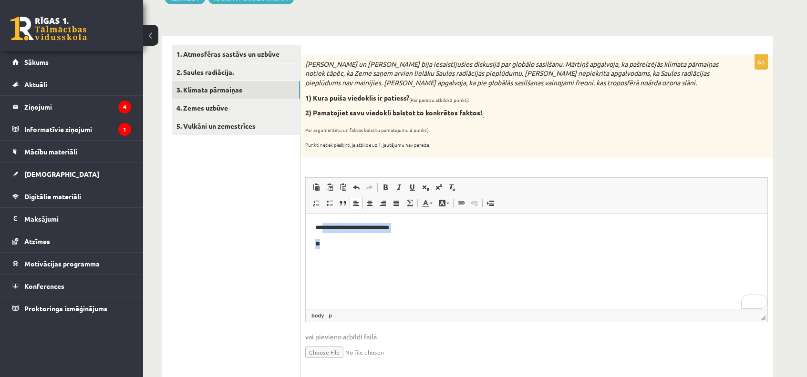
drag, startPoint x: 323, startPoint y: 231, endPoint x: 426, endPoint y: 233, distance: 103.5
click at [426, 233] on body "**********" at bounding box center [536, 236] width 442 height 26
click at [412, 228] on p "**********" at bounding box center [536, 228] width 442 height 10
drag, startPoint x: 400, startPoint y: 227, endPoint x: 321, endPoint y: 222, distance: 78.8
click at [321, 222] on html "**********" at bounding box center [536, 235] width 461 height 45
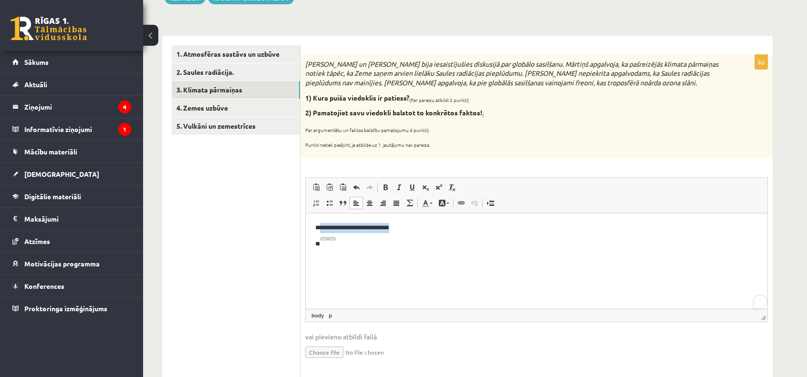
copy p "**********"
click at [380, 247] on p "**" at bounding box center [536, 244] width 442 height 10
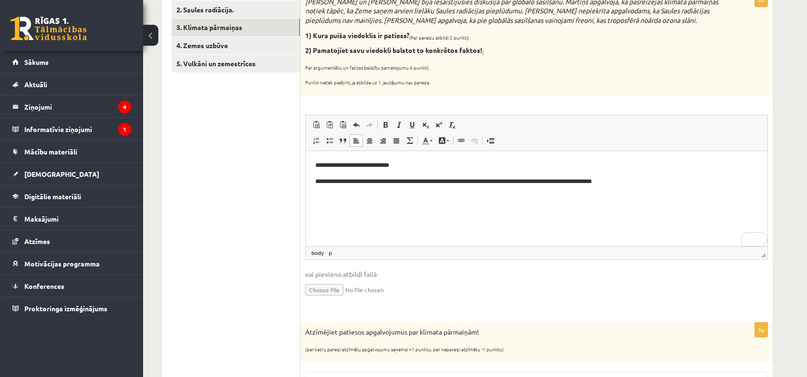
scroll to position [189, 0]
click at [536, 188] on html "**********" at bounding box center [536, 172] width 461 height 45
click at [471, 183] on p "**********" at bounding box center [536, 181] width 442 height 10
click at [542, 184] on p "**********" at bounding box center [536, 181] width 442 height 10
click at [628, 182] on p "**********" at bounding box center [536, 181] width 442 height 10
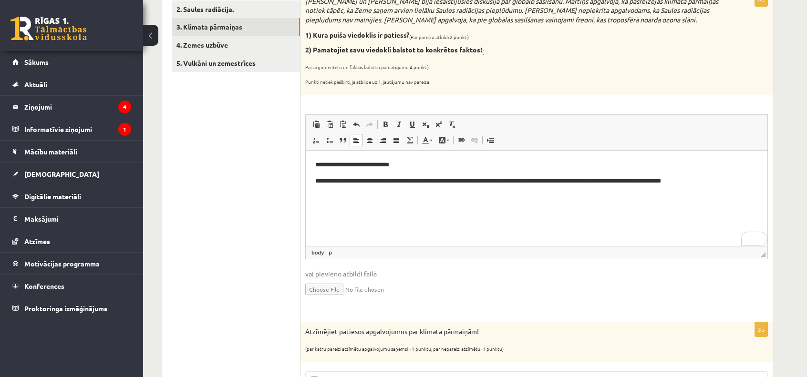
click at [543, 185] on p "**********" at bounding box center [536, 181] width 442 height 10
click at [728, 181] on p "**********" at bounding box center [536, 181] width 442 height 10
click at [620, 185] on p "**********" at bounding box center [536, 186] width 442 height 20
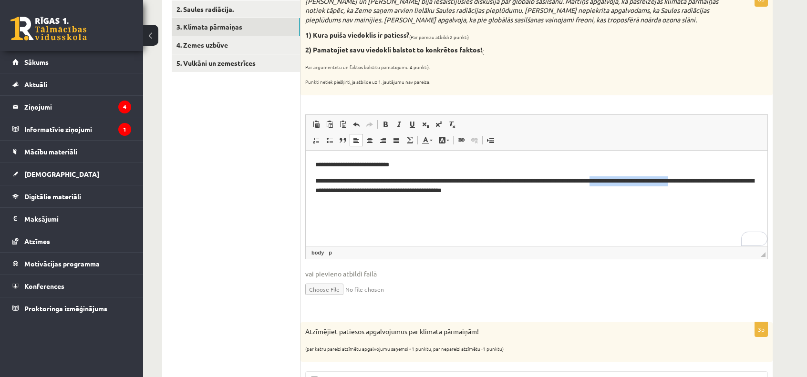
drag, startPoint x: 620, startPoint y: 183, endPoint x: 705, endPoint y: 185, distance: 84.4
click at [705, 185] on p "**********" at bounding box center [536, 186] width 442 height 20
copy p "**********"
click at [345, 194] on p "**********" at bounding box center [536, 186] width 442 height 20
click at [346, 195] on p "**********" at bounding box center [536, 186] width 442 height 20
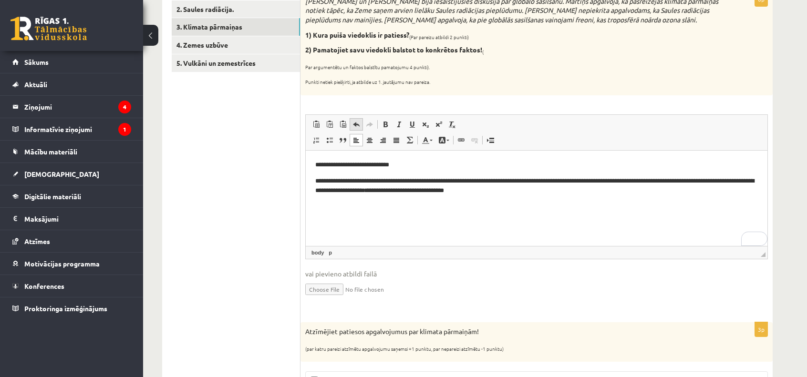
click at [357, 124] on span at bounding box center [356, 125] width 8 height 8
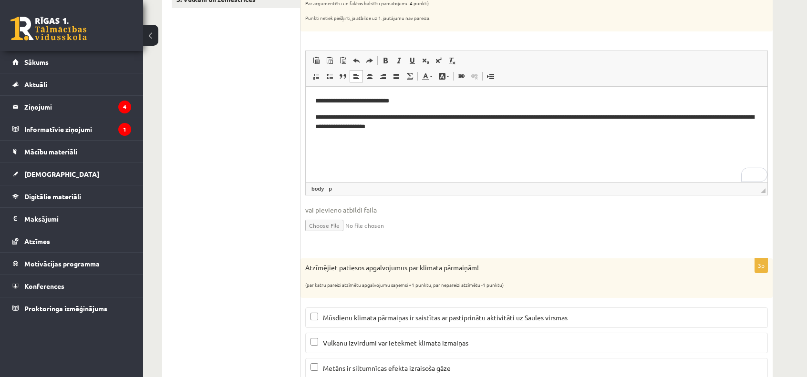
scroll to position [253, 0]
click at [712, 121] on p "**********" at bounding box center [536, 122] width 442 height 20
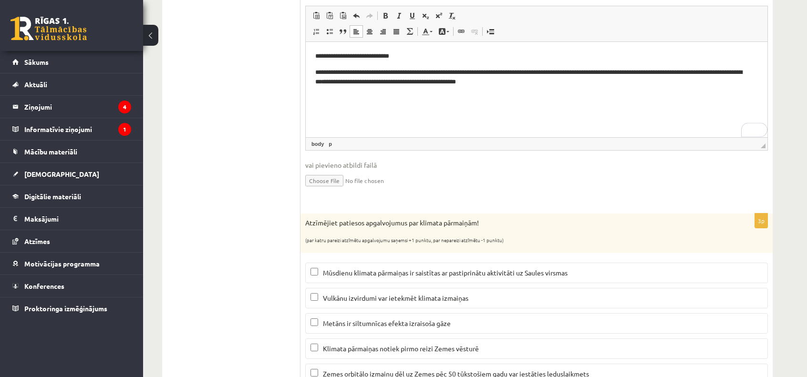
scroll to position [299, 0]
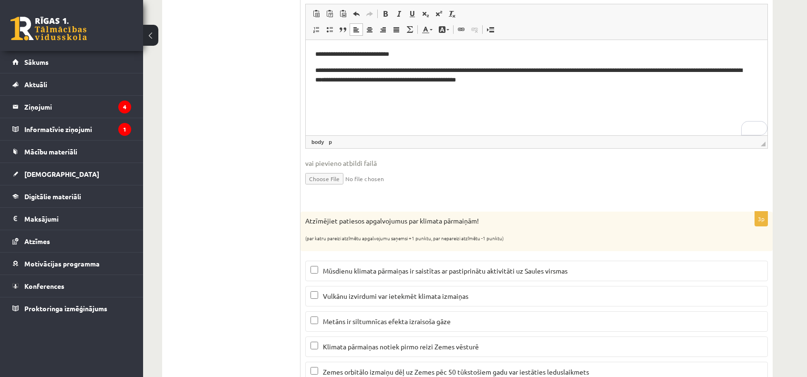
click at [535, 72] on p "**********" at bounding box center [536, 75] width 442 height 20
click at [722, 72] on p "**********" at bounding box center [536, 75] width 442 height 20
click at [366, 84] on p "**********" at bounding box center [536, 75] width 442 height 20
click at [539, 82] on p "**********" at bounding box center [536, 75] width 442 height 20
click at [717, 75] on p "**********" at bounding box center [536, 75] width 442 height 20
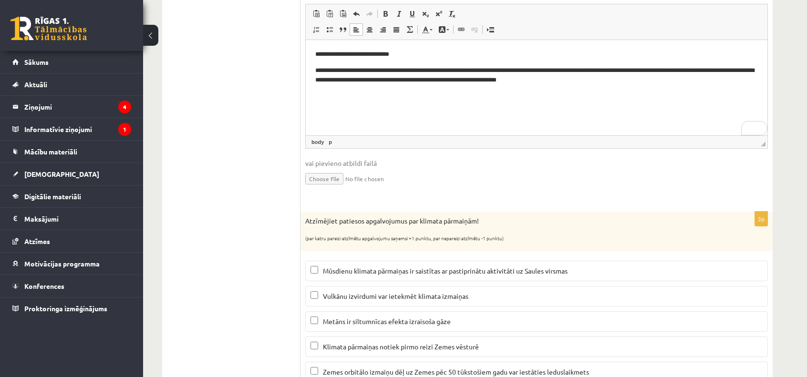
click at [716, 73] on p "**********" at bounding box center [536, 75] width 442 height 20
click at [407, 56] on p "**********" at bounding box center [536, 54] width 442 height 10
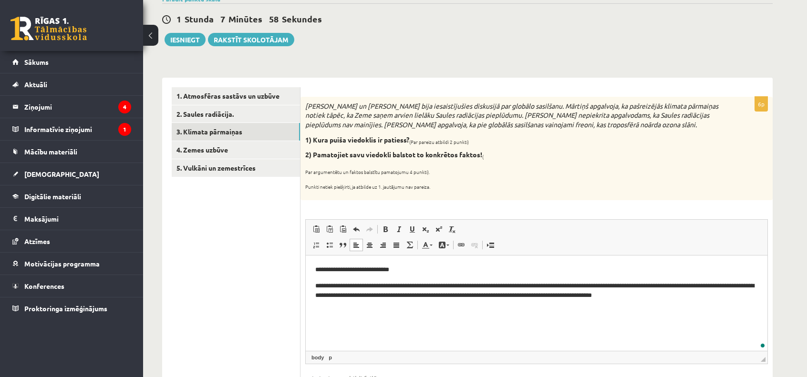
scroll to position [76, 0]
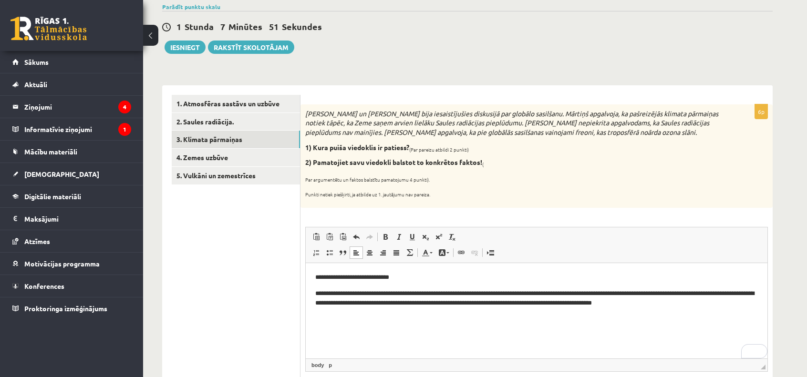
click at [305, 121] on div "Mārtiņš un Jānis bija iesaistījušies diskusijā par globālo sasilšanu. Mārtiņš a…" at bounding box center [536, 155] width 472 height 103
drag, startPoint x: 473, startPoint y: 123, endPoint x: 388, endPoint y: 123, distance: 84.9
click at [388, 123] on icon "Mārtiņš un Jānis bija iesaistījušies diskusijā par globālo sasilšanu. Mārtiņš a…" at bounding box center [511, 122] width 413 height 27
copy icon "Saules radiācijas pieplūdumu"
click at [427, 276] on p "**********" at bounding box center [536, 277] width 442 height 10
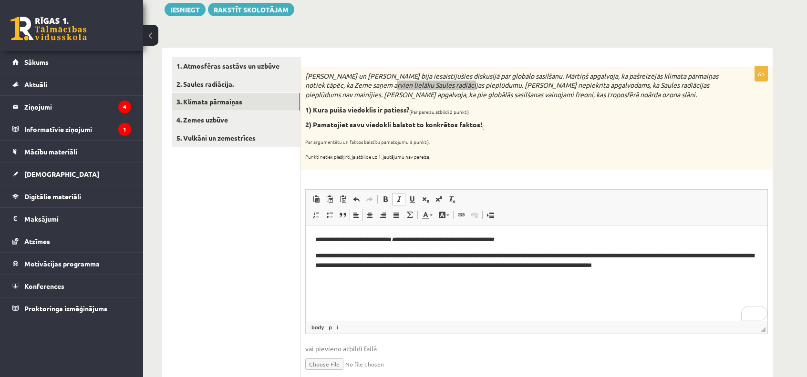
scroll to position [114, 0]
click at [242, 117] on link "4. Zemes uzbūve" at bounding box center [236, 120] width 128 height 18
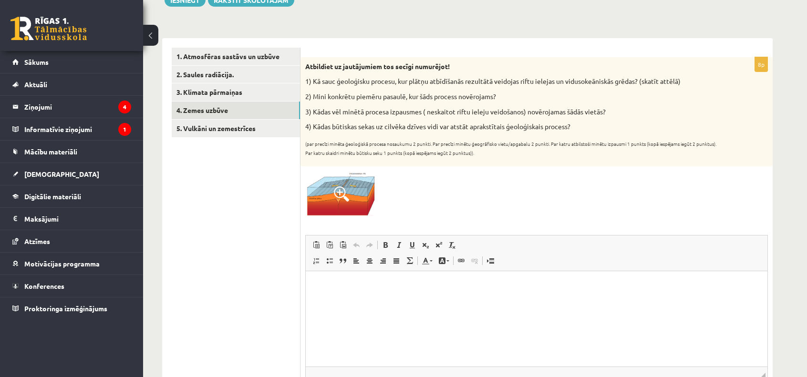
scroll to position [124, 0]
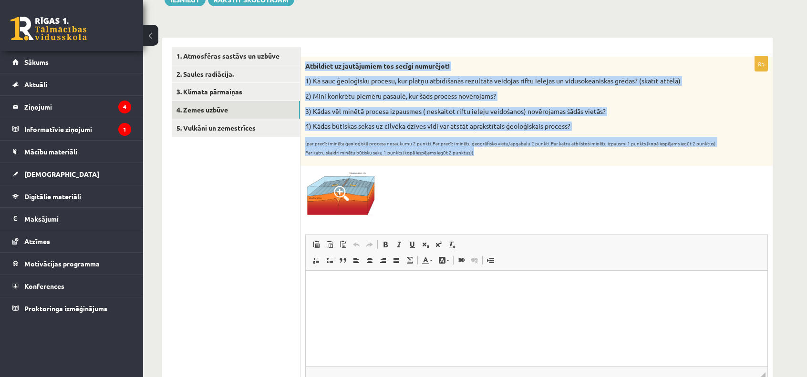
drag, startPoint x: 488, startPoint y: 164, endPoint x: 303, endPoint y: 59, distance: 212.6
click at [303, 59] on div "Atbildiet uz jautājumiem tos secīgi numurējot! 1) Kā sauc ģeoloģisku procesu, k…" at bounding box center [536, 111] width 472 height 109
copy div "Atbildiet uz jautājumiem tos secīgi numurējot! 1) Kā sauc ģeoloģisku procesu, k…"
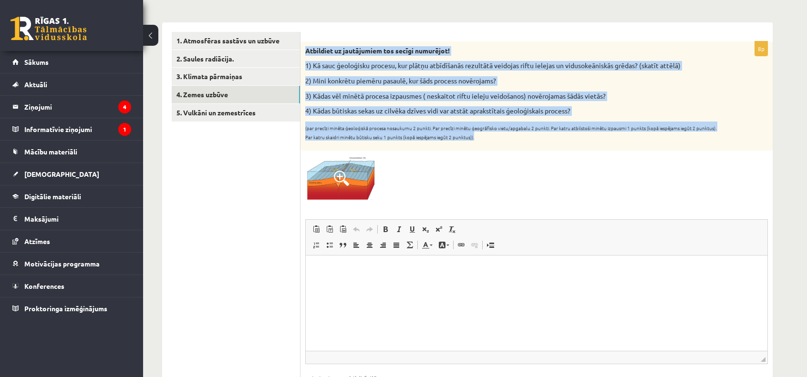
scroll to position [141, 0]
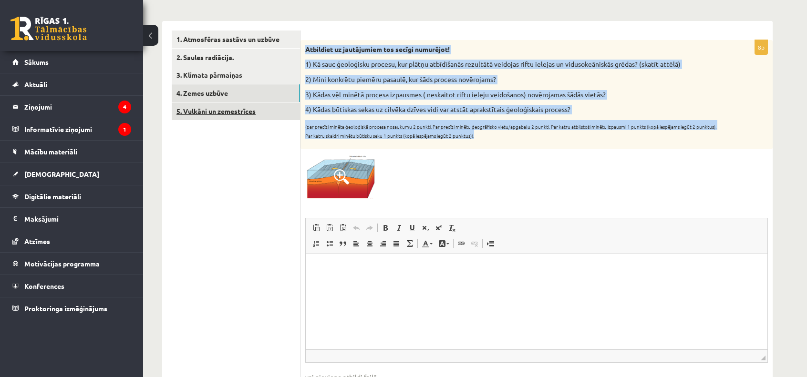
click at [280, 115] on link "5. Vulkāni un zemestrīces" at bounding box center [236, 111] width 128 height 18
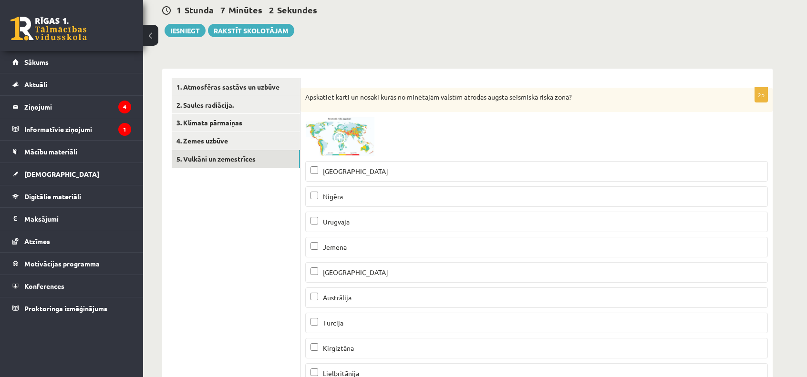
scroll to position [0, 0]
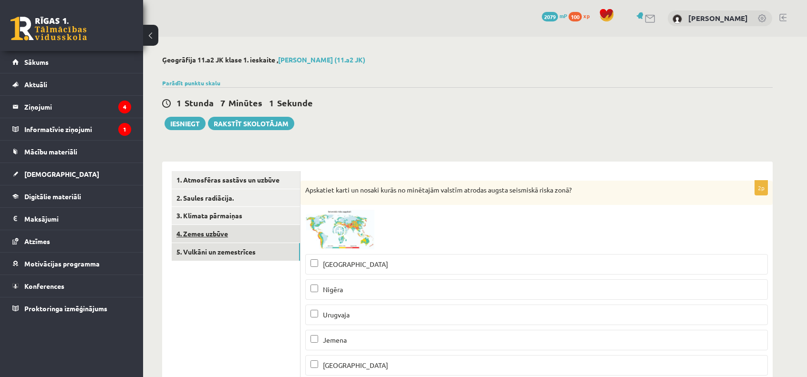
click at [227, 234] on link "4. Zemes uzbūve" at bounding box center [236, 234] width 128 height 18
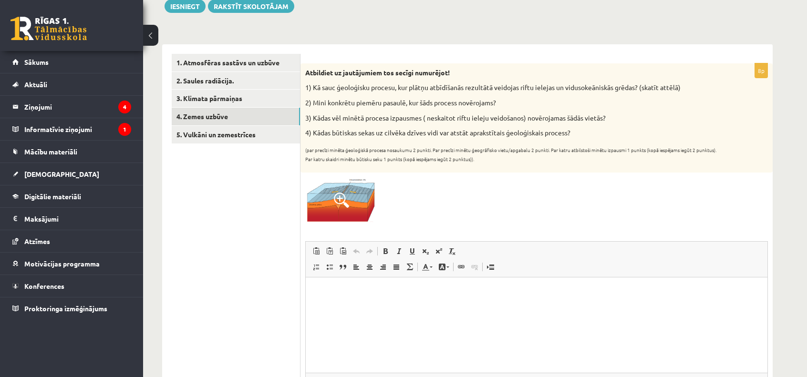
scroll to position [145, 0]
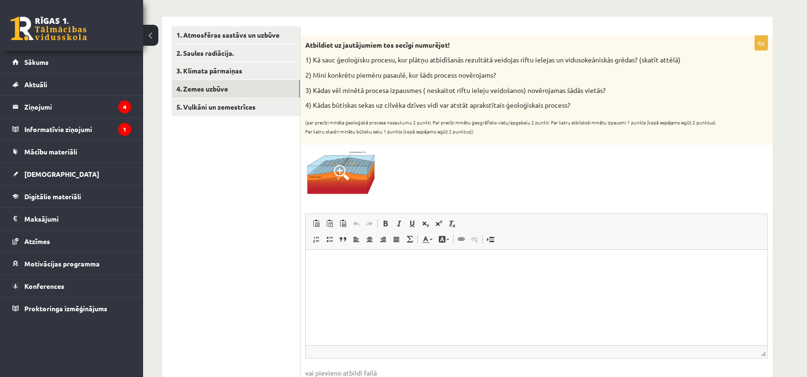
click at [346, 166] on span at bounding box center [341, 172] width 15 height 15
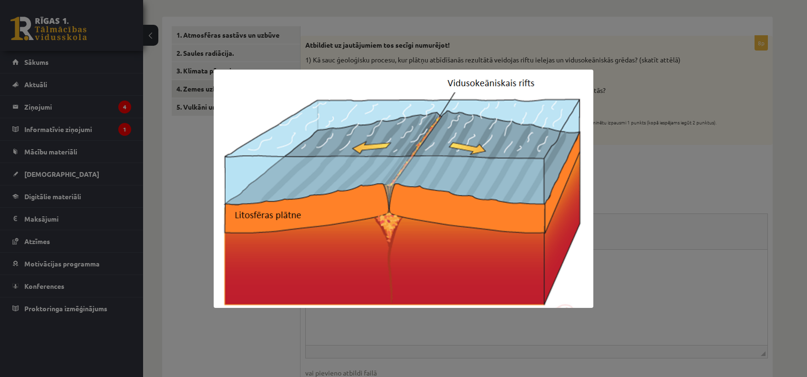
click at [188, 178] on div at bounding box center [403, 188] width 807 height 377
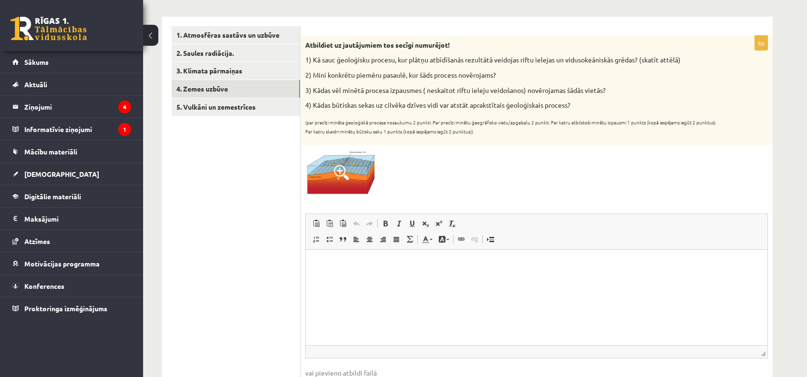
click at [364, 261] on p "Bagātinātā teksta redaktors, wiswyg-editor-user-answer-47024884907820" at bounding box center [536, 264] width 442 height 10
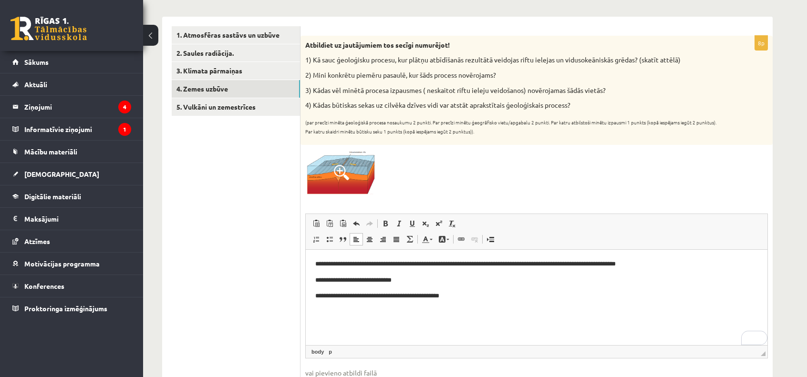
click at [397, 301] on p "**********" at bounding box center [536, 296] width 442 height 10
click at [399, 299] on p "**********" at bounding box center [536, 296] width 442 height 10
click at [320, 298] on p "**********" at bounding box center [536, 296] width 442 height 10
click at [329, 240] on span at bounding box center [330, 240] width 8 height 8
click at [355, 226] on span at bounding box center [356, 224] width 8 height 8
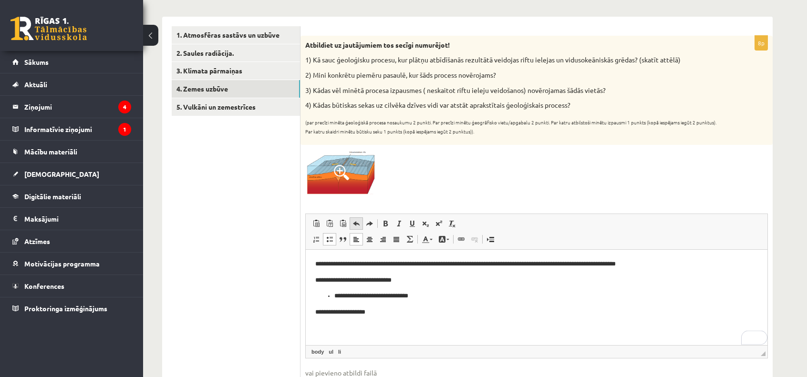
click at [355, 226] on span at bounding box center [356, 224] width 8 height 8
click at [330, 239] on span at bounding box center [330, 240] width 8 height 8
click at [311, 330] on html "**********" at bounding box center [536, 296] width 461 height 93
click at [333, 239] on span at bounding box center [330, 240] width 8 height 8
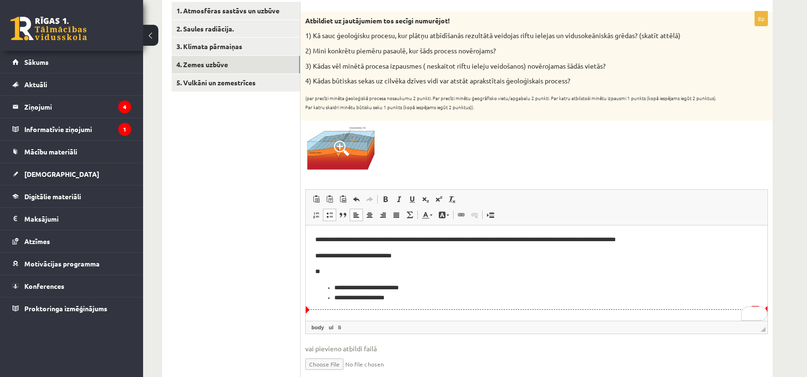
scroll to position [170, 0]
click at [420, 297] on li "**********" at bounding box center [536, 298] width 404 height 10
click at [330, 274] on p "**" at bounding box center [536, 271] width 442 height 10
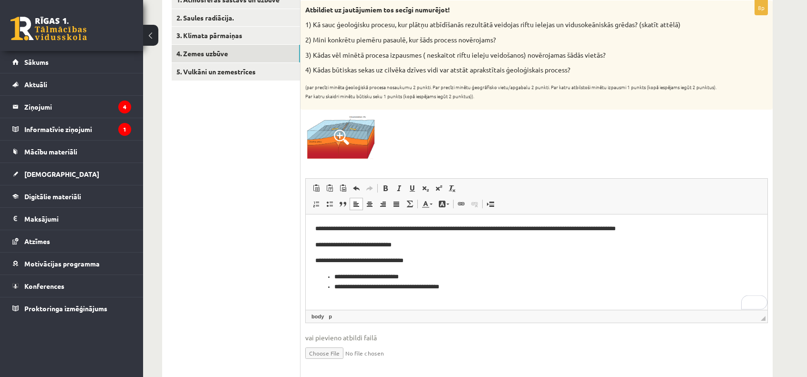
scroll to position [187, 0]
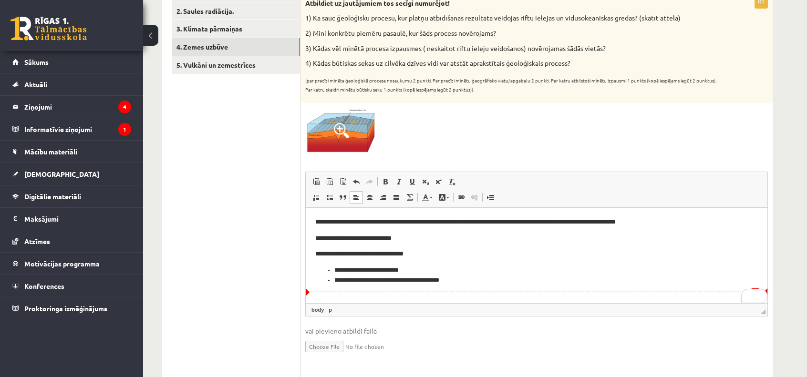
click at [483, 281] on li "**********" at bounding box center [536, 281] width 404 height 10
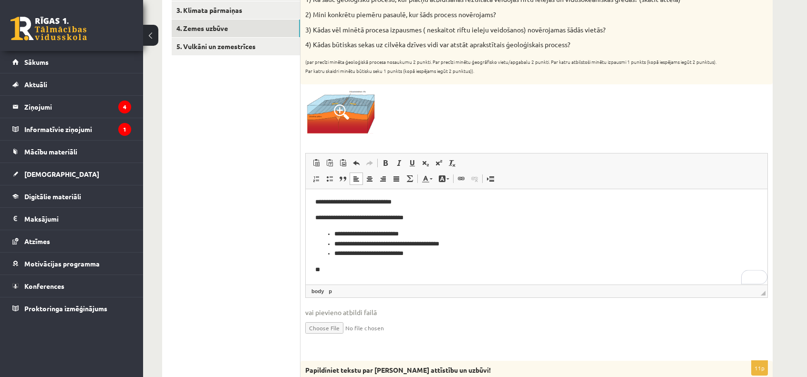
scroll to position [195, 0]
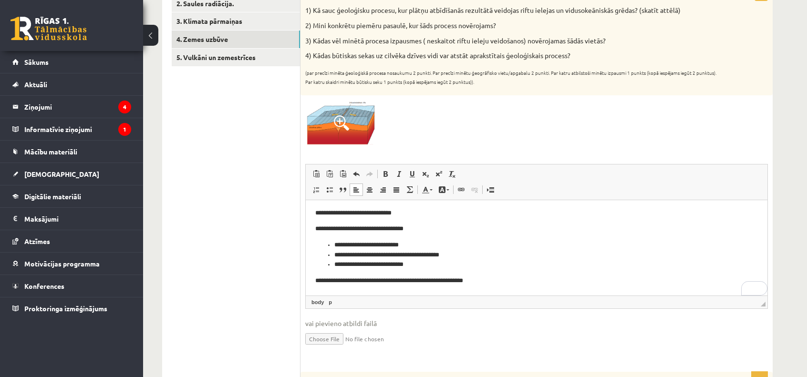
click at [381, 286] on html "**********" at bounding box center [536, 239] width 461 height 113
click at [518, 285] on p "**********" at bounding box center [532, 281] width 435 height 10
click at [591, 284] on p "**********" at bounding box center [532, 281] width 435 height 10
click at [267, 57] on link "5. Vulkāni un zemestrīces" at bounding box center [236, 58] width 128 height 18
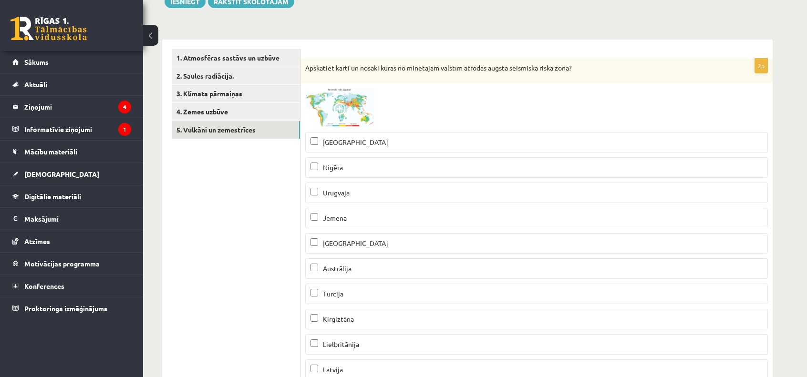
scroll to position [0, 0]
click at [345, 109] on span at bounding box center [341, 110] width 15 height 15
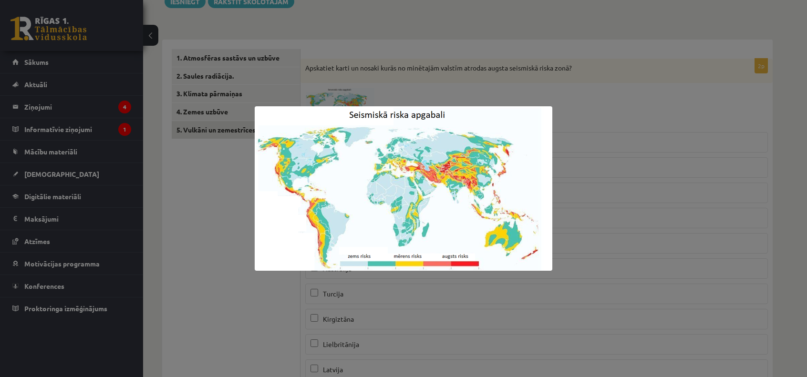
click at [214, 247] on div at bounding box center [403, 188] width 807 height 377
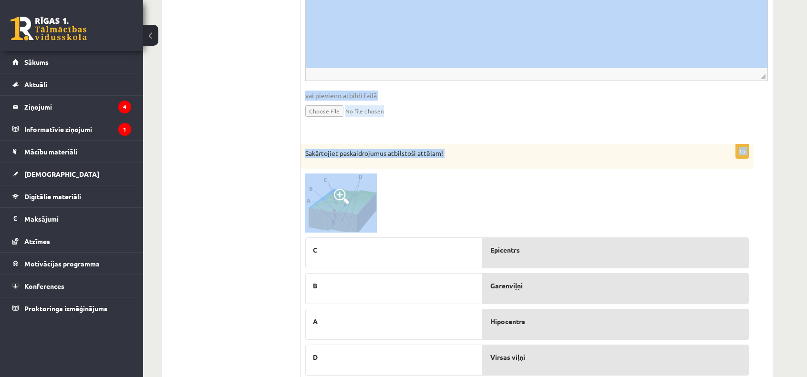
scroll to position [1015, 0]
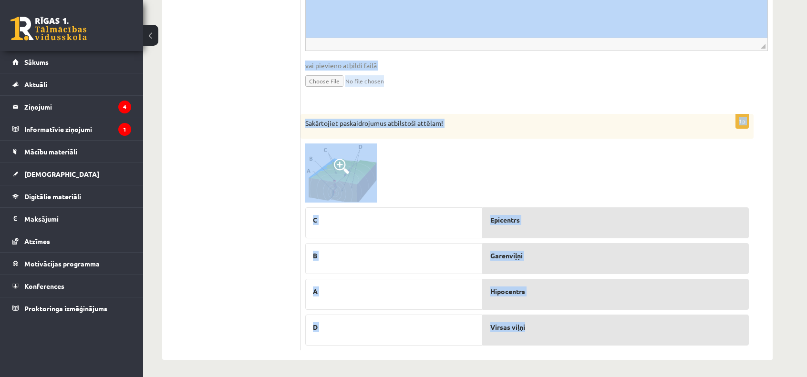
drag, startPoint x: 306, startPoint y: 66, endPoint x: 562, endPoint y: 333, distance: 369.9
copy form "Apskatiet karti un nosaki kurās no minētajām valstīm atrodas augsta seismiskā r…"
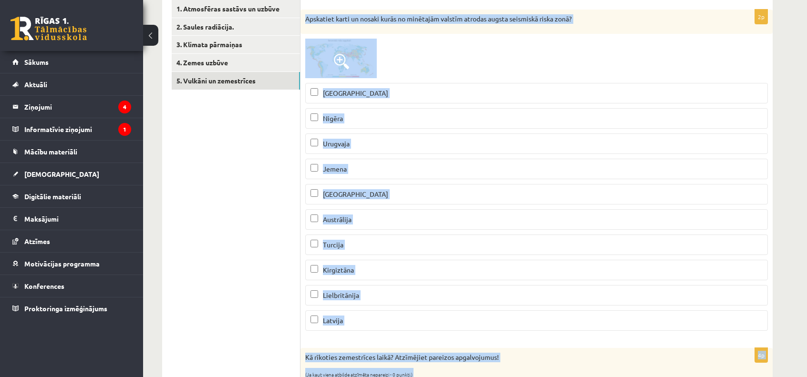
scroll to position [175, 0]
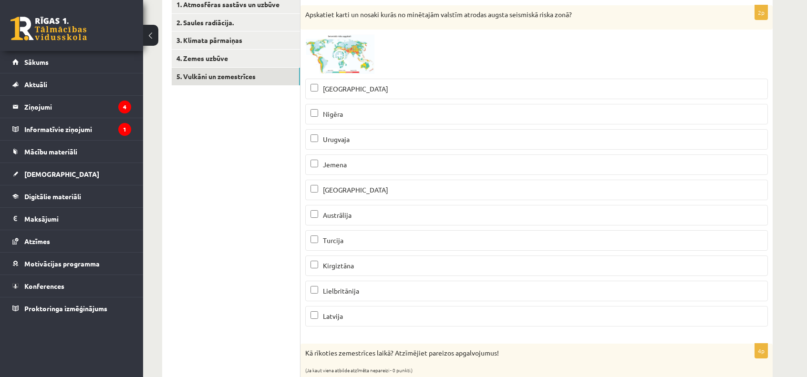
click at [347, 46] on img at bounding box center [341, 54] width 72 height 40
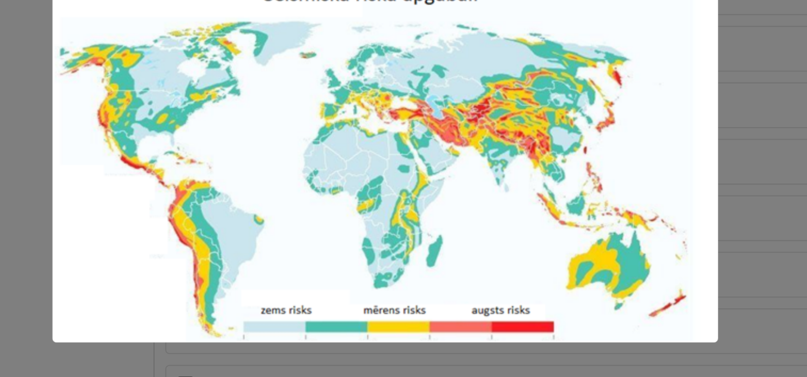
click at [568, 148] on div at bounding box center [403, 188] width 807 height 377
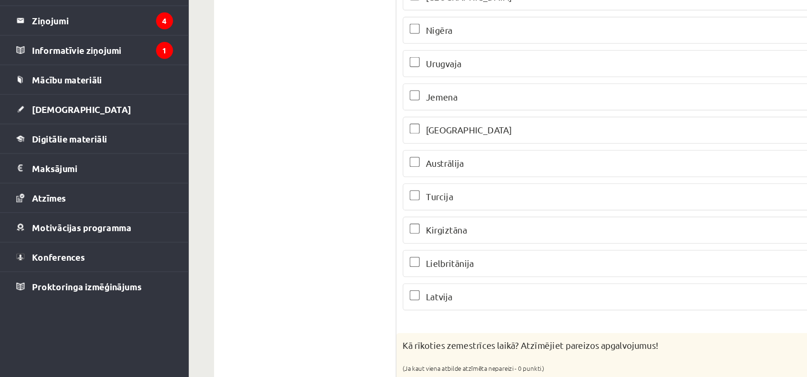
scroll to position [174, 0]
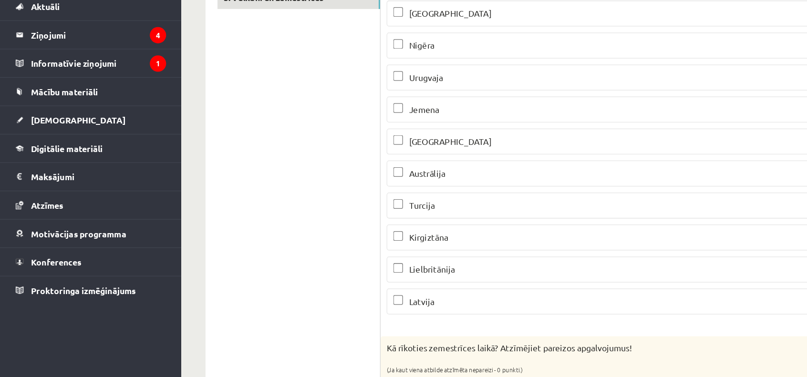
click at [395, 266] on p "Kirgiztāna" at bounding box center [536, 267] width 452 height 10
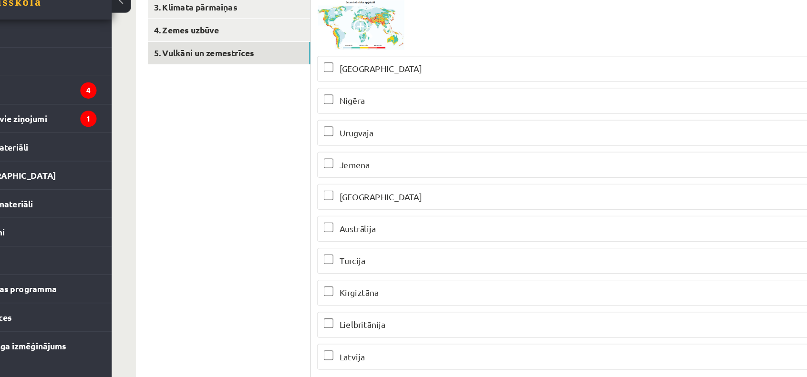
click at [355, 56] on img at bounding box center [341, 55] width 72 height 40
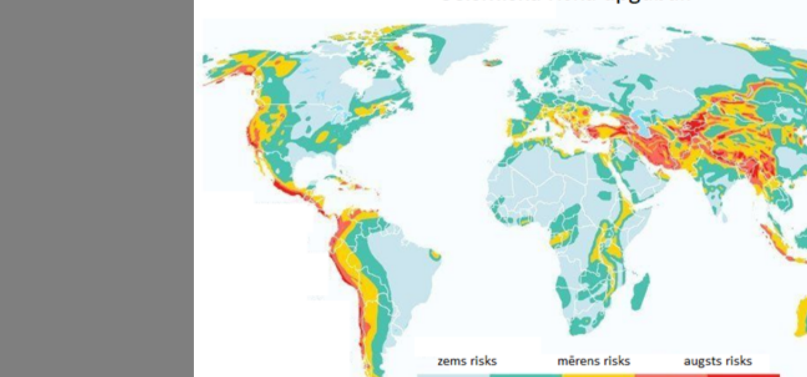
click at [236, 164] on div at bounding box center [403, 188] width 807 height 377
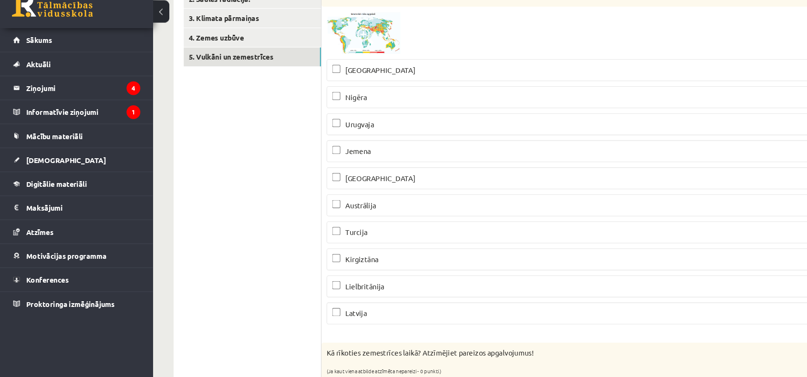
scroll to position [174, 0]
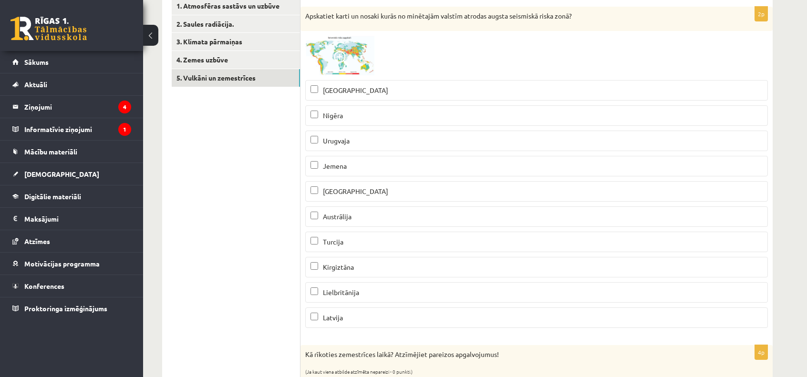
click at [341, 56] on span at bounding box center [341, 58] width 15 height 15
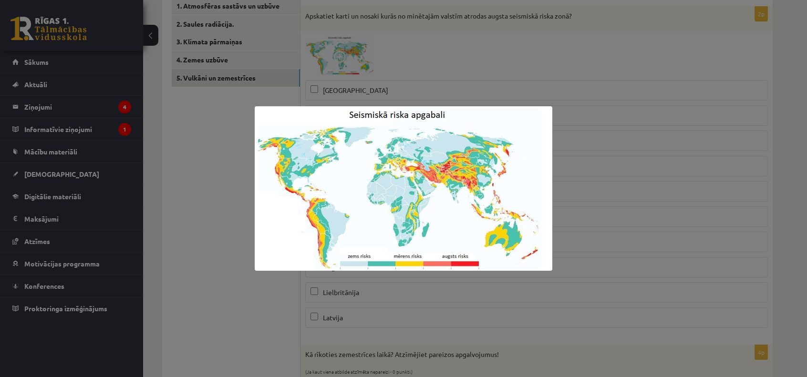
click at [194, 162] on div at bounding box center [403, 188] width 807 height 377
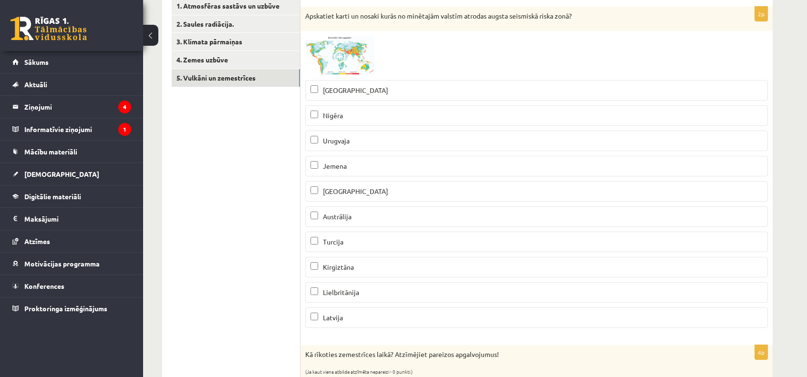
click at [335, 52] on span at bounding box center [341, 58] width 15 height 15
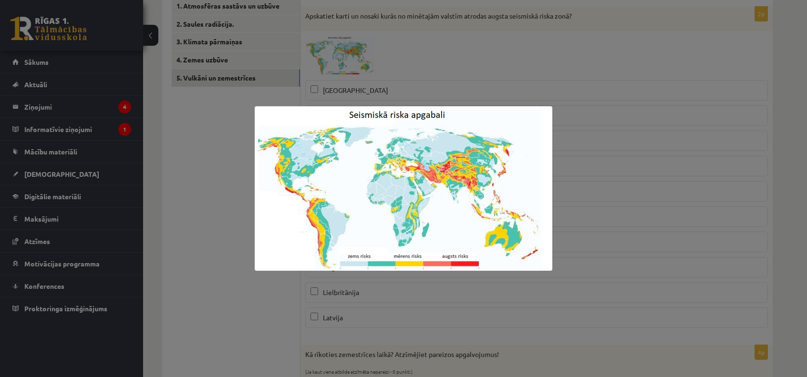
click at [320, 211] on img at bounding box center [403, 188] width 297 height 164
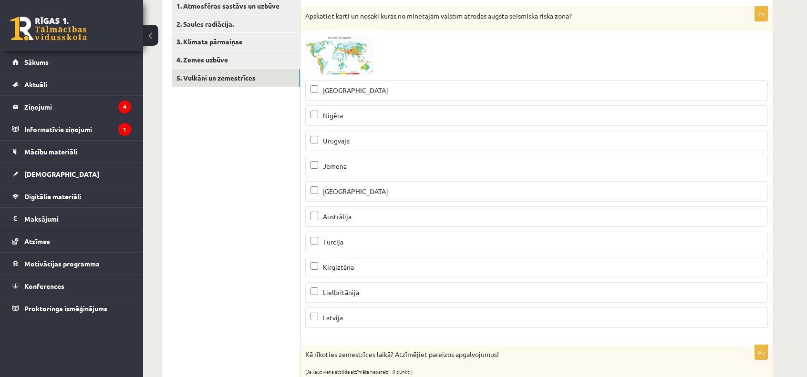
click at [342, 55] on span at bounding box center [341, 58] width 15 height 15
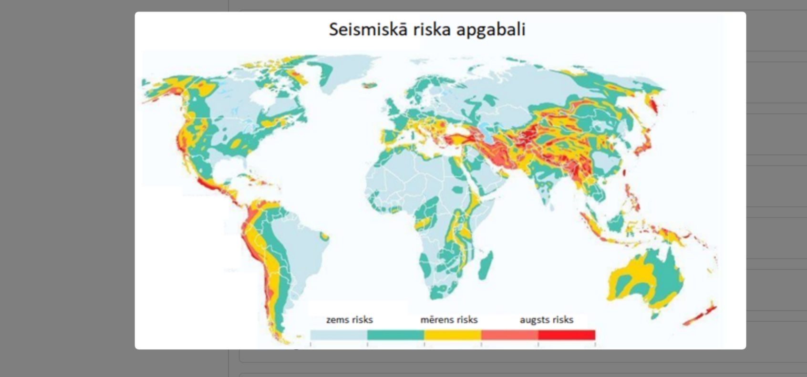
click at [220, 167] on div at bounding box center [403, 188] width 807 height 377
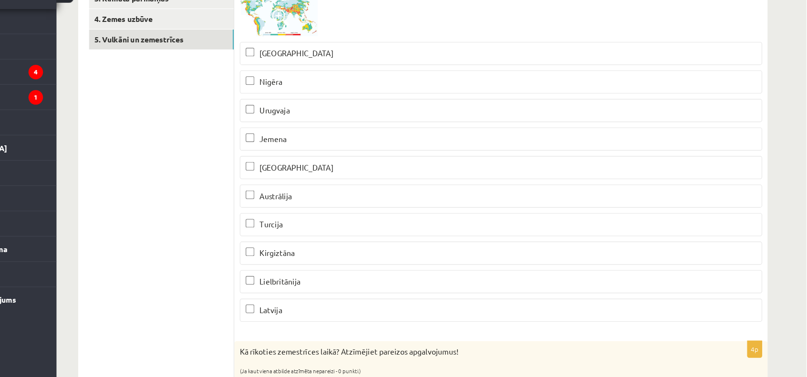
scroll to position [174, 0]
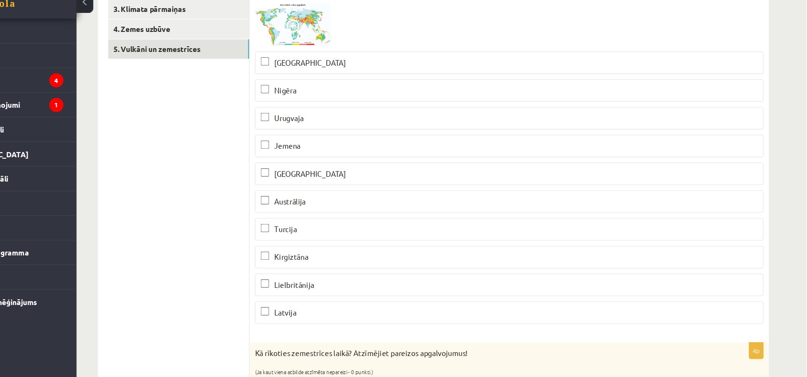
click at [331, 59] on img at bounding box center [341, 56] width 72 height 40
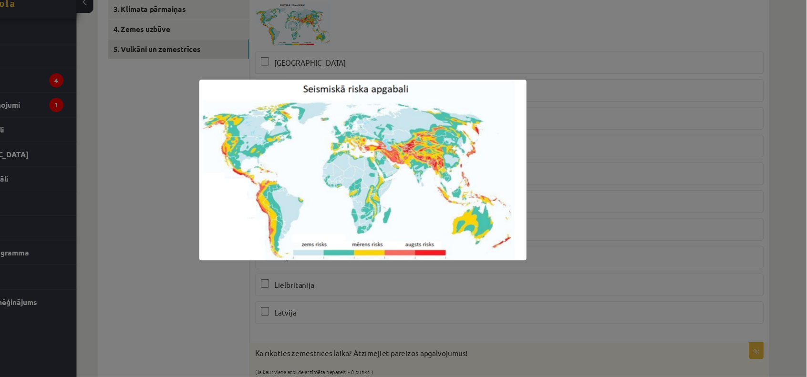
click at [204, 217] on div at bounding box center [403, 188] width 807 height 377
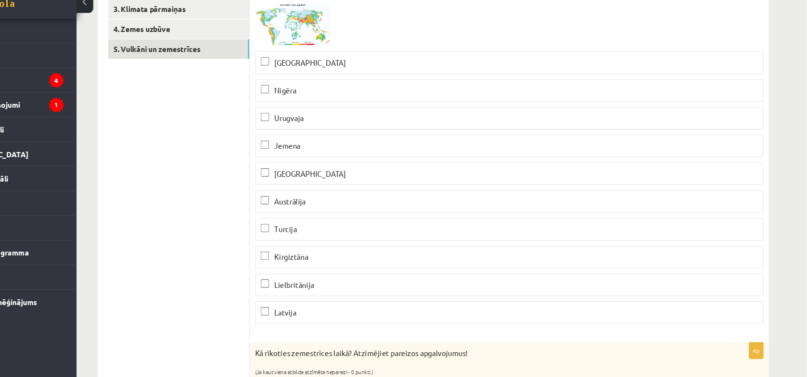
click at [350, 56] on img at bounding box center [341, 56] width 72 height 40
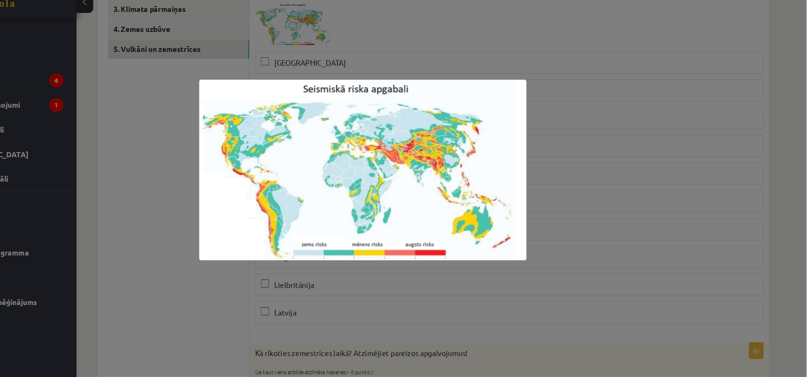
click at [224, 186] on div at bounding box center [403, 188] width 807 height 377
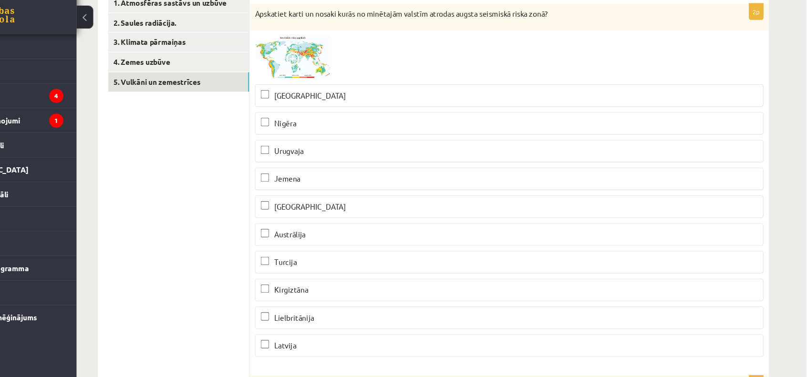
scroll to position [158, 0]
click at [355, 69] on img at bounding box center [341, 72] width 72 height 40
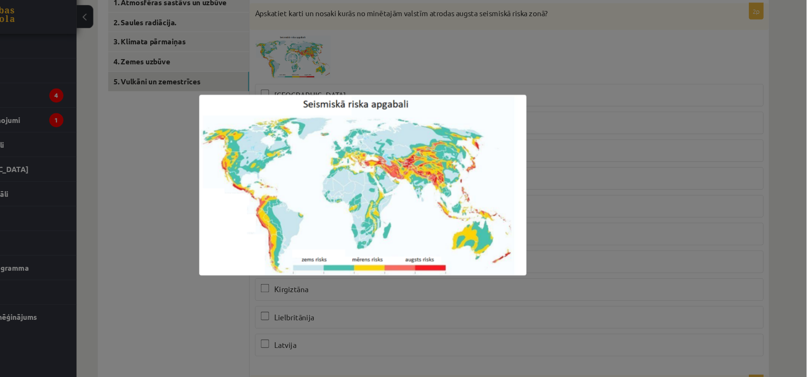
click at [231, 219] on div at bounding box center [403, 188] width 807 height 377
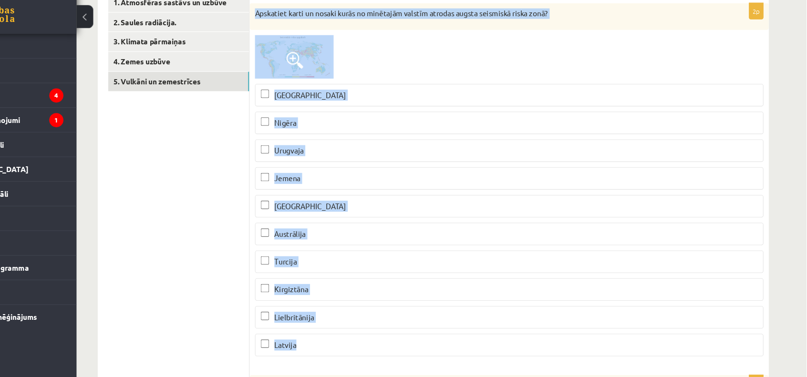
drag, startPoint x: 306, startPoint y: 31, endPoint x: 394, endPoint y: 340, distance: 321.6
click at [394, 340] on div "2p Apskatiet karti un nosaki kurās no minētajām valstīm atrodas augsta seismisk…" at bounding box center [536, 187] width 472 height 329
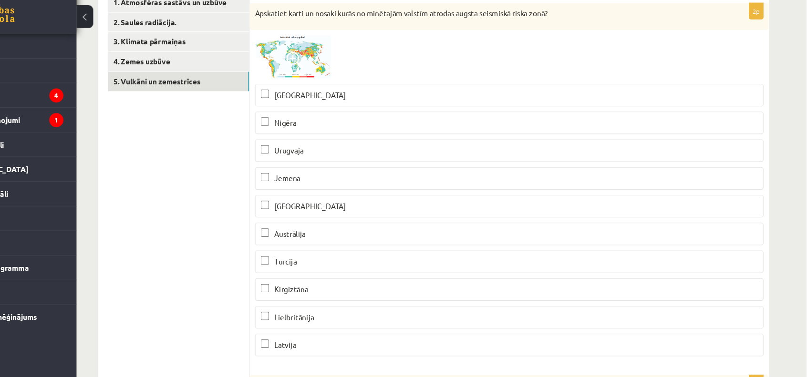
click at [333, 256] on span "Turcija" at bounding box center [333, 258] width 20 height 9
click at [365, 102] on p "Peru" at bounding box center [536, 107] width 452 height 10
click at [357, 184] on p "Jemena" at bounding box center [536, 182] width 452 height 10
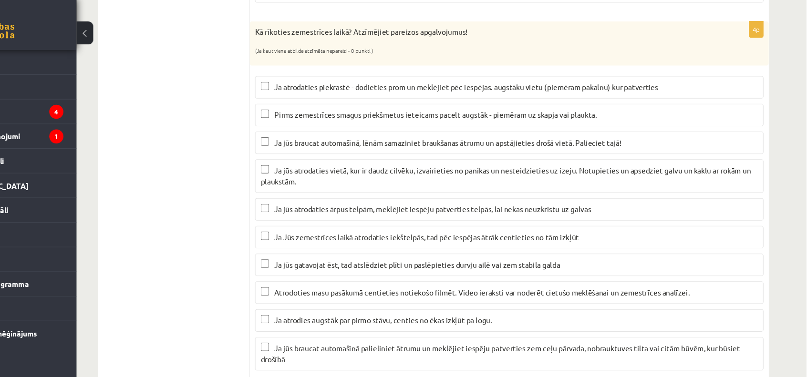
scroll to position [494, 0]
click at [357, 82] on span "Ja atrodaties piekrastē - dodieties prom un meklējiet pēc iespējas. augstāku vi…" at bounding box center [497, 84] width 349 height 9
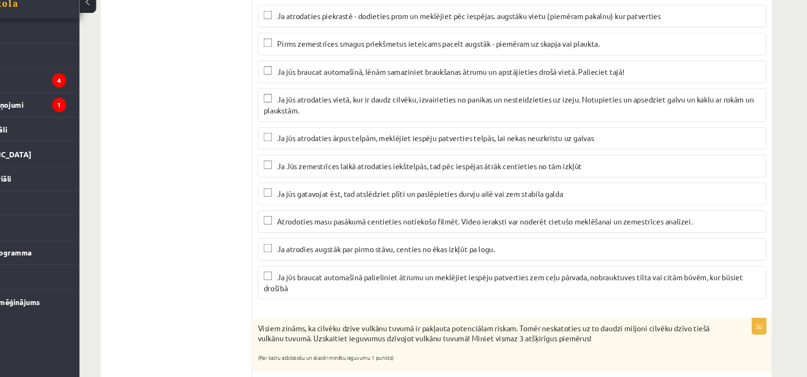
scroll to position [530, 0]
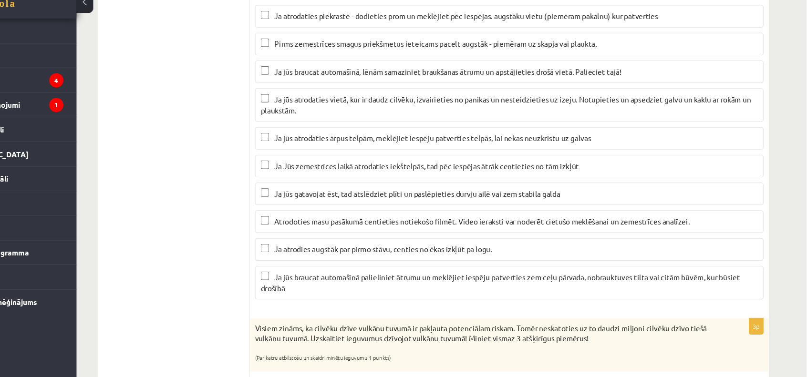
click at [370, 95] on span "Ja jūs braucat automašīnā, lēnām samaziniet braukšanas ātrumu un apstājieties d…" at bounding box center [481, 99] width 316 height 9
click at [379, 129] on p "Ja jūs atrodaties vietā, kur ir daudz cilvēku, izvairieties no panikas un neste…" at bounding box center [536, 130] width 452 height 20
click at [369, 160] on span "Ja jūs atrodaties ārpus telpām, meklējiet iespēju patverties telpās, lai nekas …" at bounding box center [467, 159] width 288 height 9
click at [367, 208] on span "Ja jūs gatavojat ēst, tad atslēdziet plīti un paslēpieties durvju ailē vai zem …" at bounding box center [453, 210] width 260 height 9
click at [367, 181] on span "Ja Jūs zemestrīces laikā atrodaties iekštelpās, tad pēc iespējas ātrāk centieti…" at bounding box center [461, 185] width 277 height 9
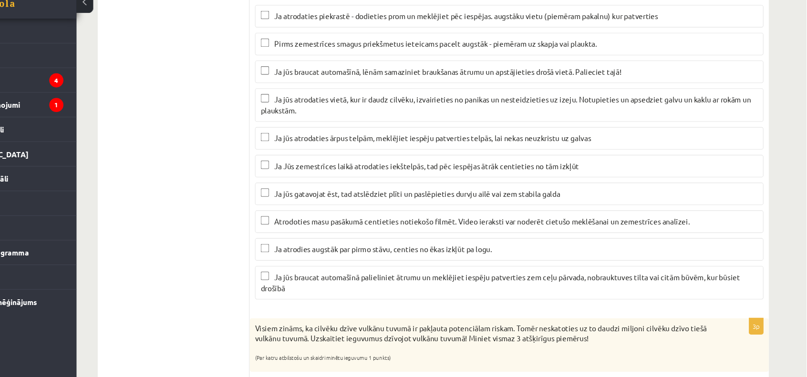
click at [387, 183] on span "Ja Jūs zemestrīces laikā atrodaties iekštelpās, tad pēc iespējas ātrāk centieti…" at bounding box center [461, 185] width 277 height 9
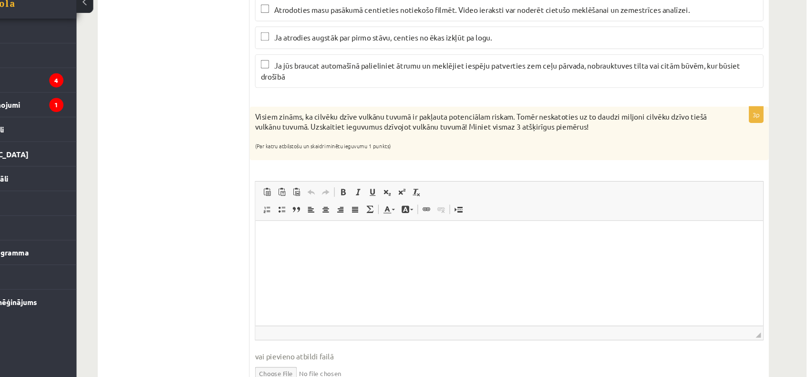
scroll to position [735, 0]
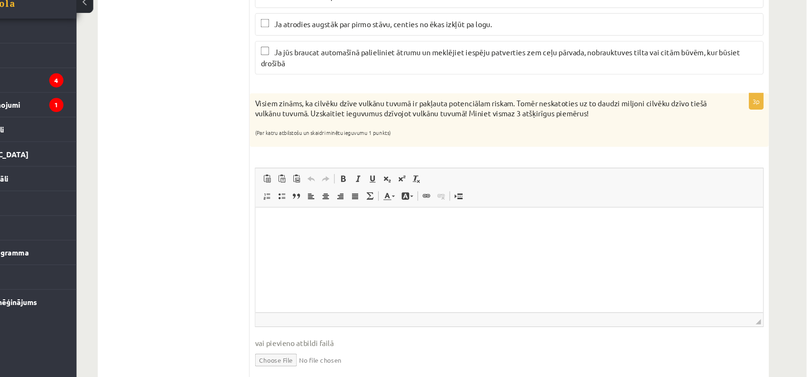
click at [281, 225] on p "Bagātinātā teksta redaktors, wiswyg-editor-user-answer-47024920116740" at bounding box center [486, 222] width 442 height 10
click at [305, 223] on p "**********" at bounding box center [486, 222] width 442 height 10
click at [280, 257] on p "**" at bounding box center [486, 254] width 442 height 10
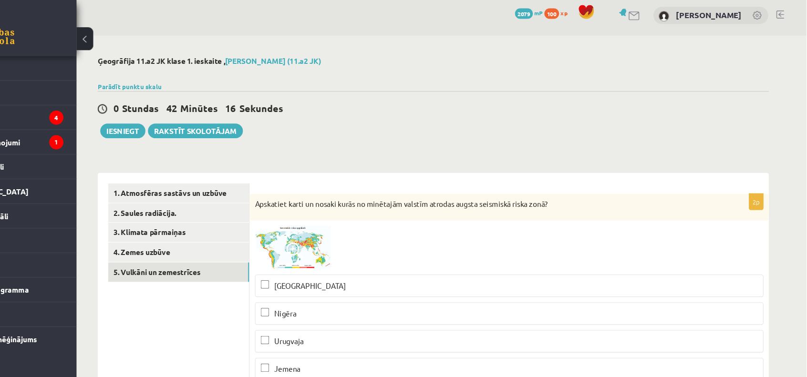
scroll to position [0, 0]
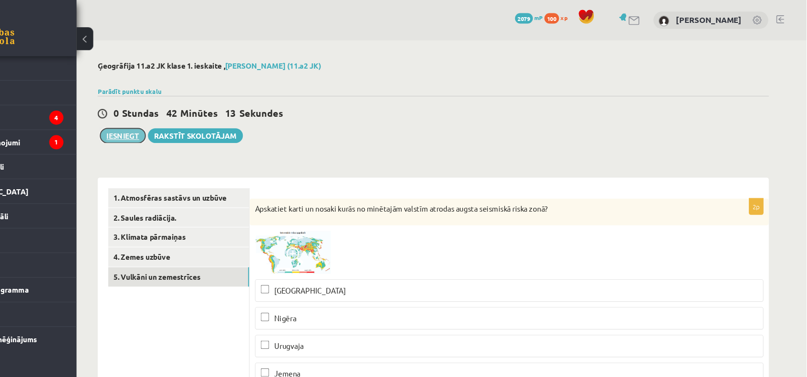
click at [194, 123] on button "Iesniegt" at bounding box center [184, 123] width 41 height 13
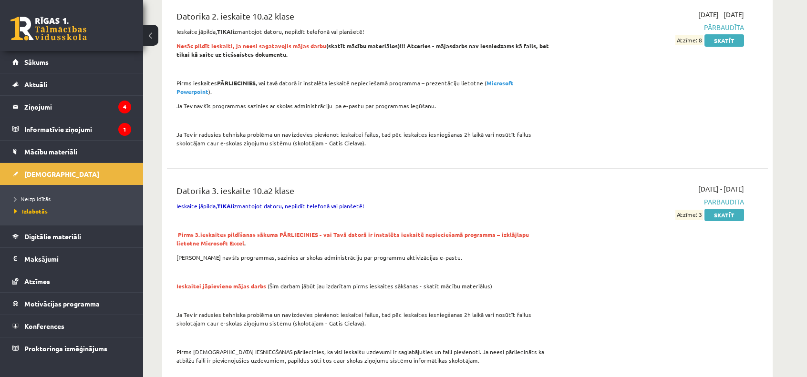
scroll to position [355, 0]
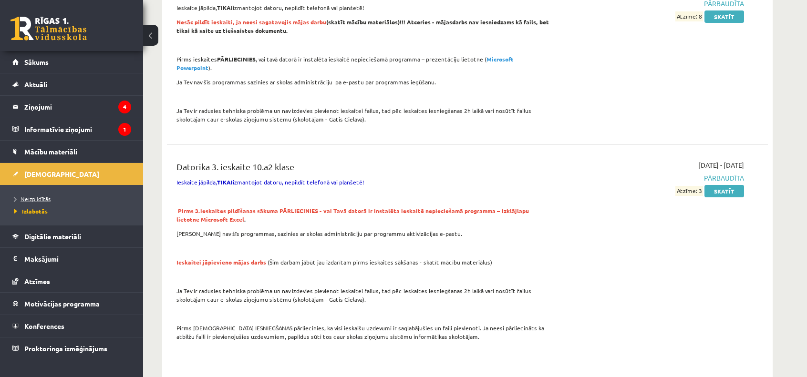
click at [36, 199] on span "Neizpildītās" at bounding box center [32, 199] width 36 height 8
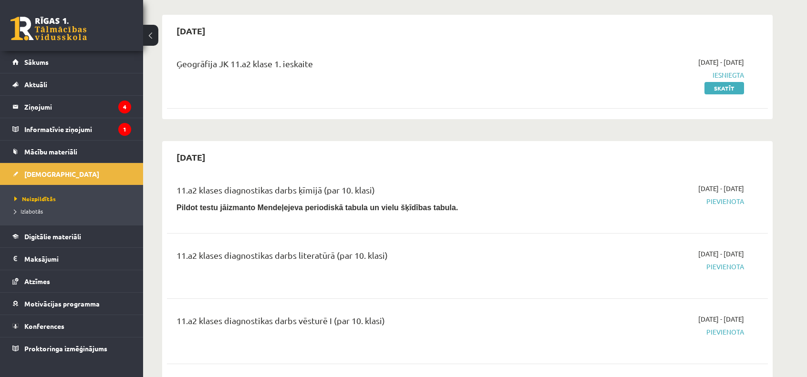
scroll to position [193, 0]
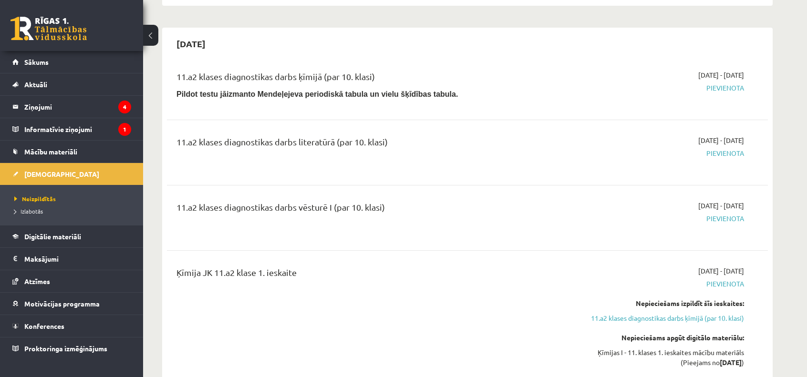
click at [715, 88] on span "Pievienota" at bounding box center [654, 88] width 180 height 10
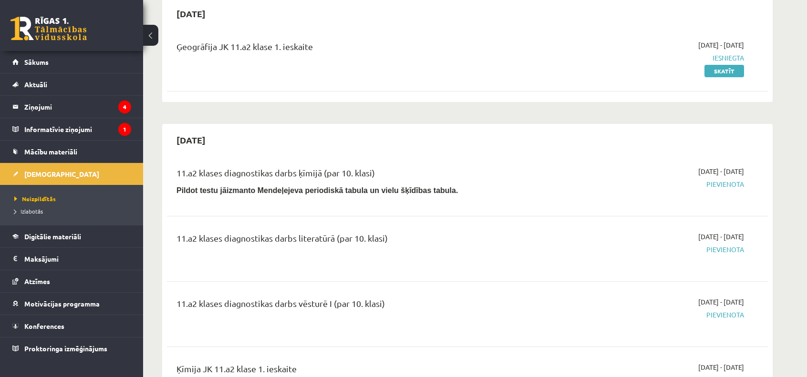
scroll to position [107, 0]
